Goal: Information Seeking & Learning: Learn about a topic

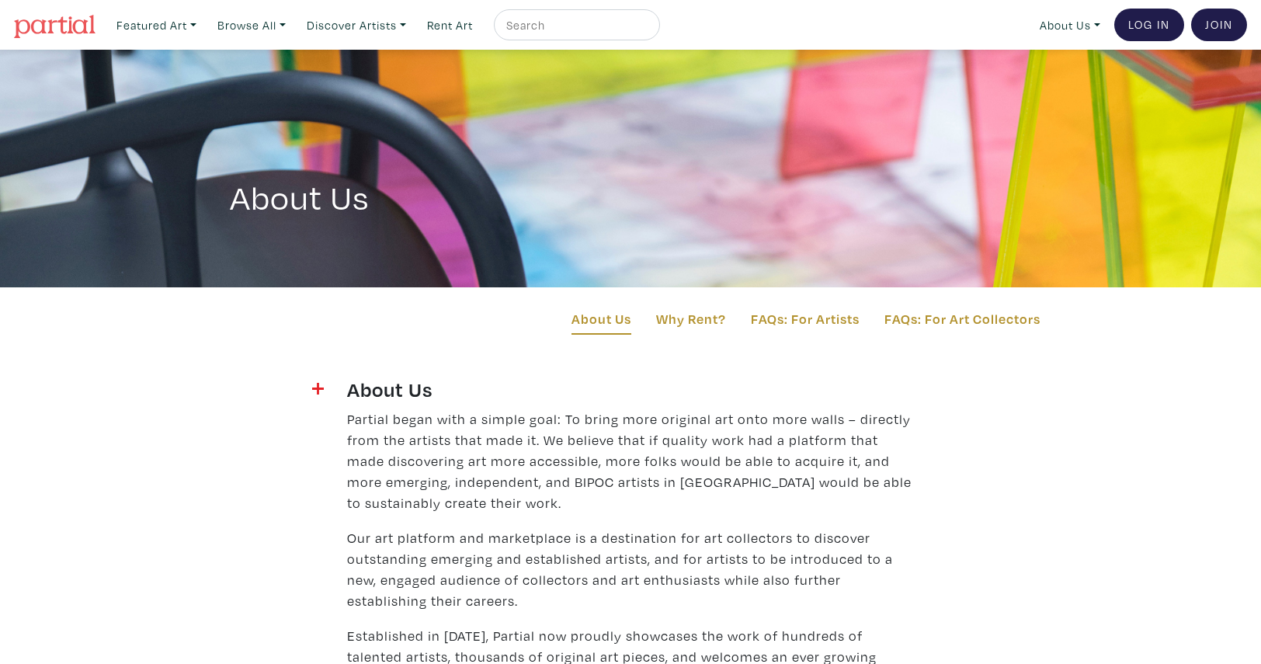
click at [579, 24] on input "text" at bounding box center [575, 25] width 141 height 19
type input "digital print"
click at [648, 30] on button "submit" at bounding box center [648, 30] width 0 height 0
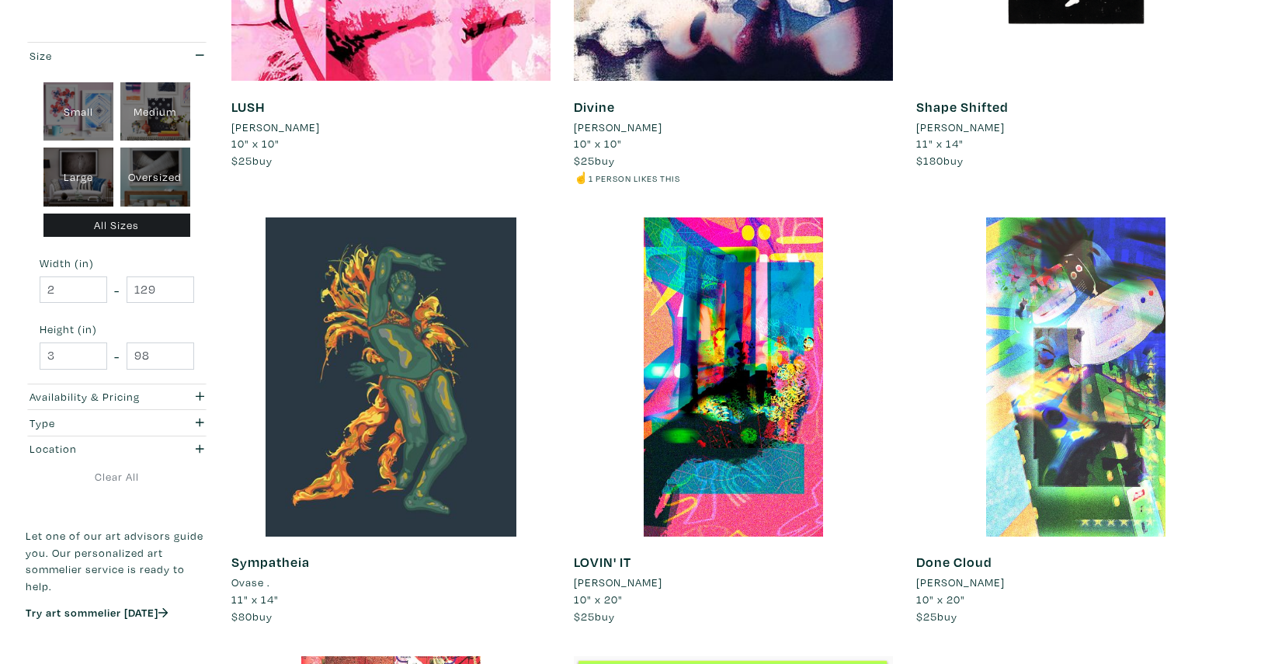
scroll to position [515, 0]
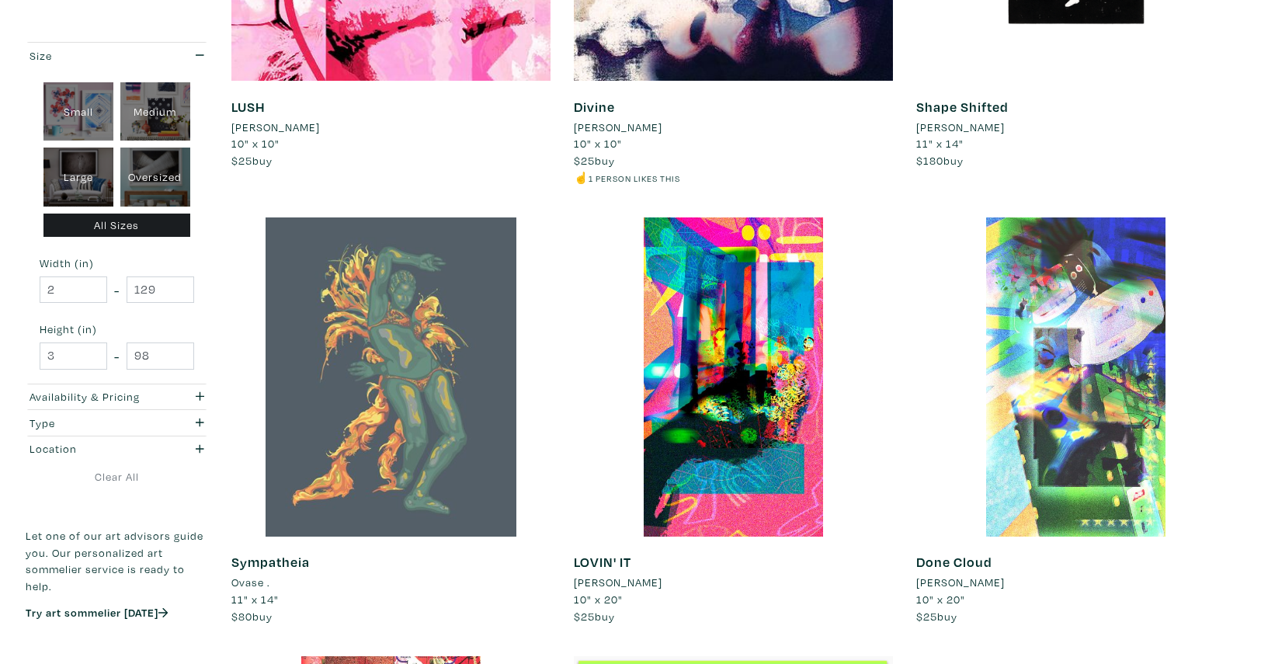
click at [421, 383] on div at bounding box center [390, 376] width 319 height 319
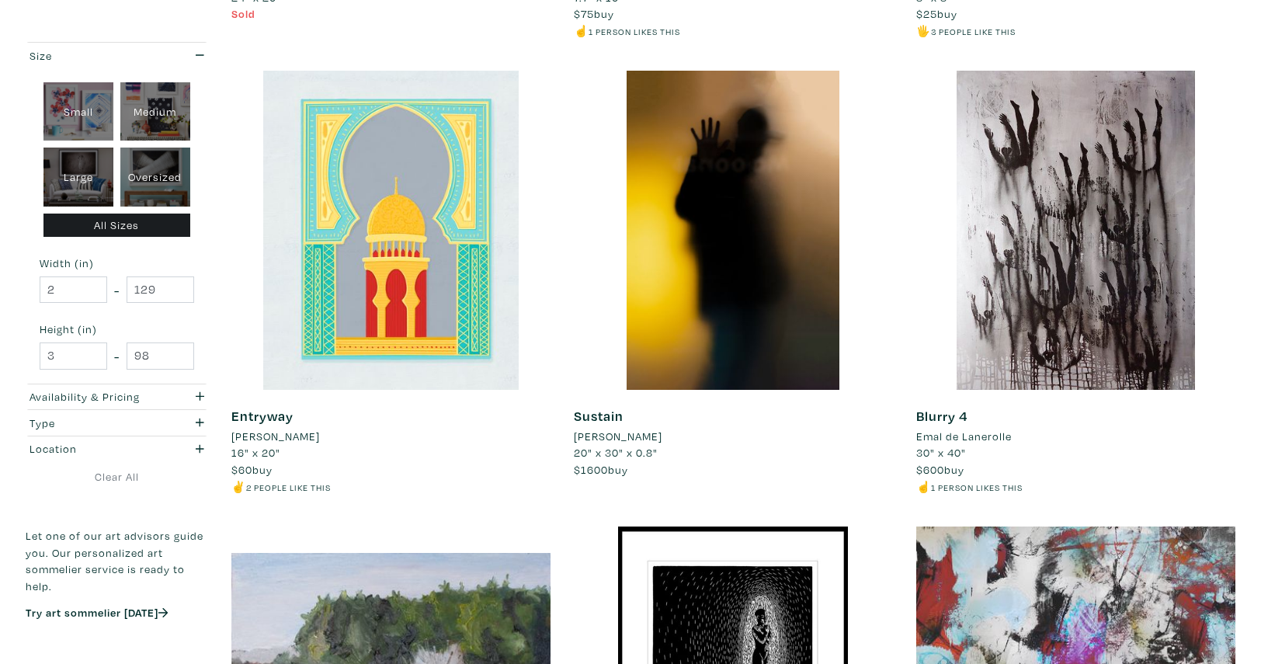
scroll to position [2449, 0]
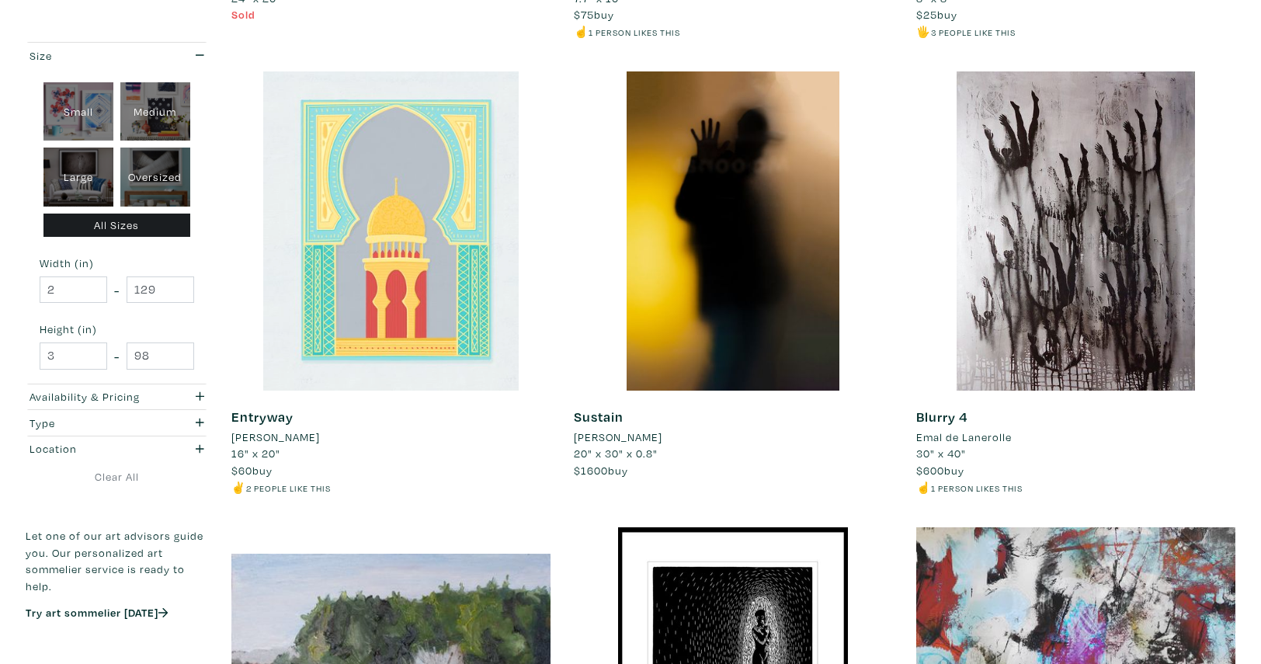
click at [456, 338] on div at bounding box center [390, 230] width 319 height 319
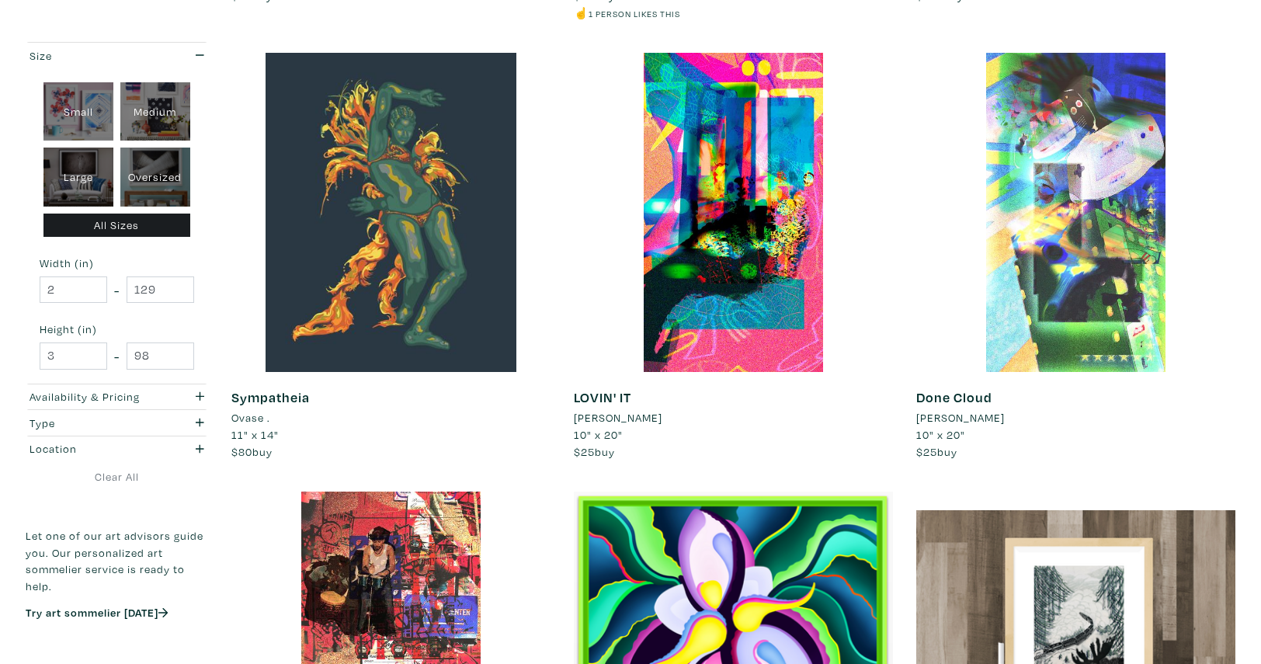
scroll to position [680, 0]
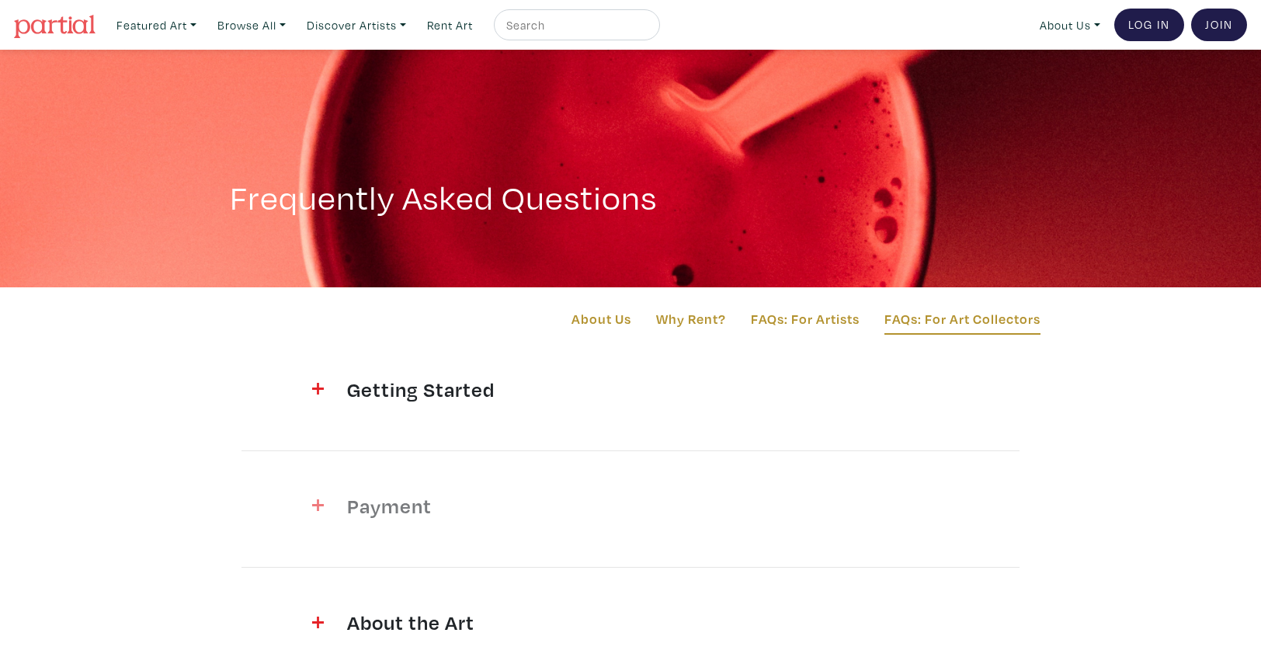
click at [335, 512] on div "Payment" at bounding box center [630, 509] width 590 height 32
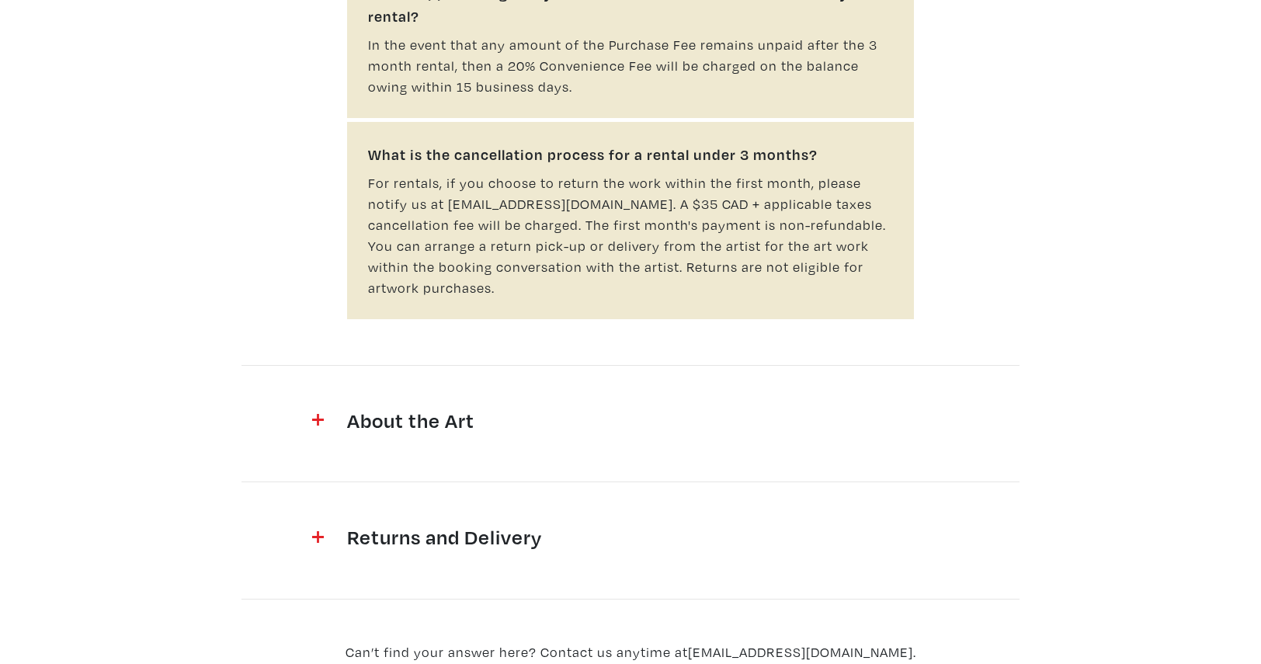
scroll to position [1200, 0]
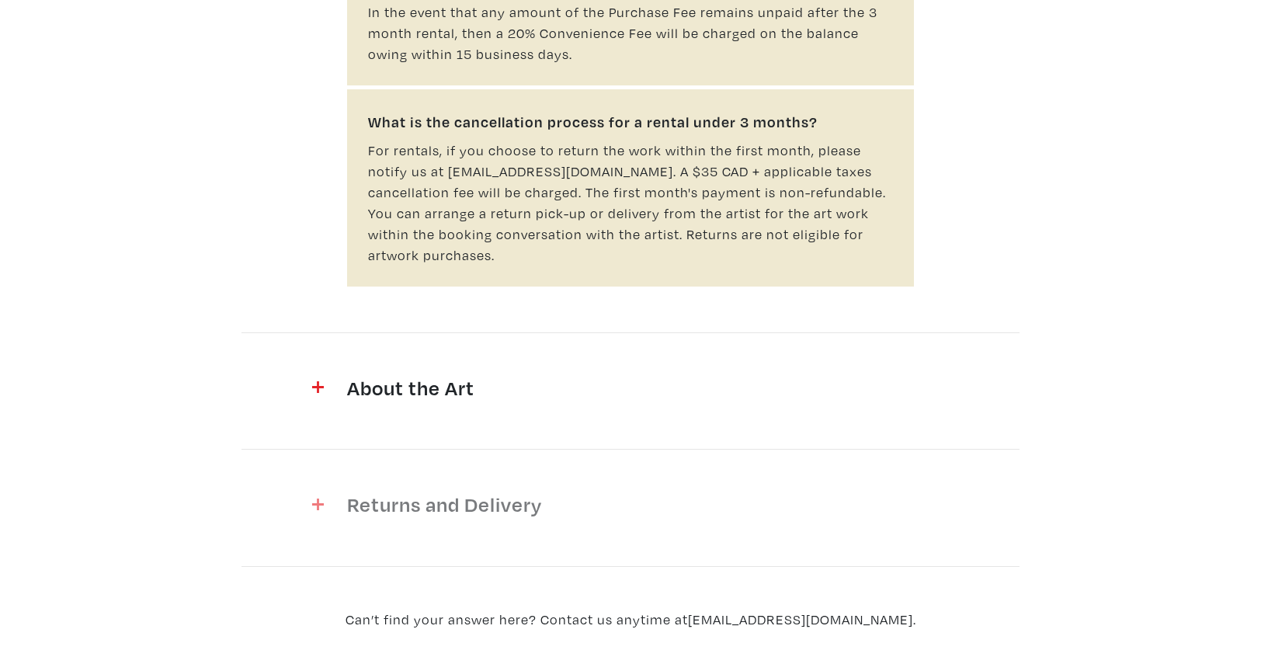
click at [320, 491] on span at bounding box center [298, 501] width 50 height 21
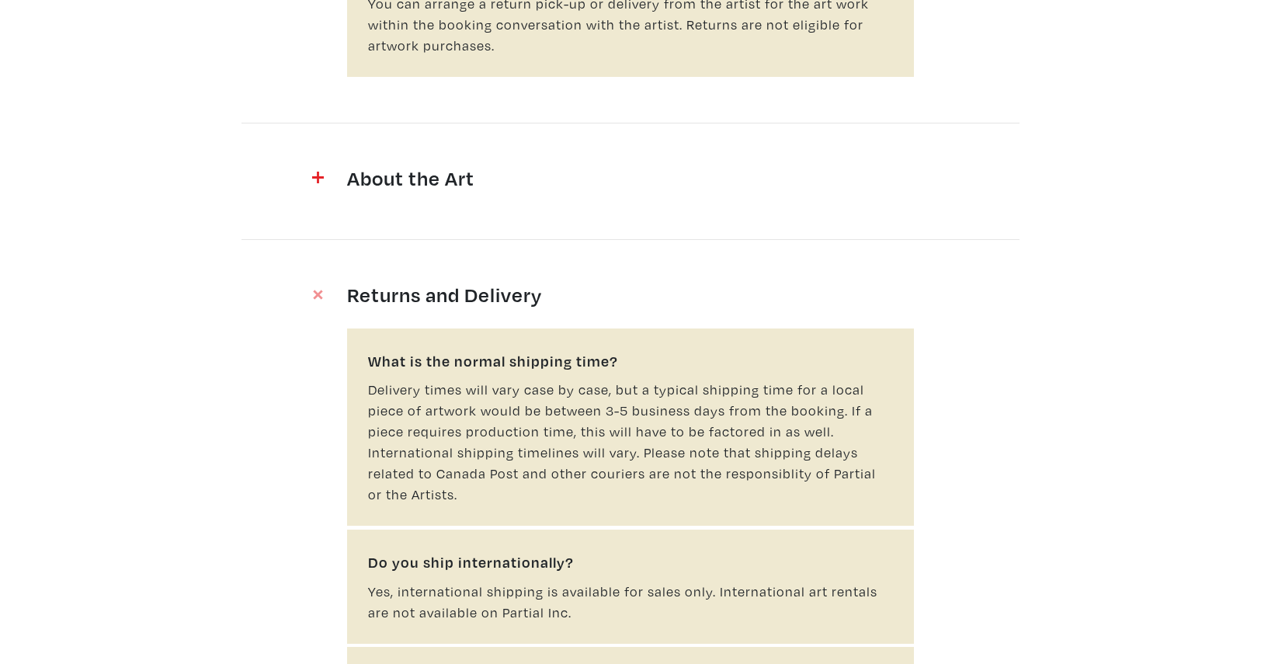
scroll to position [1410, 0]
click at [317, 165] on span at bounding box center [298, 175] width 50 height 21
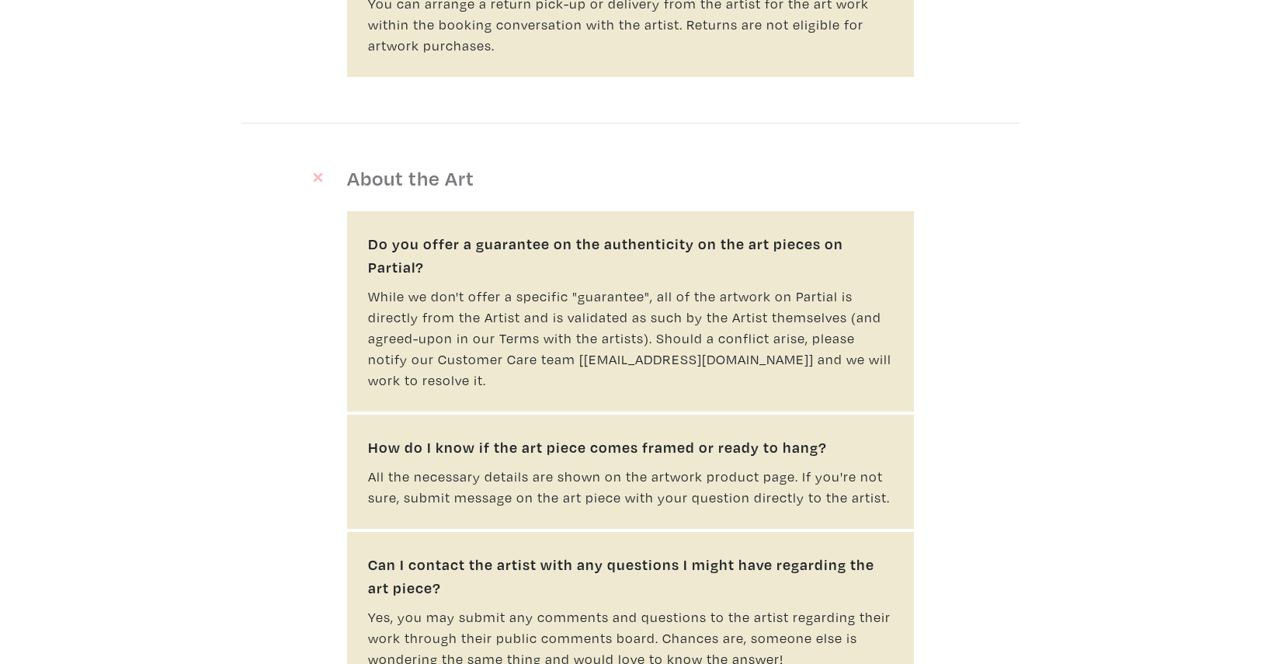
click at [317, 169] on img at bounding box center [318, 177] width 16 height 16
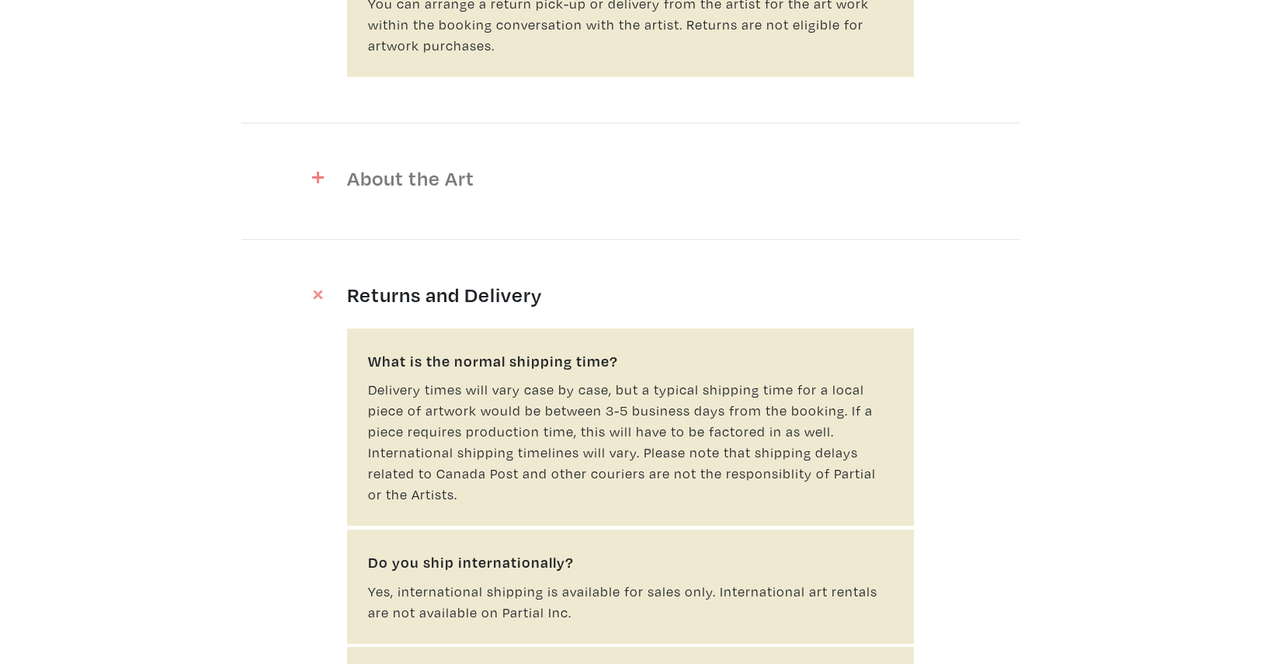
click at [317, 165] on span at bounding box center [298, 175] width 50 height 21
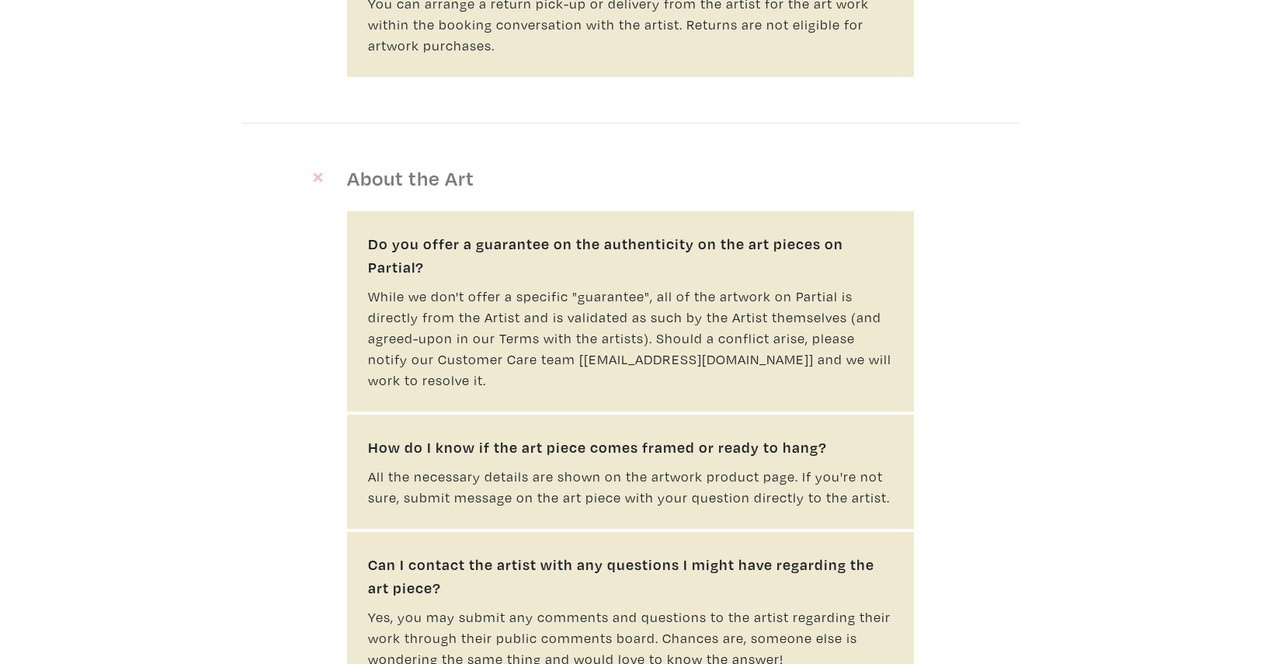
click at [317, 169] on img at bounding box center [318, 177] width 16 height 16
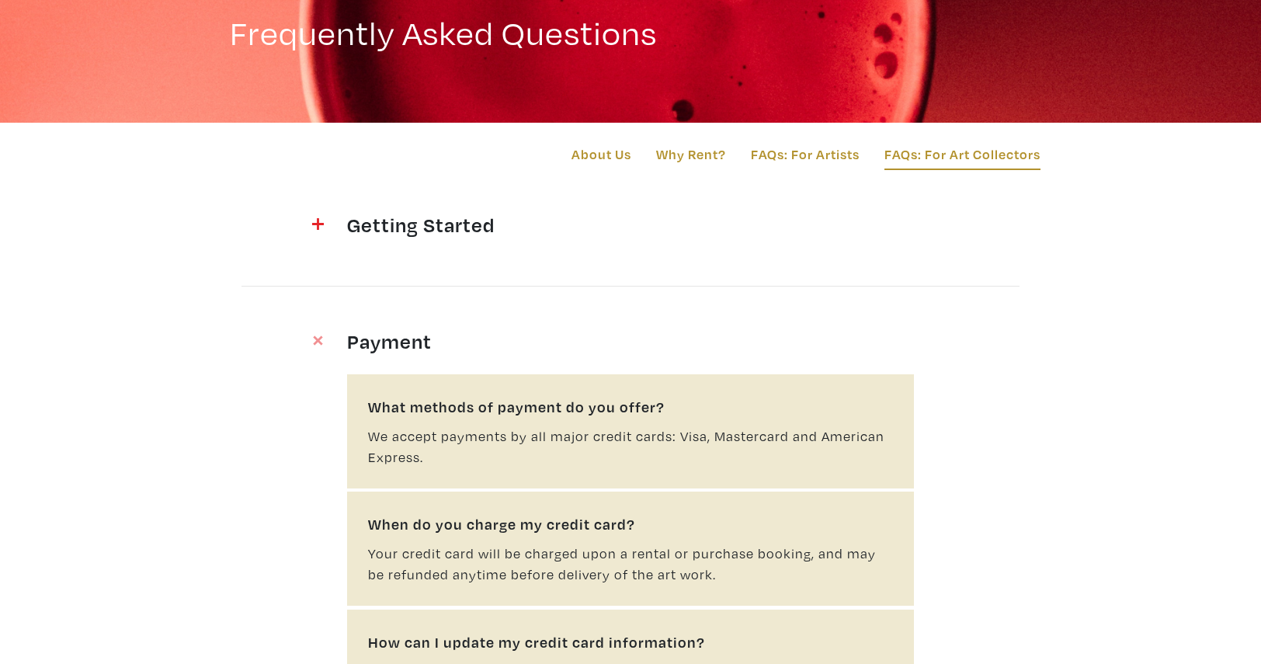
scroll to position [0, 0]
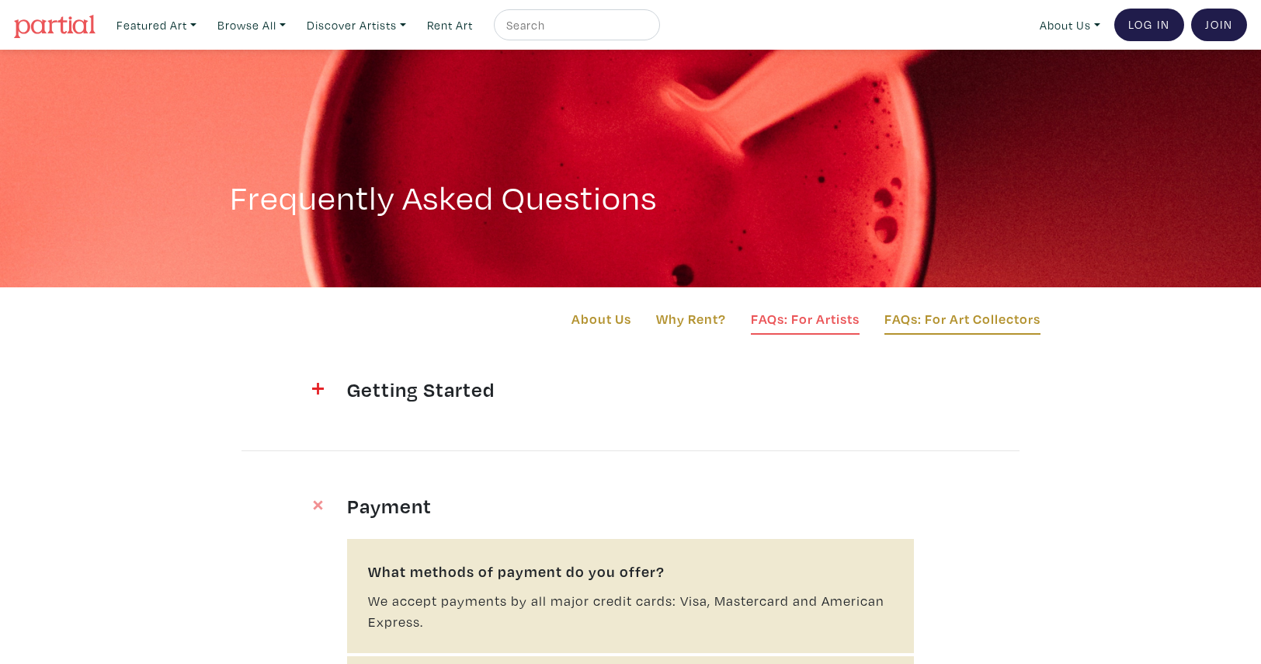
click at [782, 314] on link "FAQs: For Artists" at bounding box center [805, 321] width 109 height 26
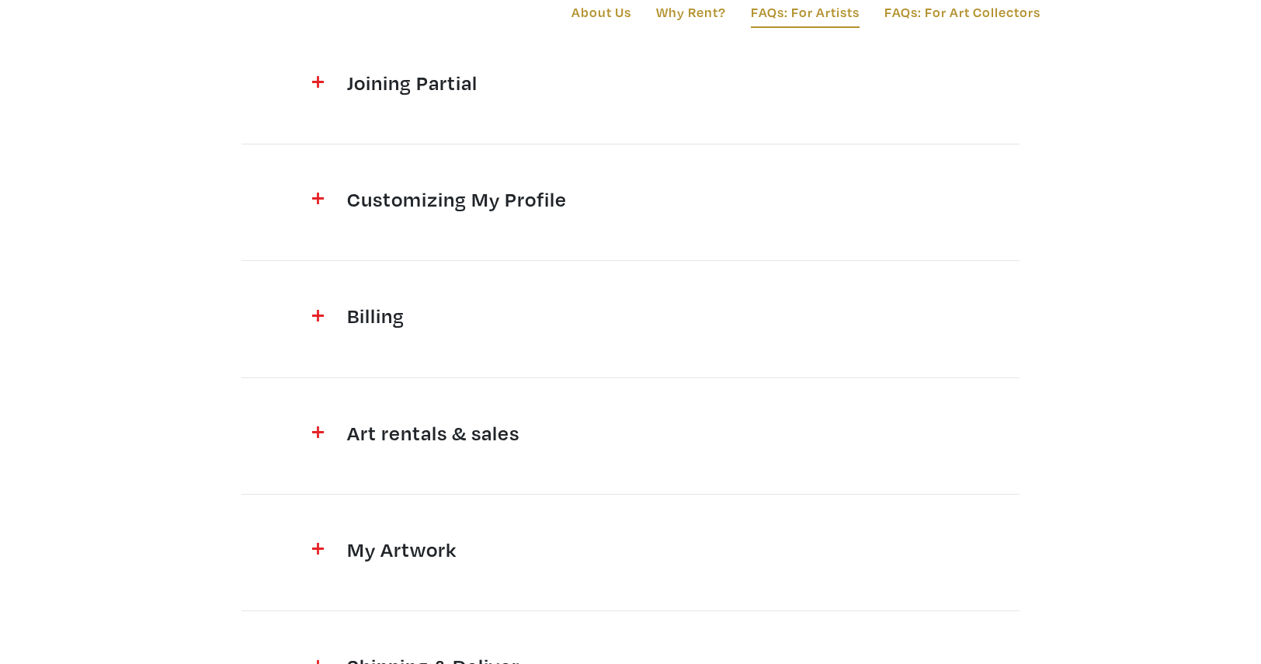
scroll to position [304, 0]
click at [331, 101] on div at bounding box center [299, 88] width 74 height 32
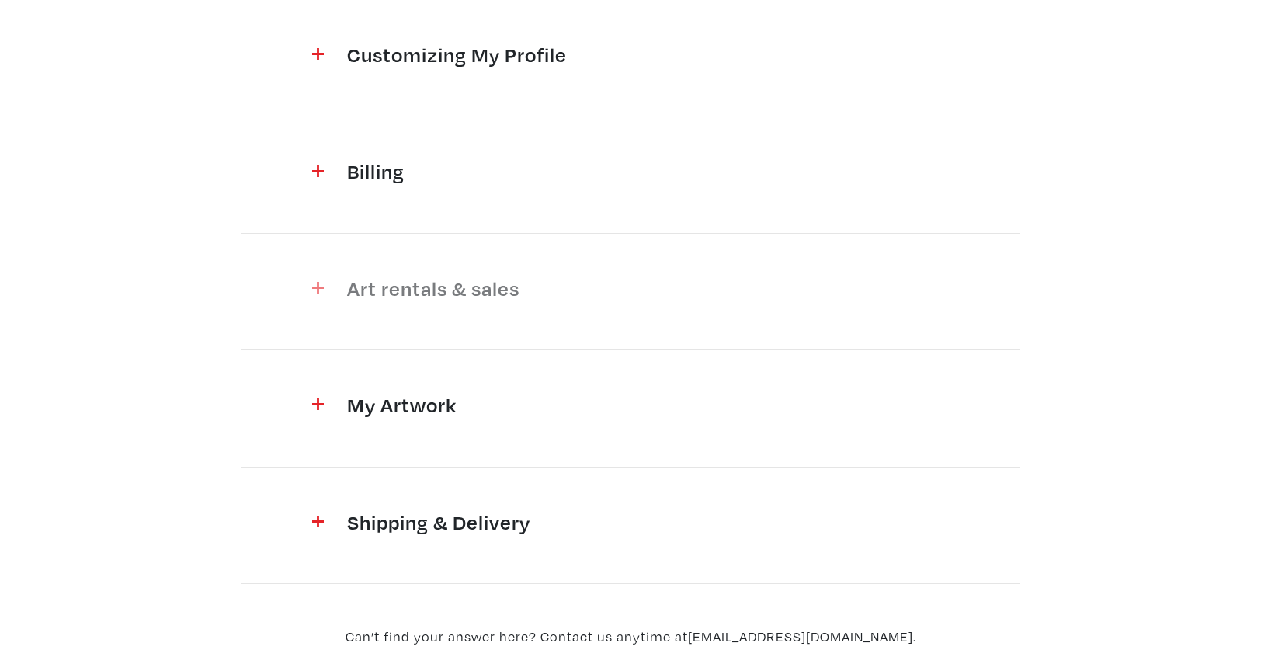
scroll to position [2216, 0]
click at [314, 510] on span at bounding box center [298, 520] width 50 height 21
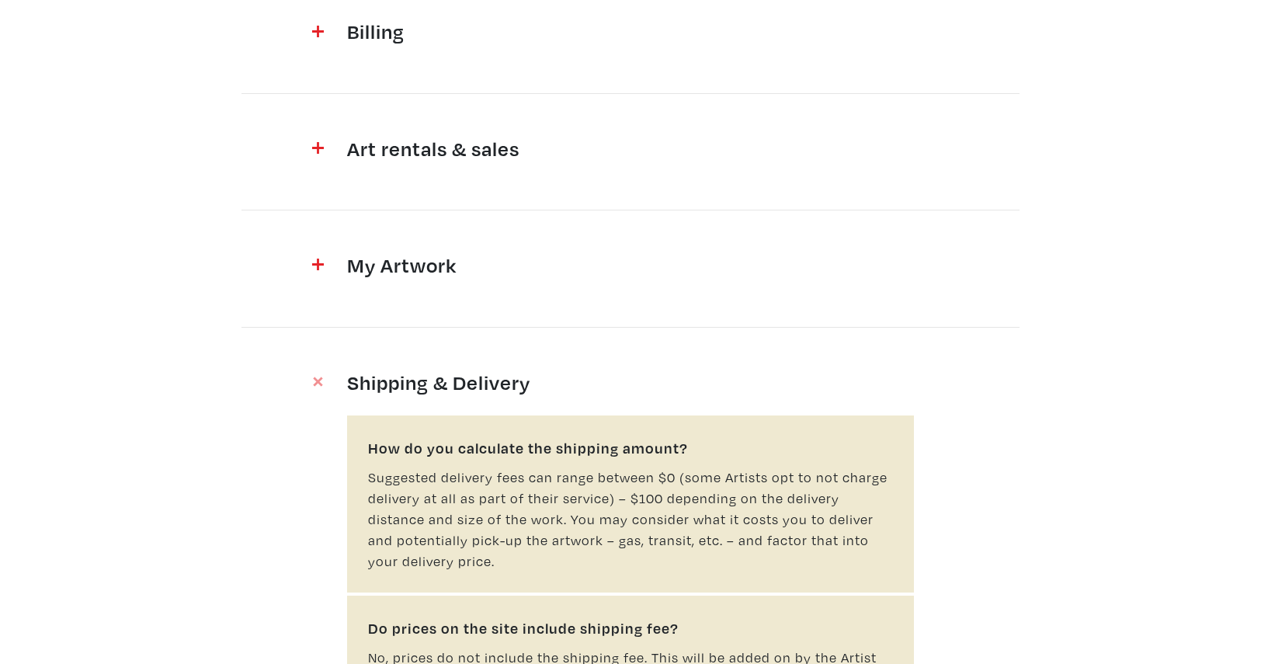
scroll to position [2112, 0]
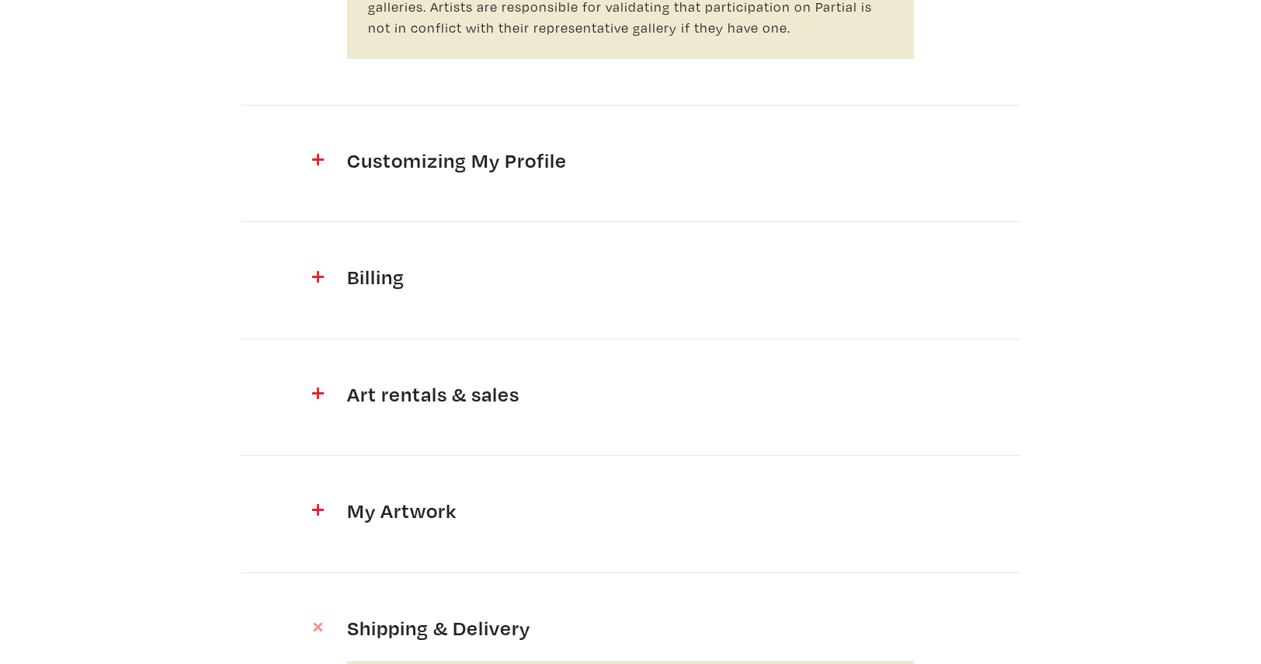
click at [533, 518] on section "Joining Partial How do I register? It's easy. Sign up for Partial by clicking o…" at bounding box center [630, 514] width 885 height 4499
click at [482, 488] on section "Joining Partial How do I register? It's easy. Sign up for Partial by clicking o…" at bounding box center [630, 514] width 885 height 4499
click at [394, 498] on h4 "My Artwork" at bounding box center [630, 510] width 567 height 25
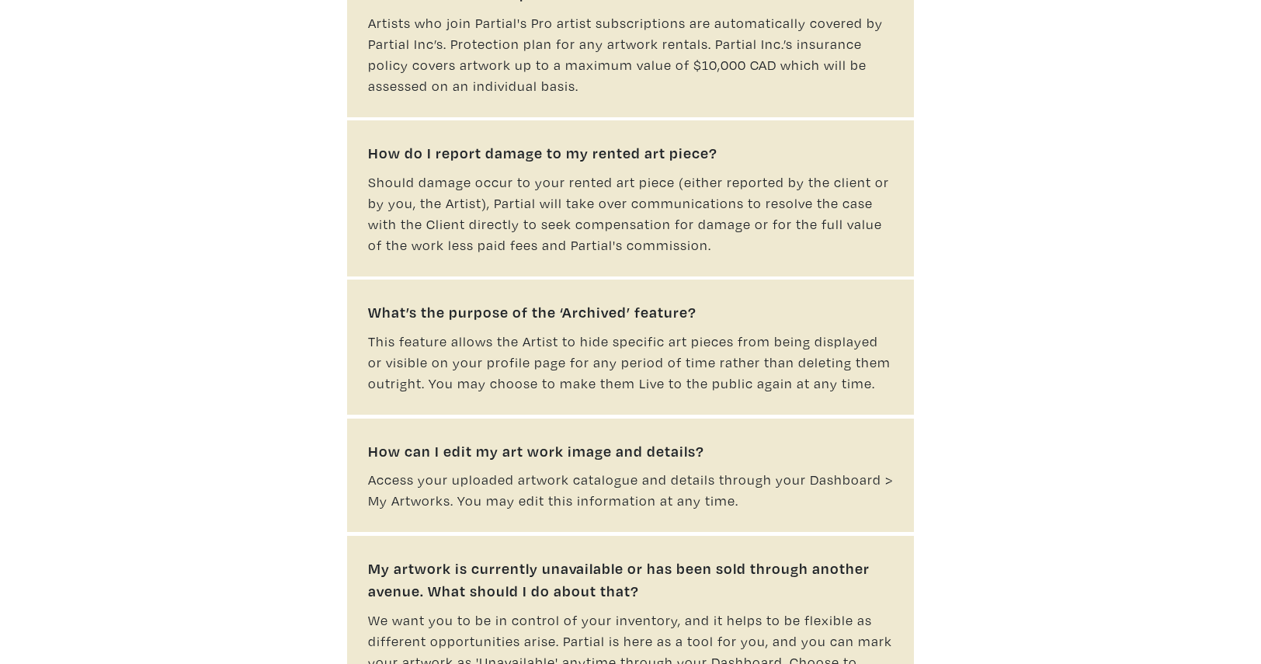
scroll to position [3375, 0]
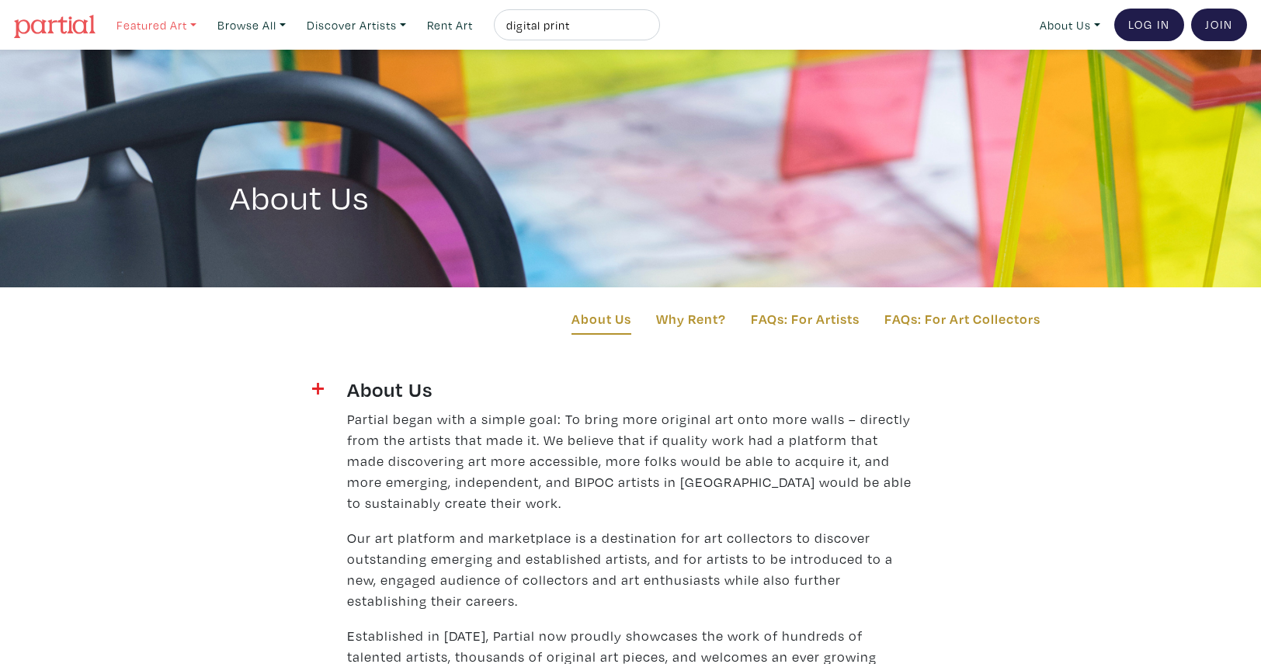
click at [134, 22] on link "Featured Art" at bounding box center [156, 25] width 94 height 32
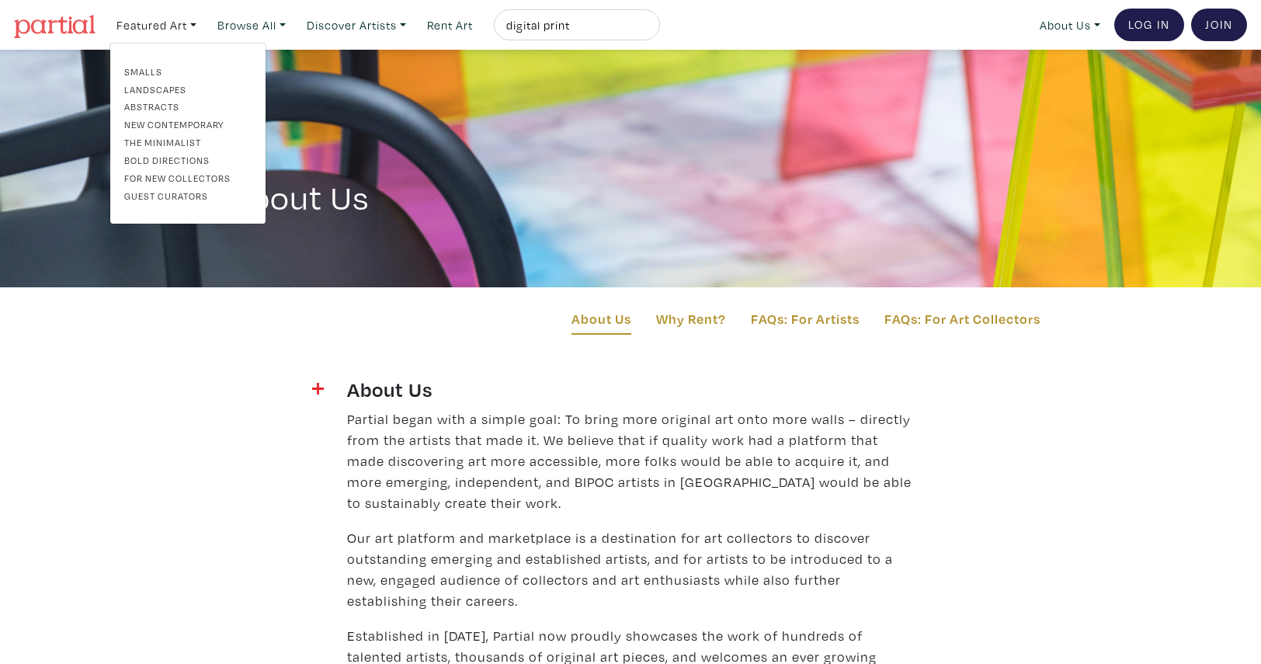
click at [138, 91] on link "Landscapes" at bounding box center [187, 89] width 127 height 14
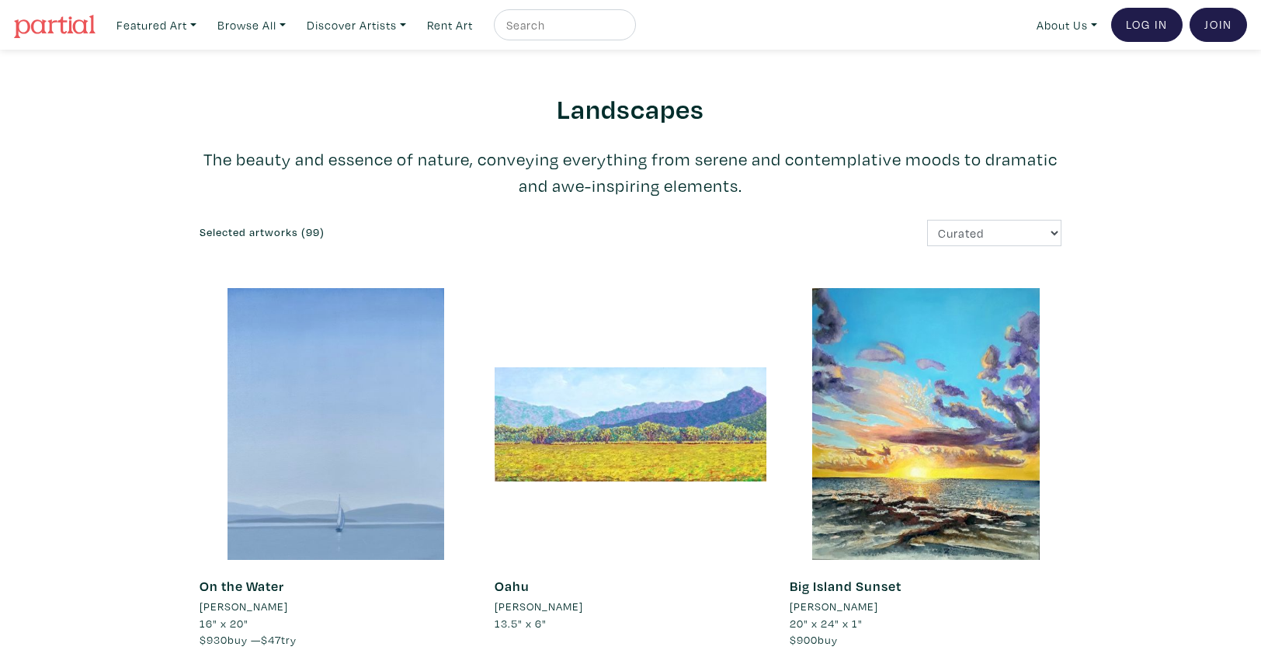
scroll to position [59, 0]
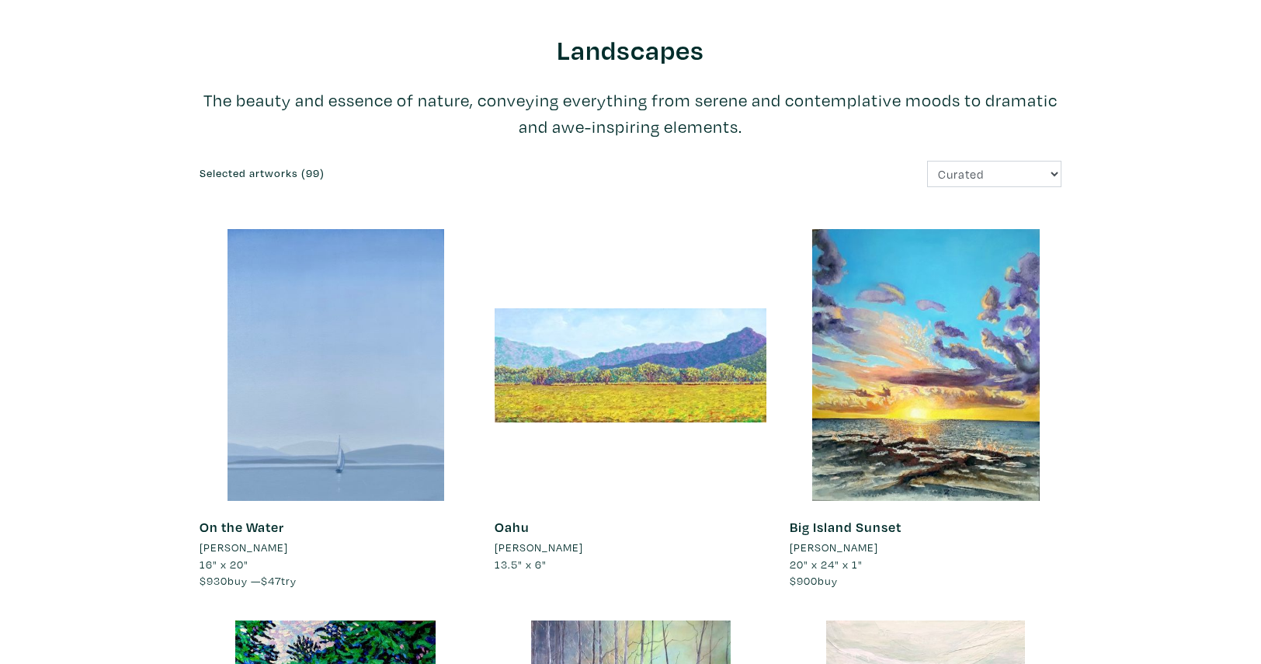
click at [330, 360] on div at bounding box center [336, 365] width 272 height 272
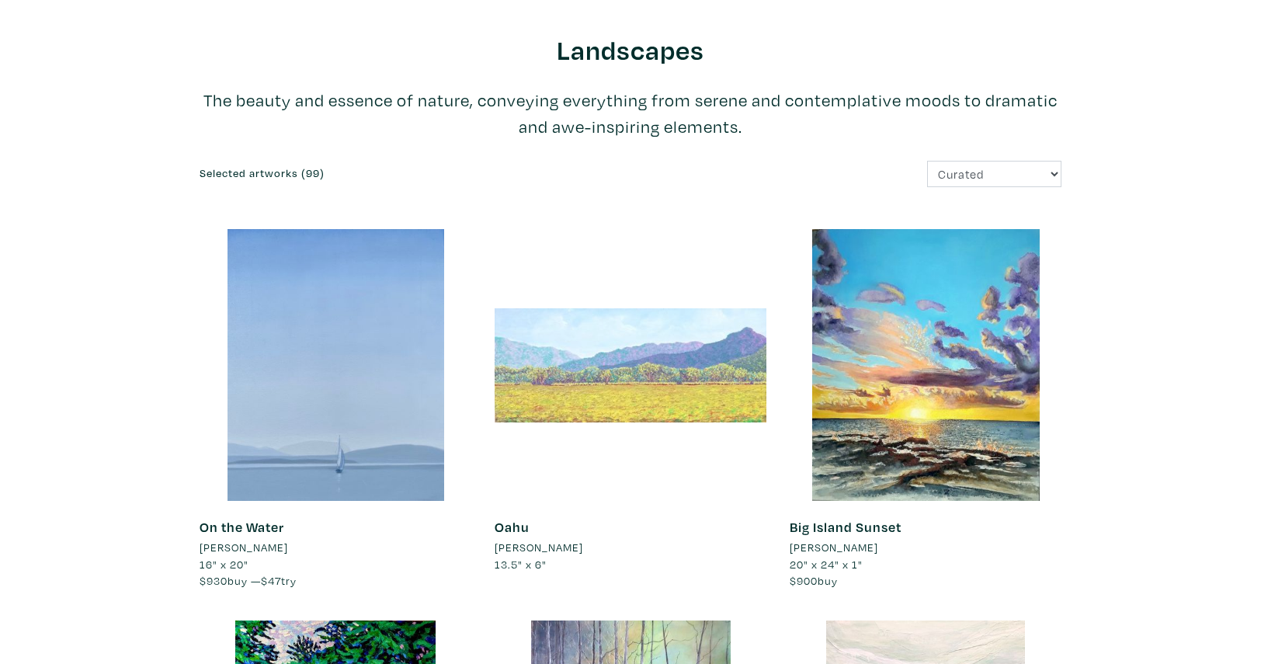
click at [545, 358] on div at bounding box center [631, 365] width 272 height 272
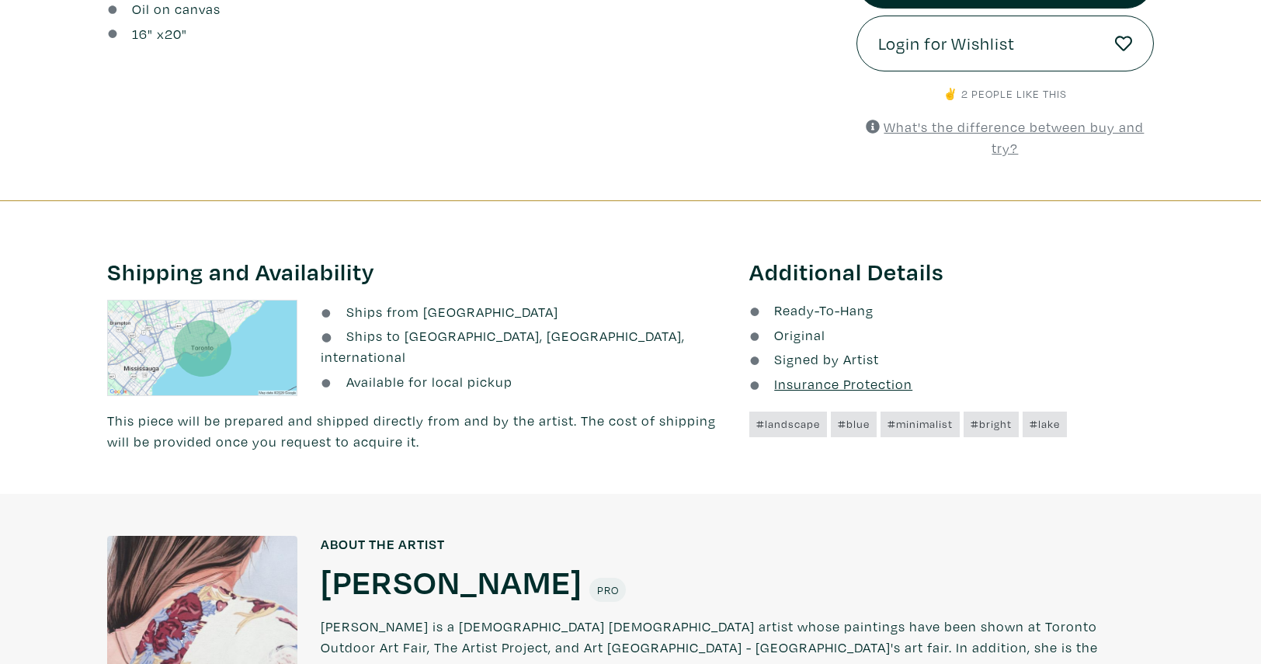
scroll to position [474, 0]
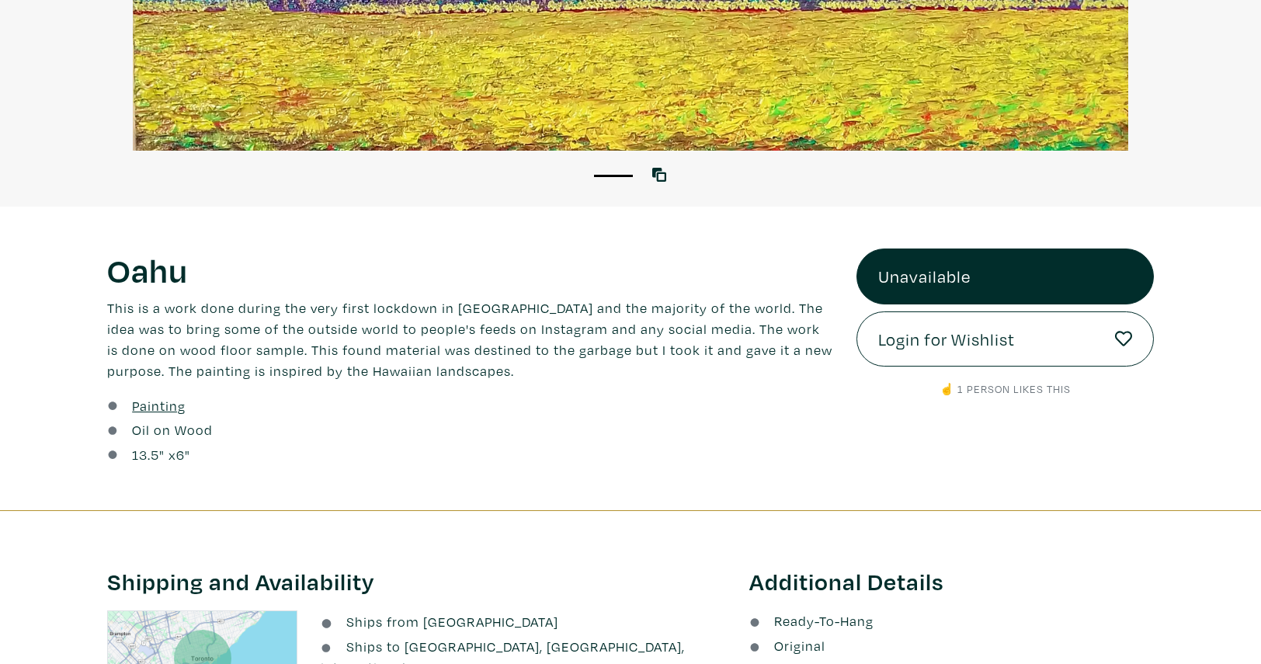
scroll to position [402, 0]
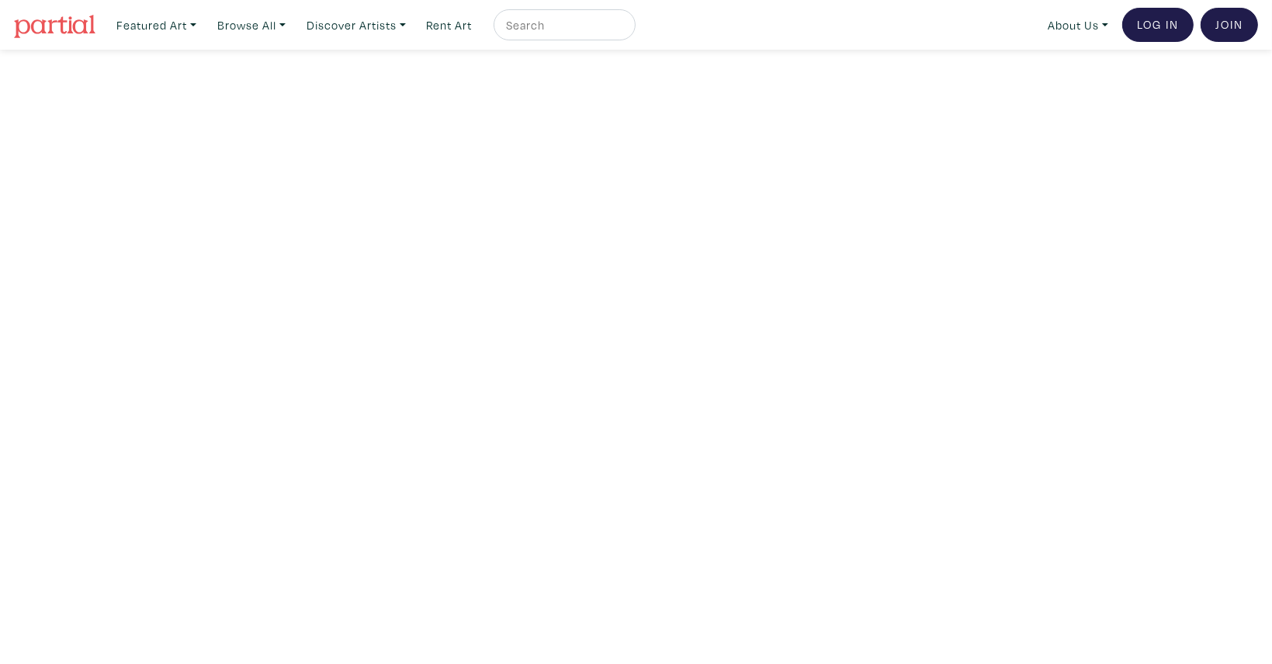
click at [543, 26] on input "text" at bounding box center [563, 25] width 116 height 19
type input "[PERSON_NAME]"
click at [624, 30] on button "submit" at bounding box center [624, 30] width 0 height 0
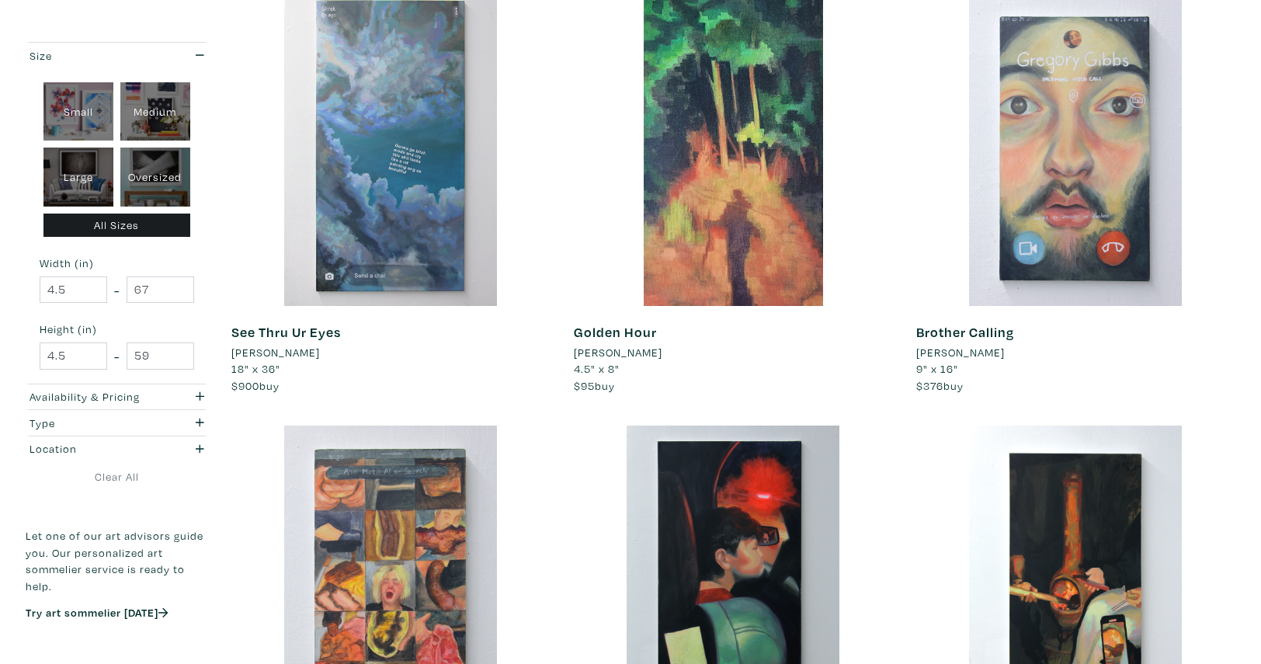
scroll to position [727, 0]
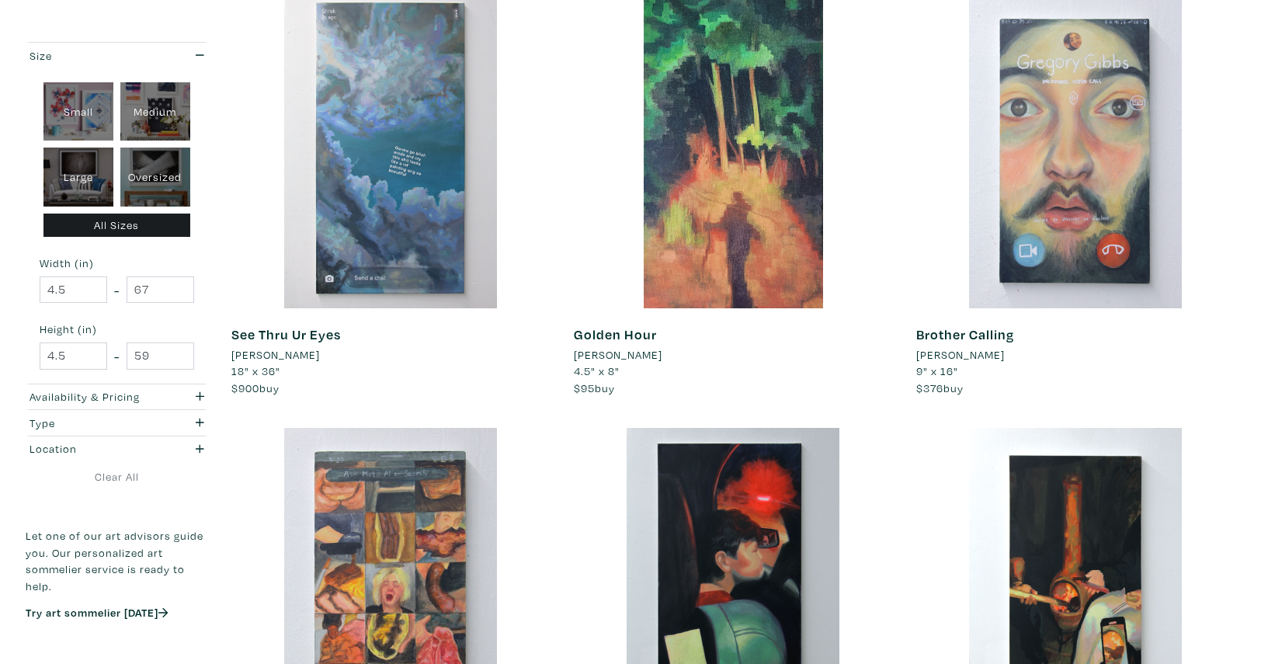
click at [304, 331] on link "See Thru Ur Eyes" at bounding box center [285, 334] width 109 height 18
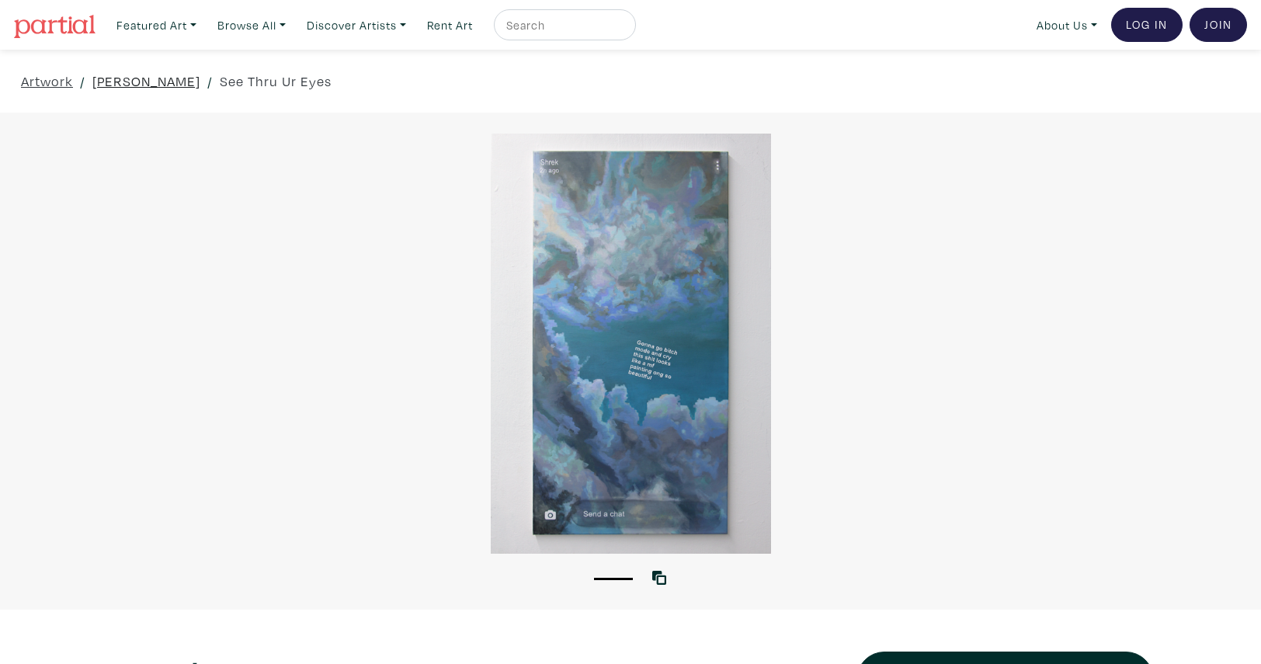
click at [127, 83] on link "[PERSON_NAME]" at bounding box center [146, 81] width 108 height 21
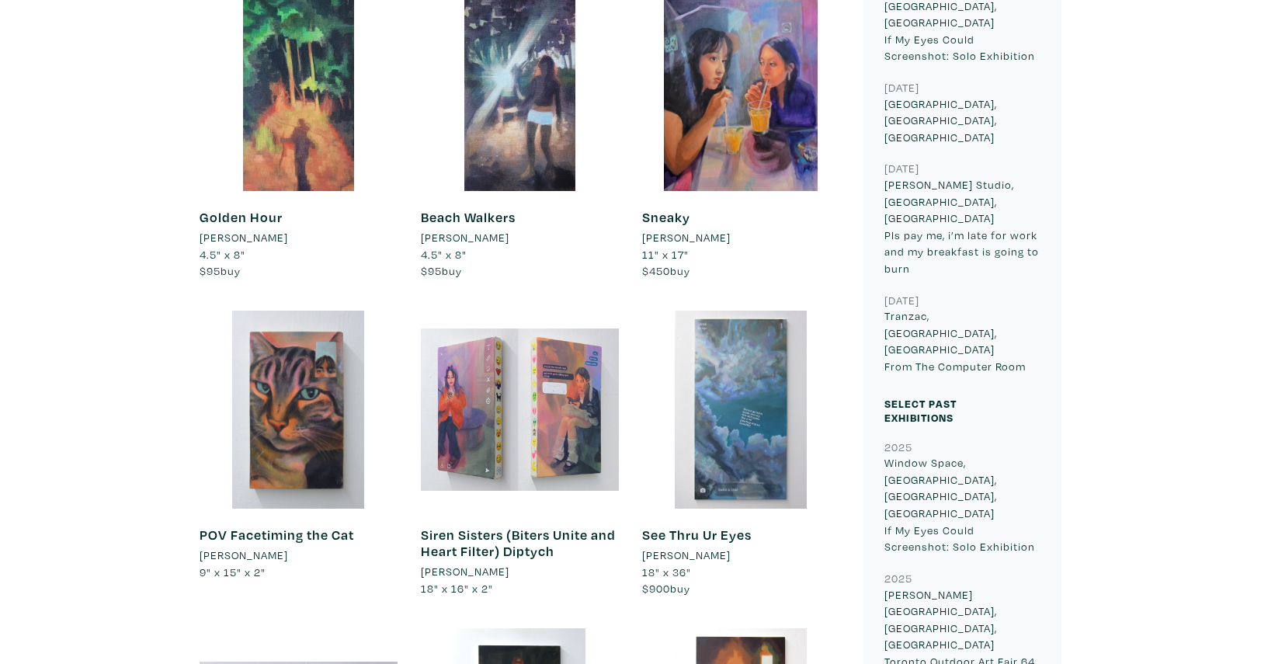
scroll to position [792, 0]
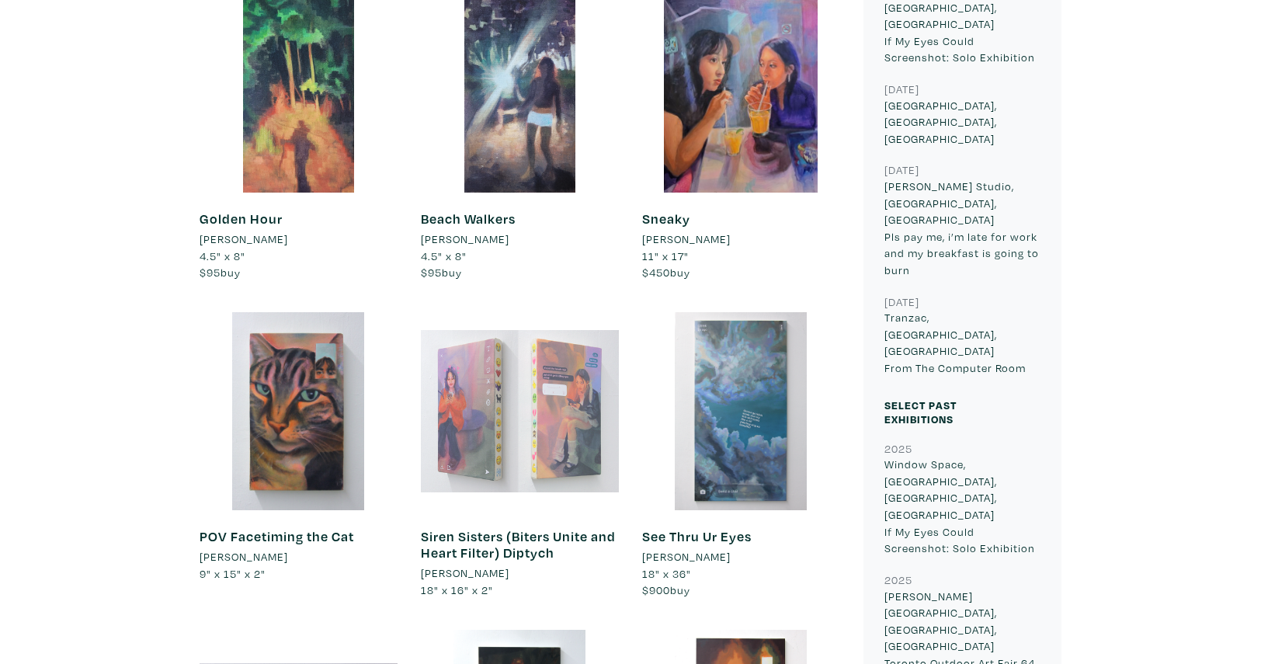
click at [571, 409] on div at bounding box center [520, 411] width 198 height 198
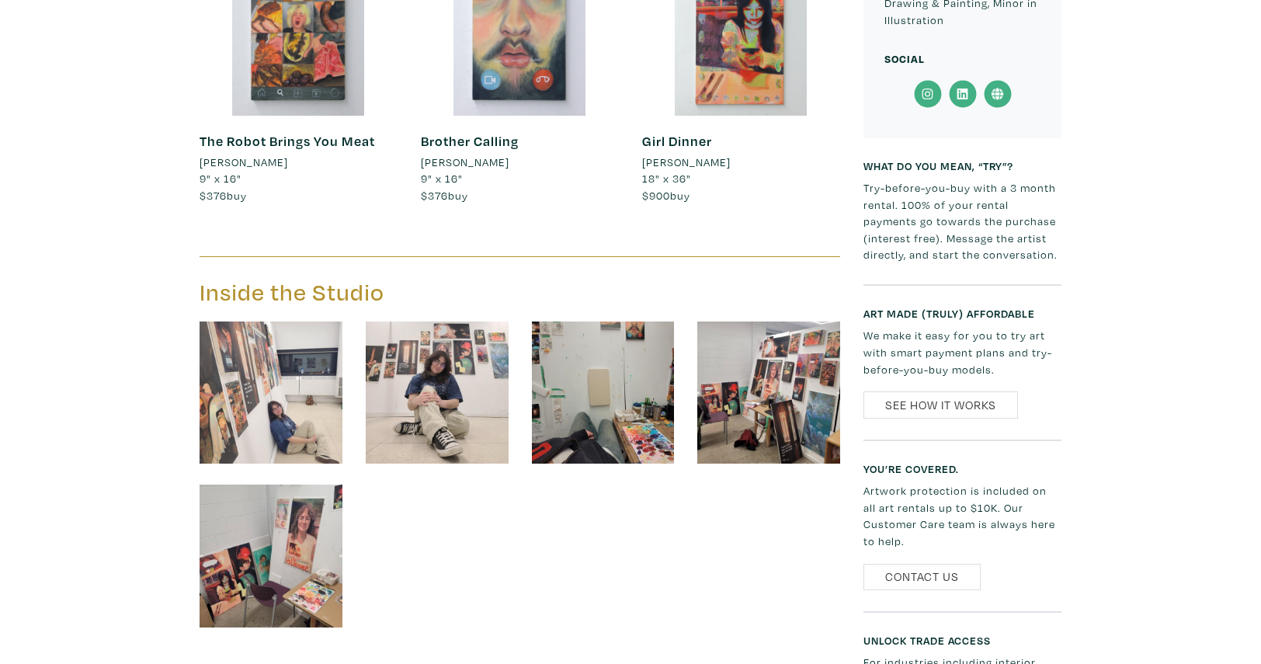
scroll to position [2456, 0]
click at [779, 400] on img at bounding box center [768, 393] width 143 height 143
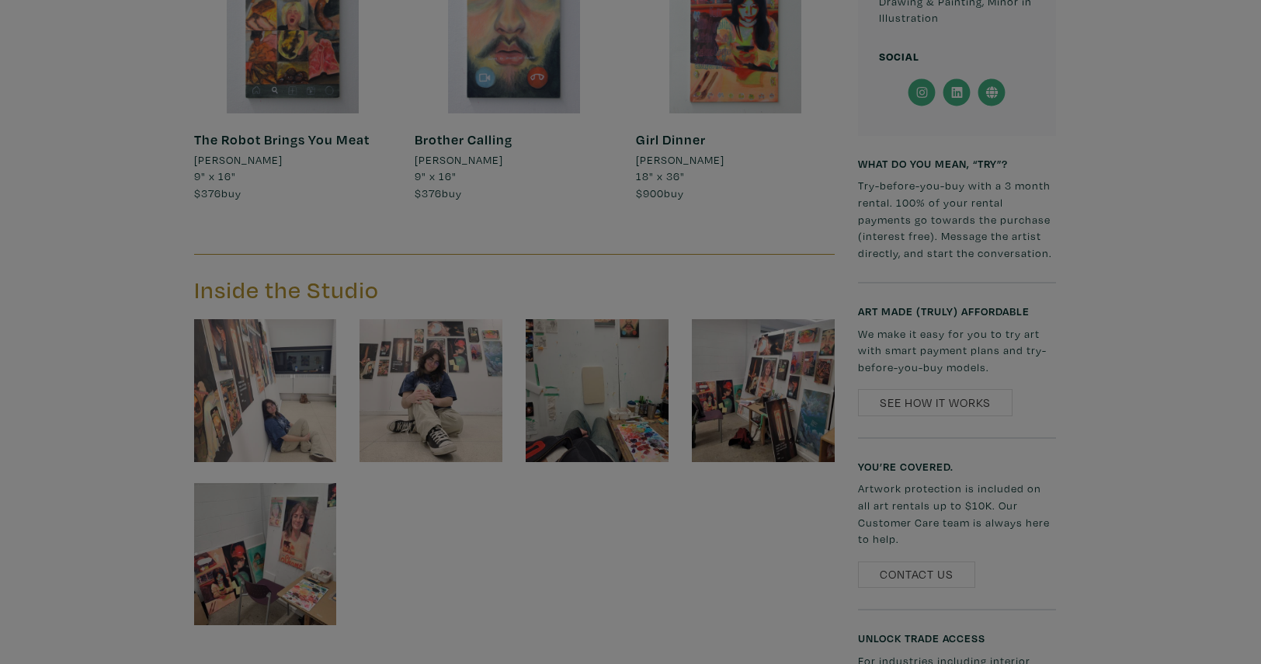
scroll to position [2459, 0]
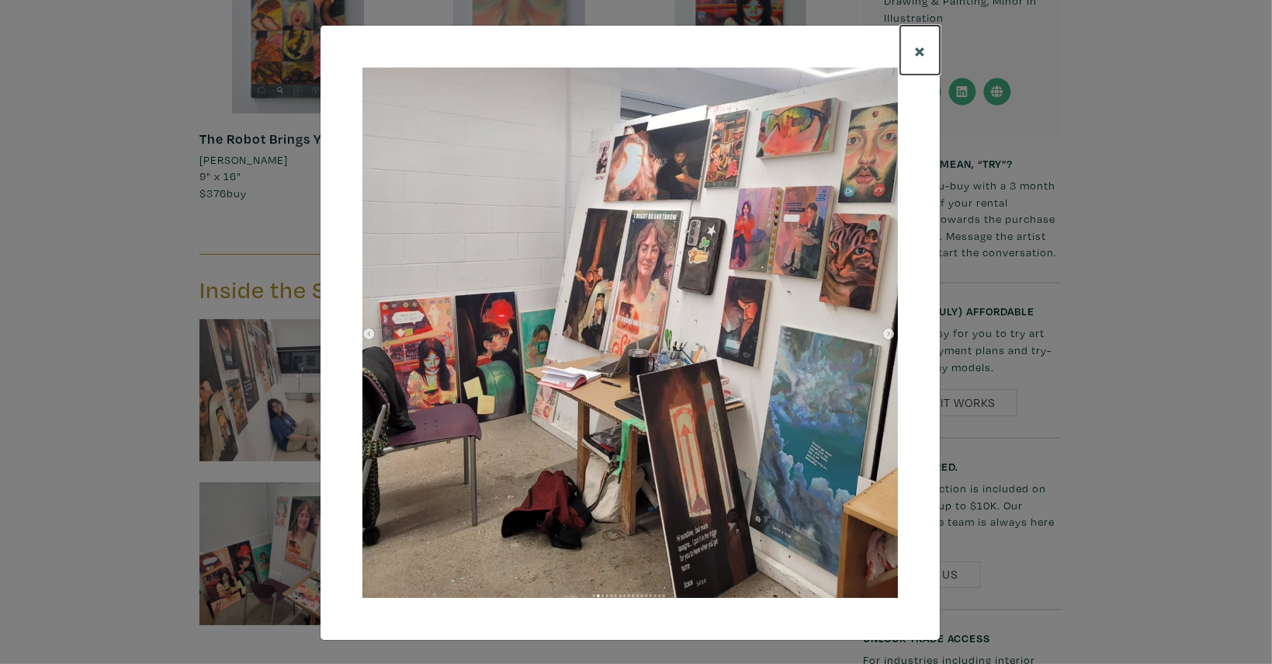
click at [928, 41] on button "×" at bounding box center [921, 50] width 40 height 49
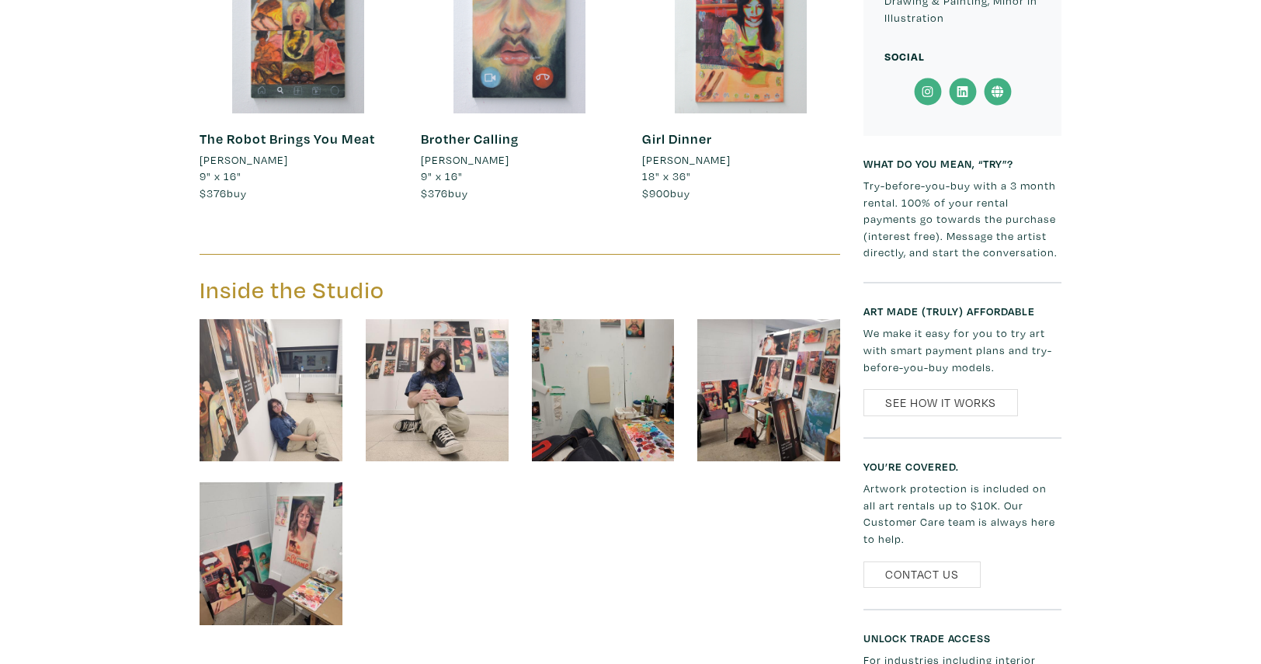
click at [610, 392] on img at bounding box center [603, 390] width 143 height 143
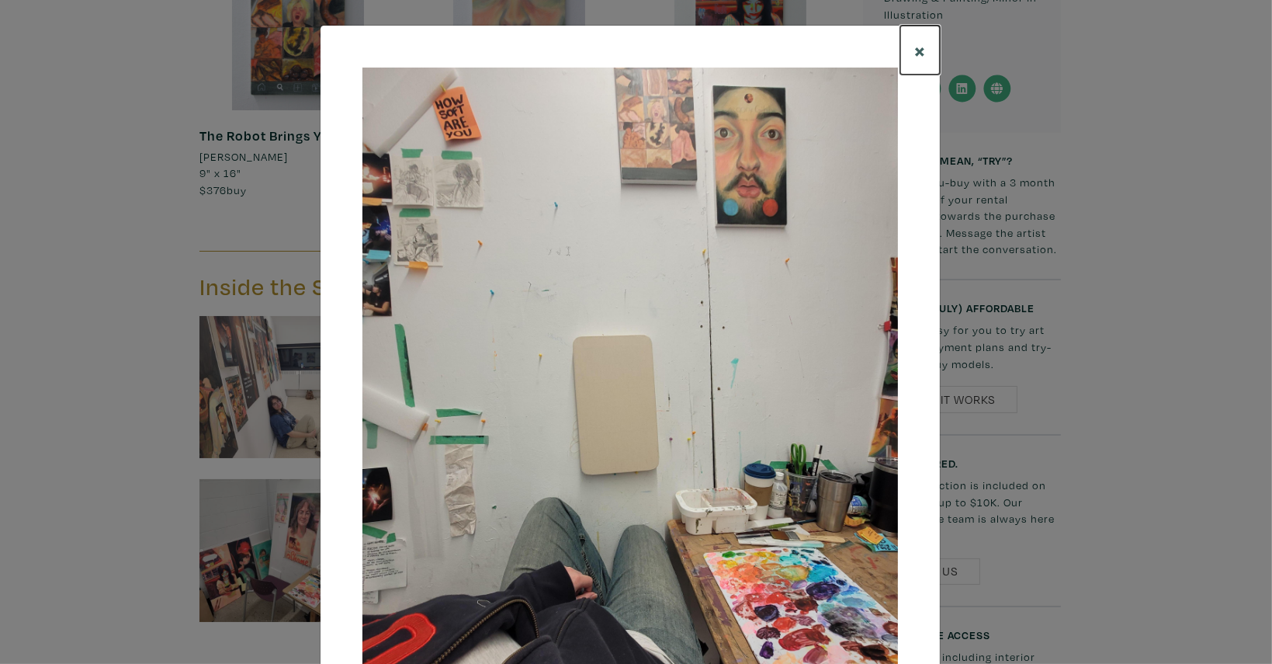
click at [916, 50] on span "×" at bounding box center [921, 49] width 12 height 27
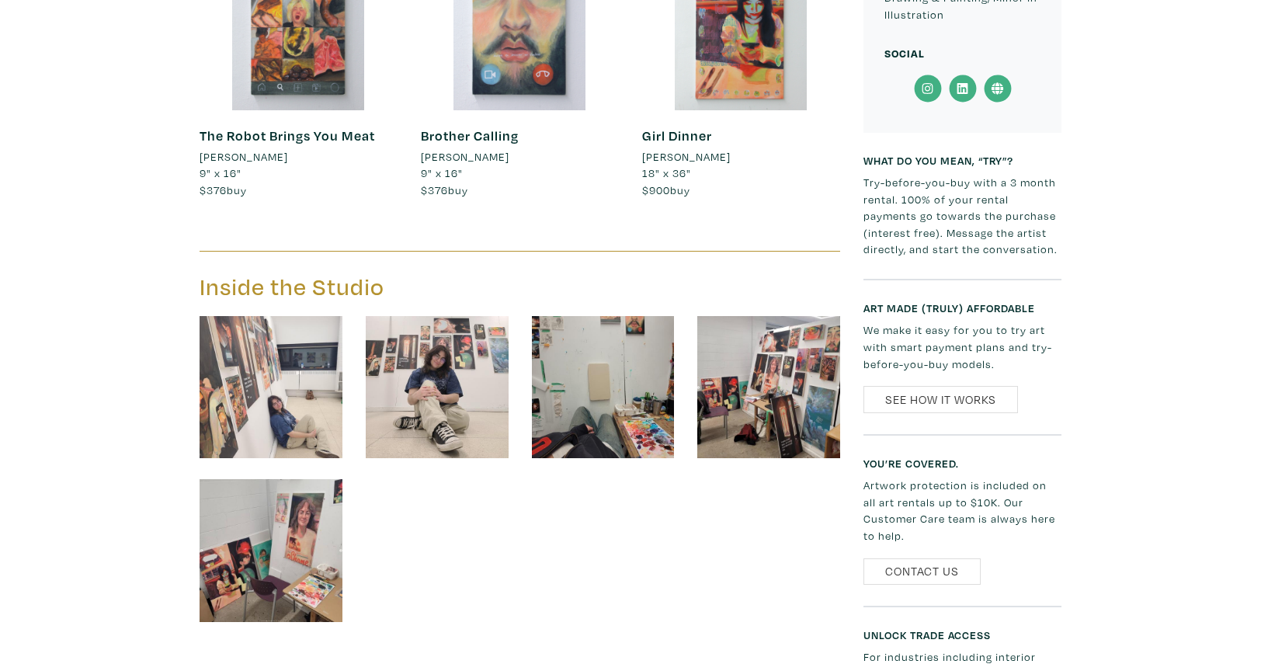
click at [323, 511] on img at bounding box center [271, 550] width 143 height 143
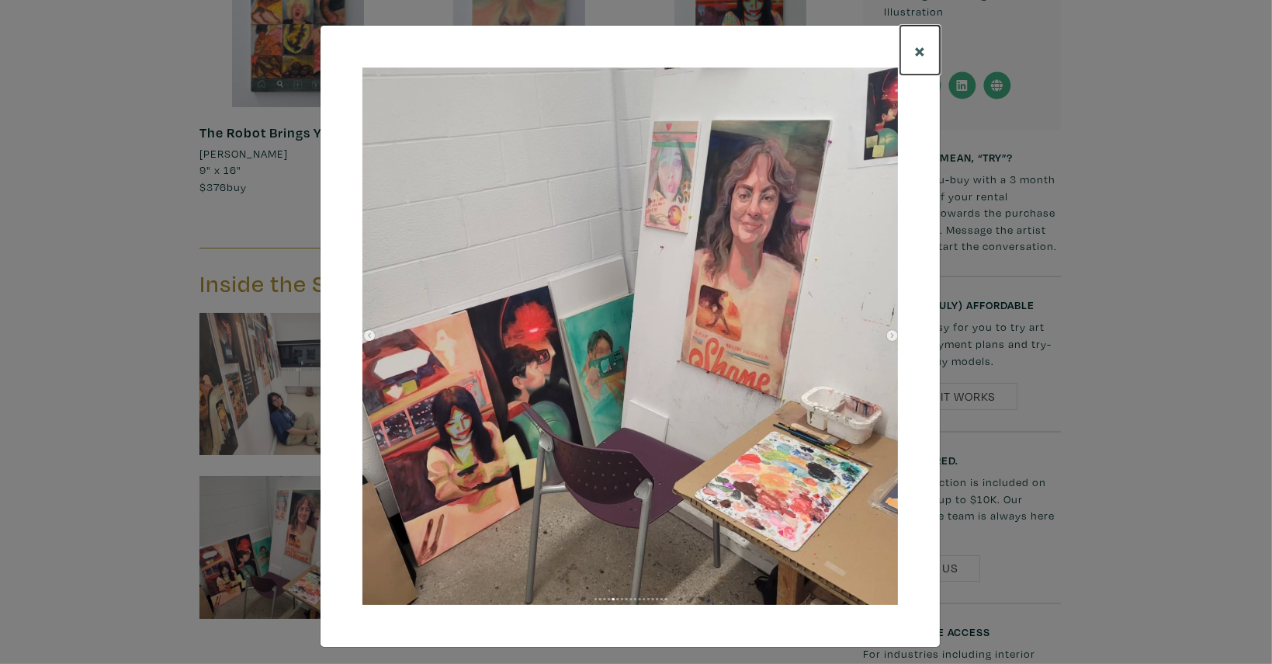
click at [915, 46] on span "×" at bounding box center [921, 49] width 12 height 27
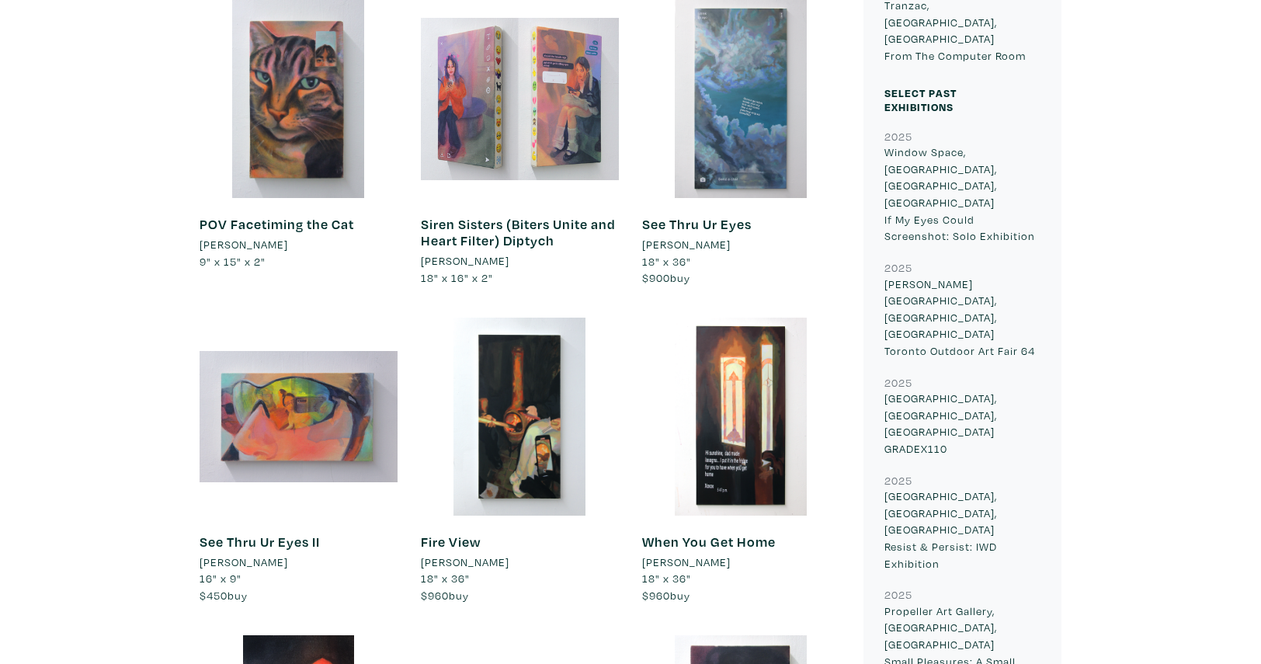
scroll to position [1102, 0]
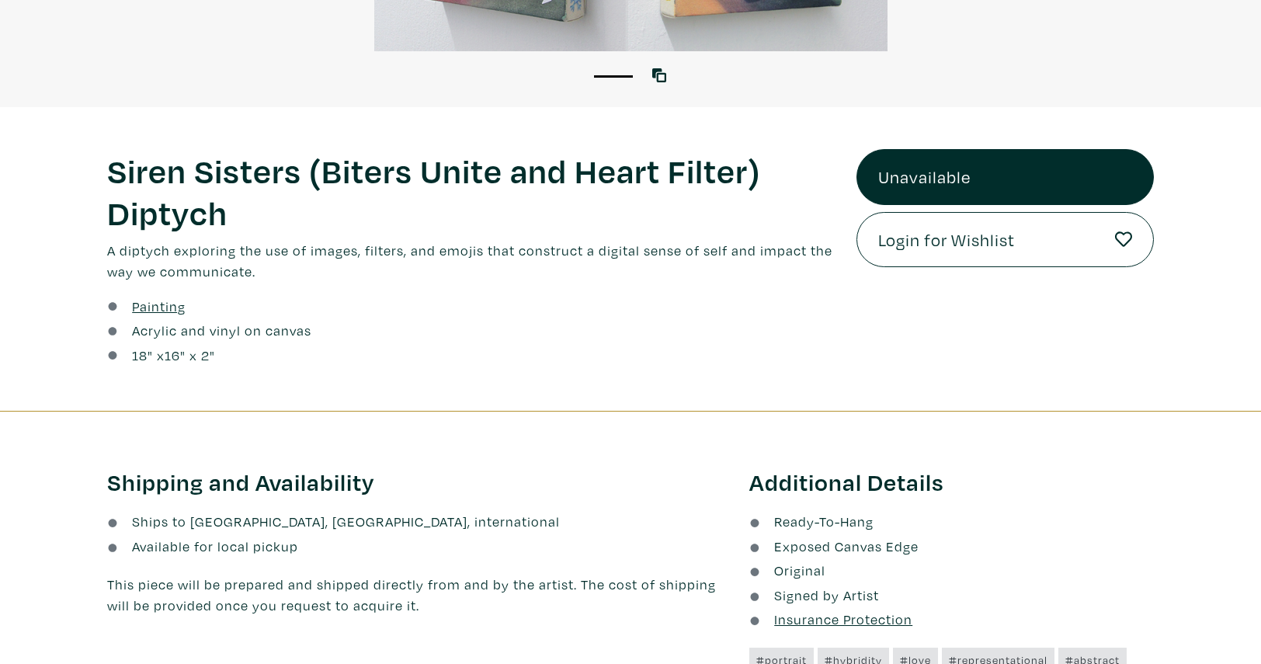
scroll to position [500, 0]
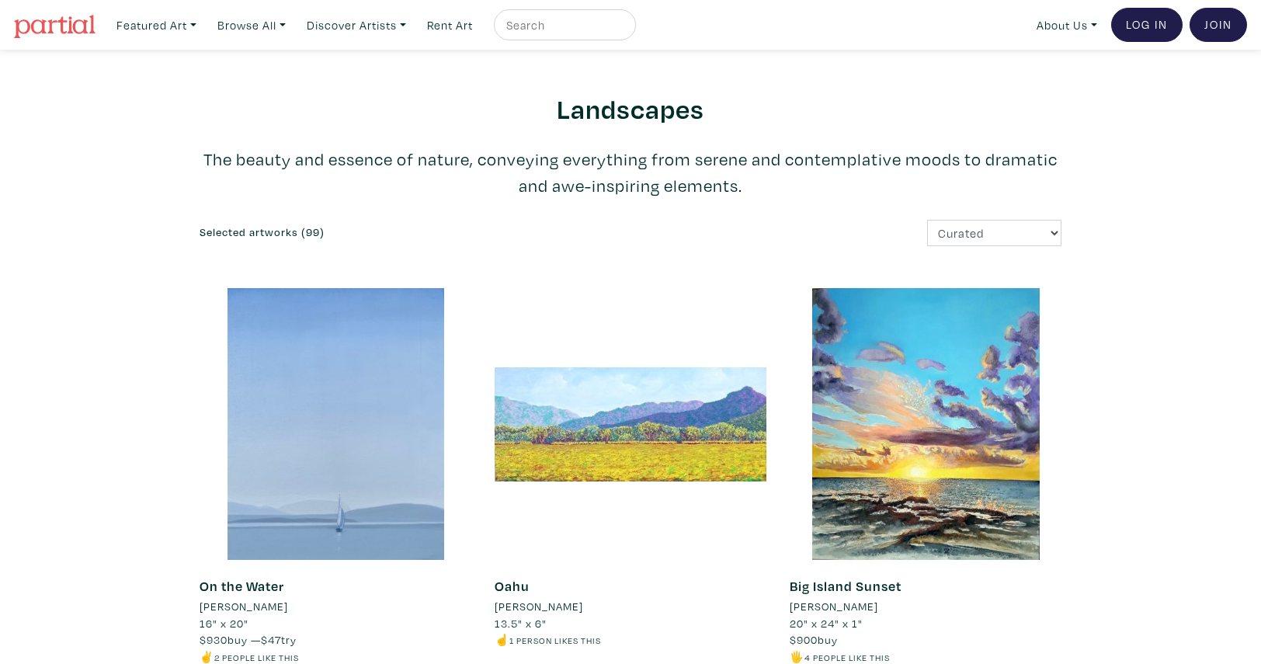
click at [543, 23] on input "text" at bounding box center [563, 25] width 116 height 19
type input "printmaking"
click at [624, 30] on button "submit" at bounding box center [624, 30] width 0 height 0
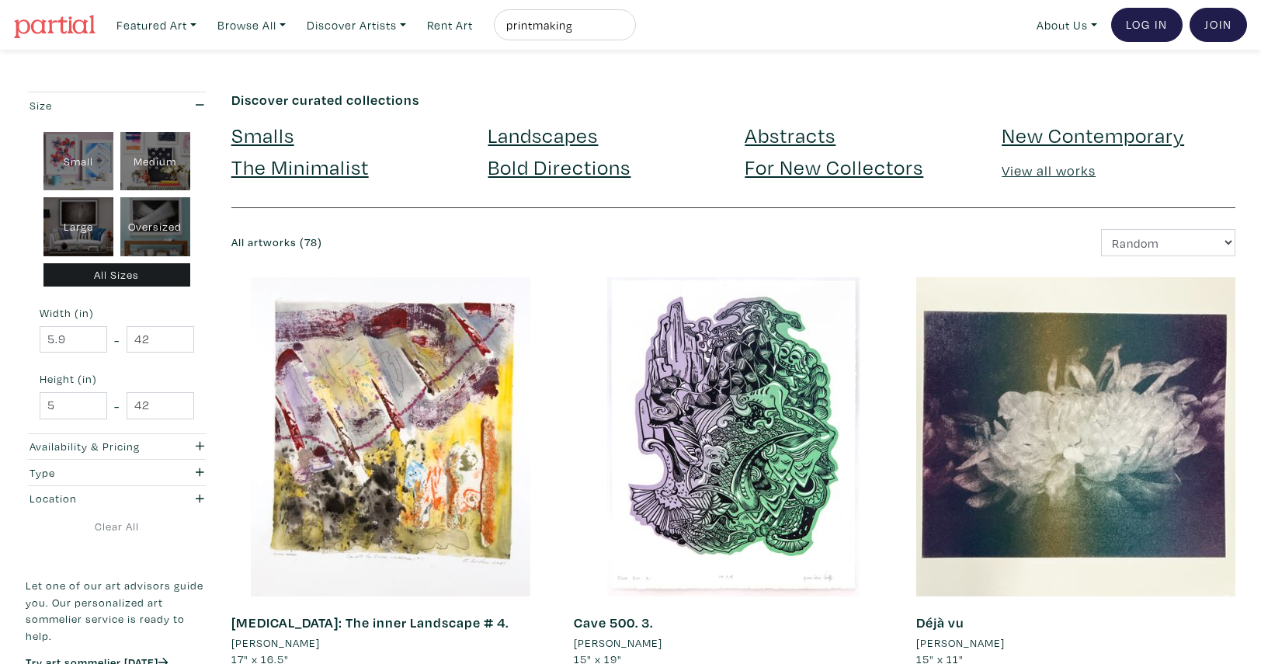
click at [554, 16] on input "printmaking" at bounding box center [563, 25] width 116 height 19
type input "risograph"
click at [624, 30] on button "submit" at bounding box center [624, 30] width 0 height 0
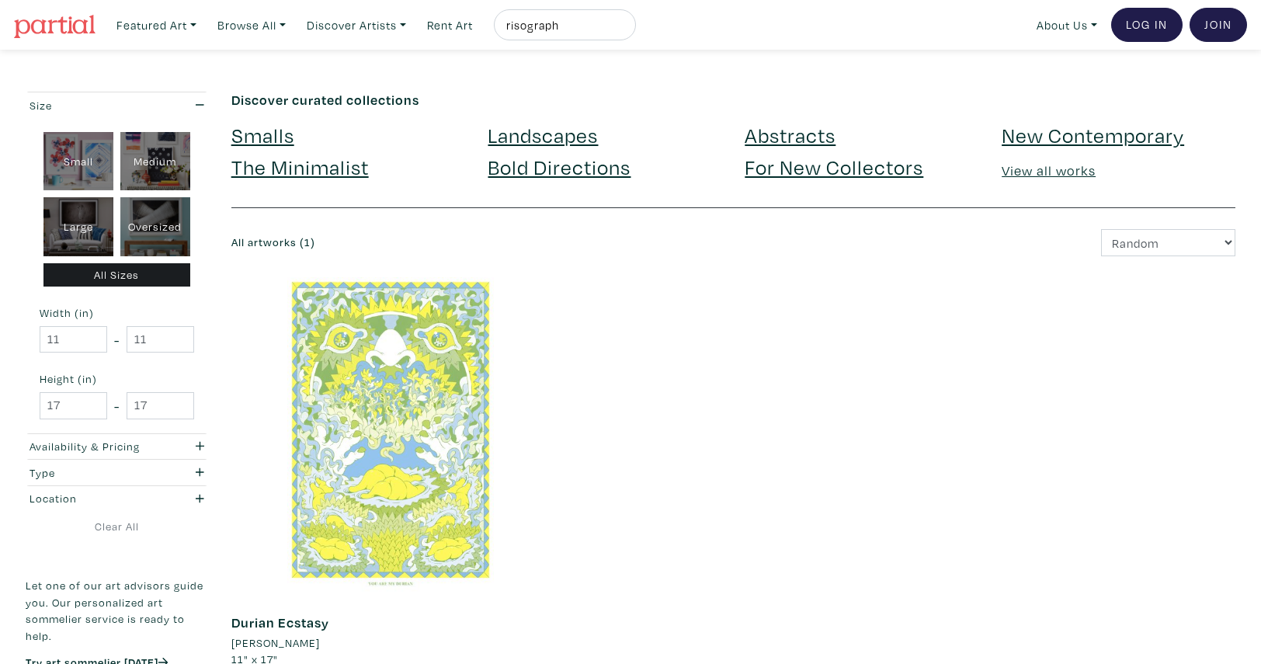
click at [361, 439] on div at bounding box center [390, 436] width 319 height 319
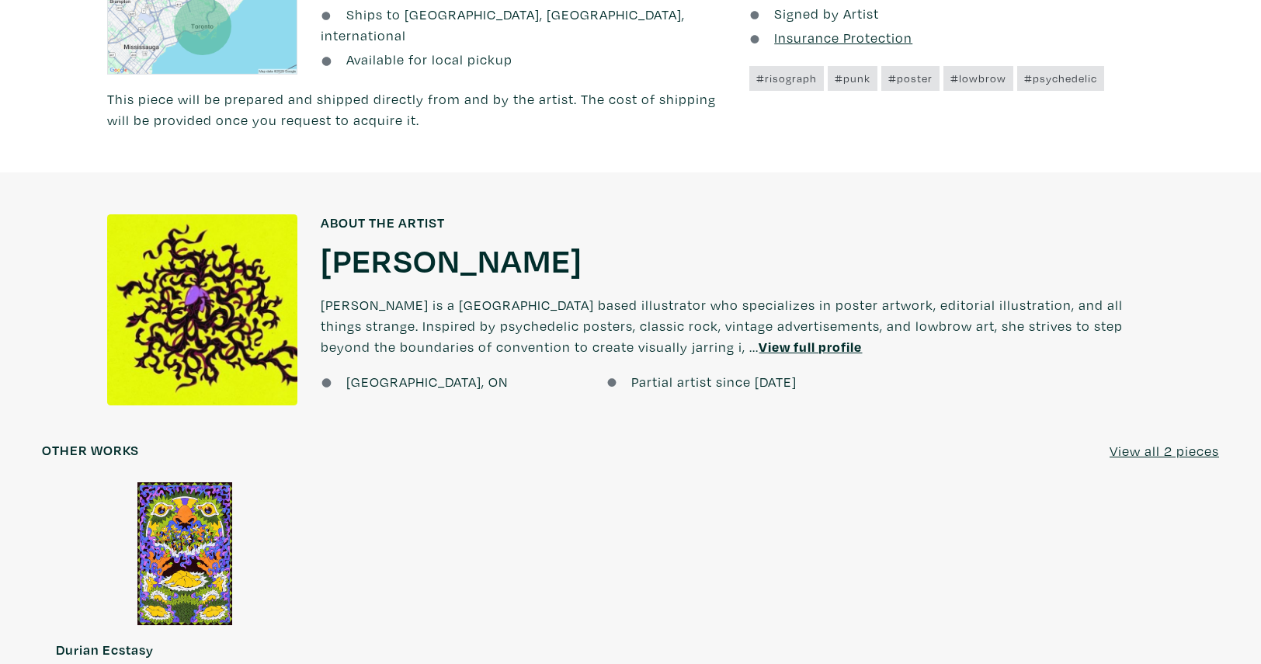
scroll to position [998, 0]
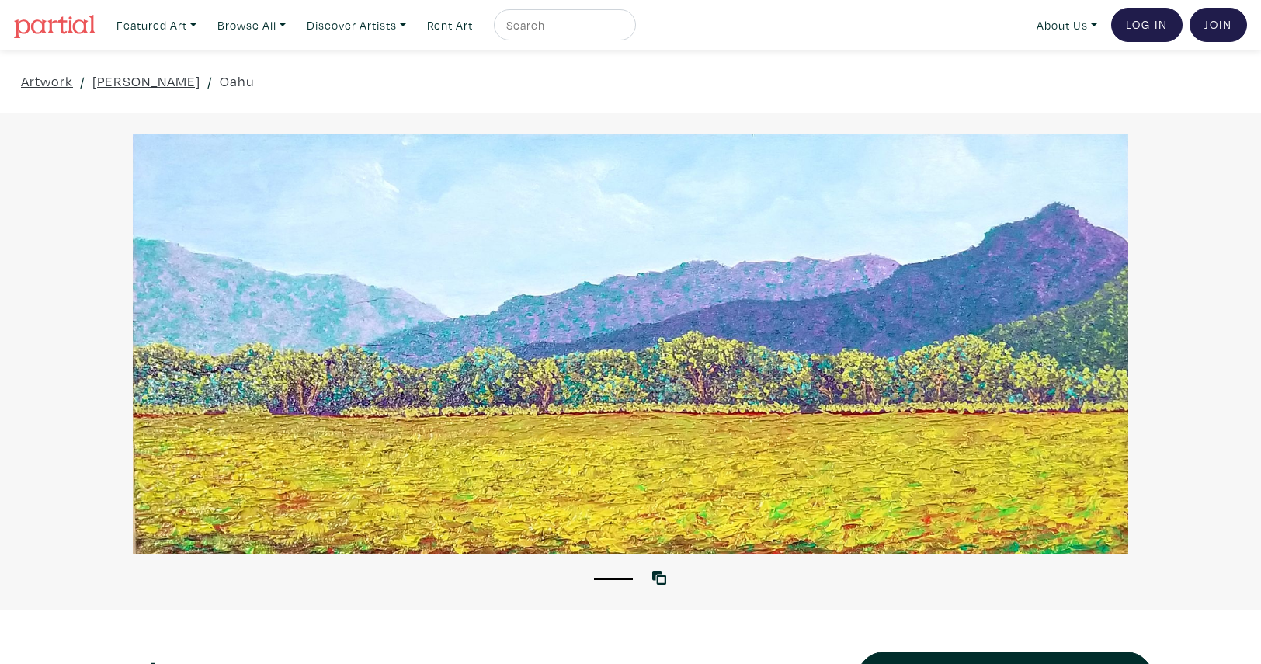
click at [582, 36] on div at bounding box center [565, 24] width 142 height 31
click at [585, 30] on input "text" at bounding box center [563, 25] width 116 height 19
type input "p"
type input "relief prints"
click at [624, 30] on button "submit" at bounding box center [624, 30] width 0 height 0
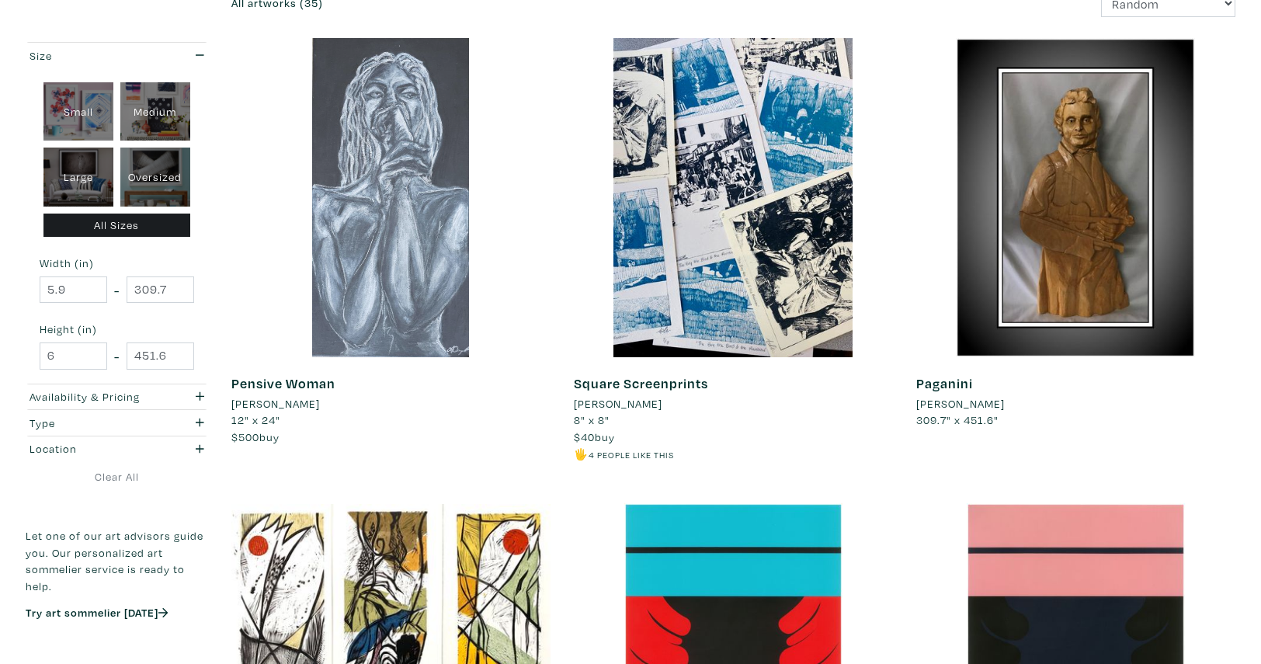
scroll to position [217, 0]
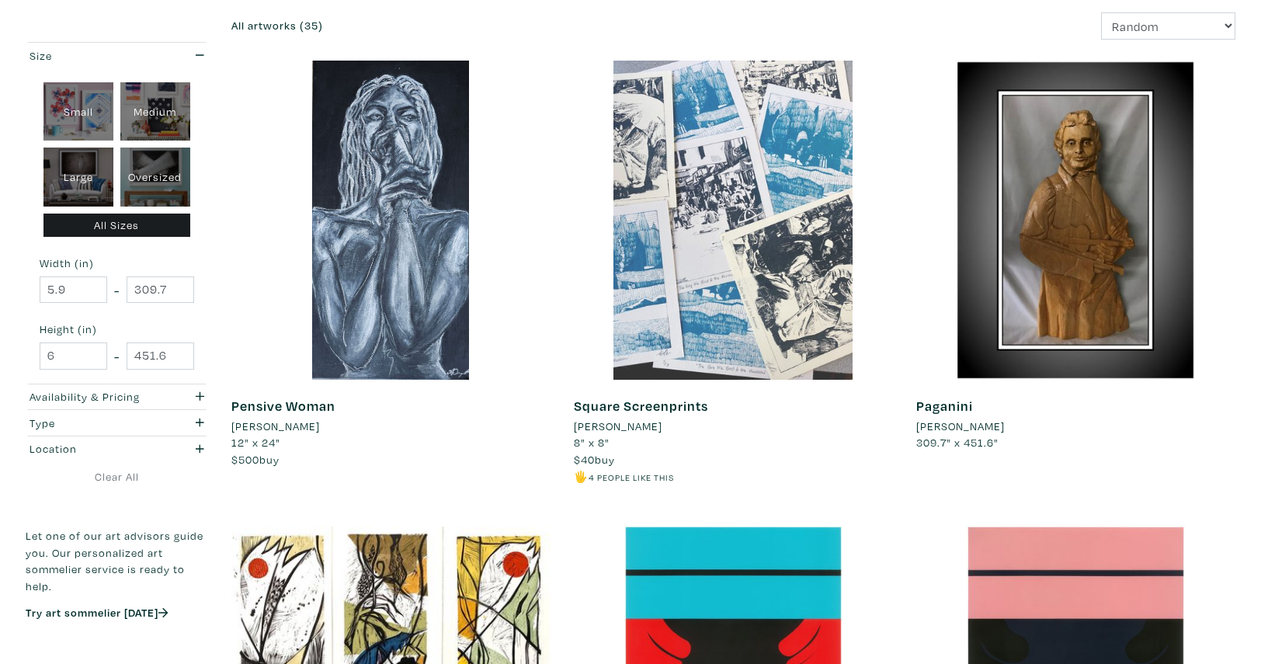
click at [702, 273] on div at bounding box center [733, 220] width 319 height 319
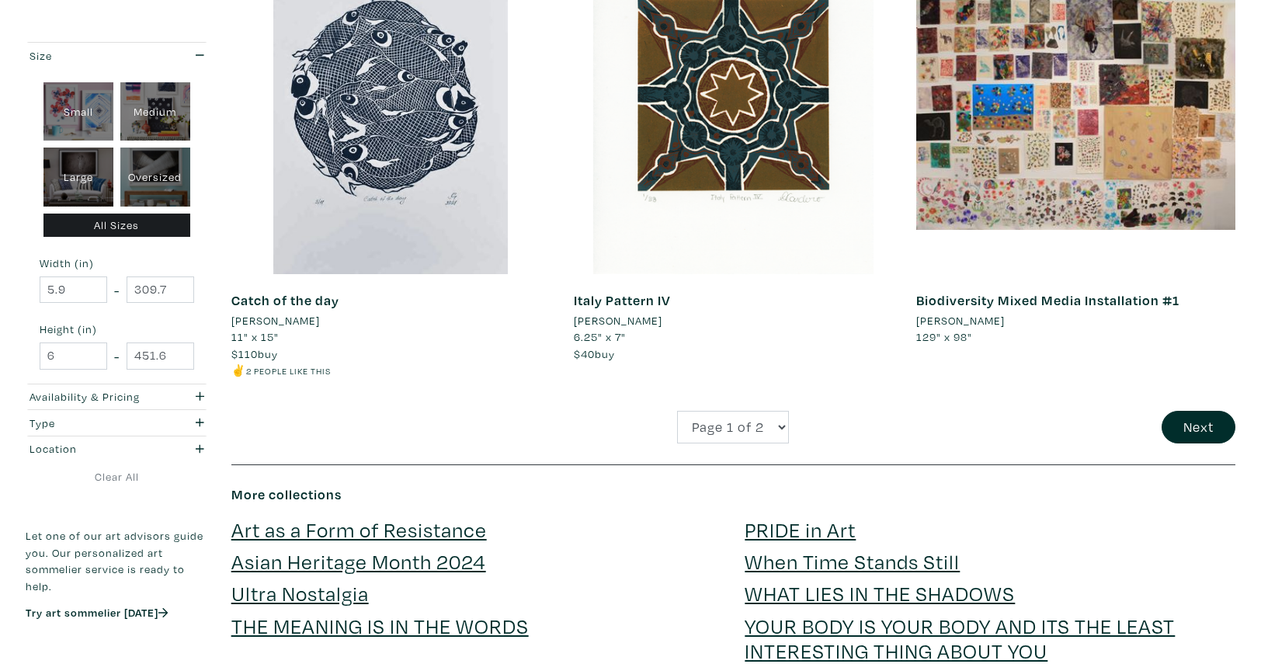
scroll to position [3483, 0]
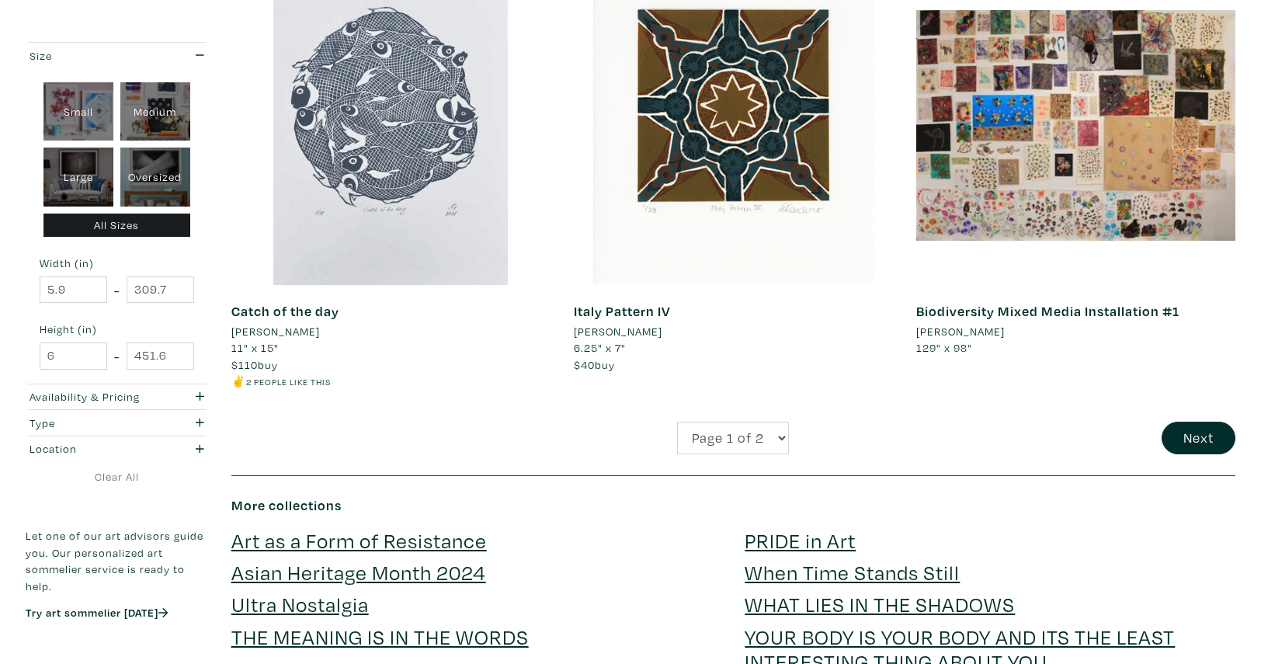
click at [381, 251] on div at bounding box center [390, 125] width 319 height 319
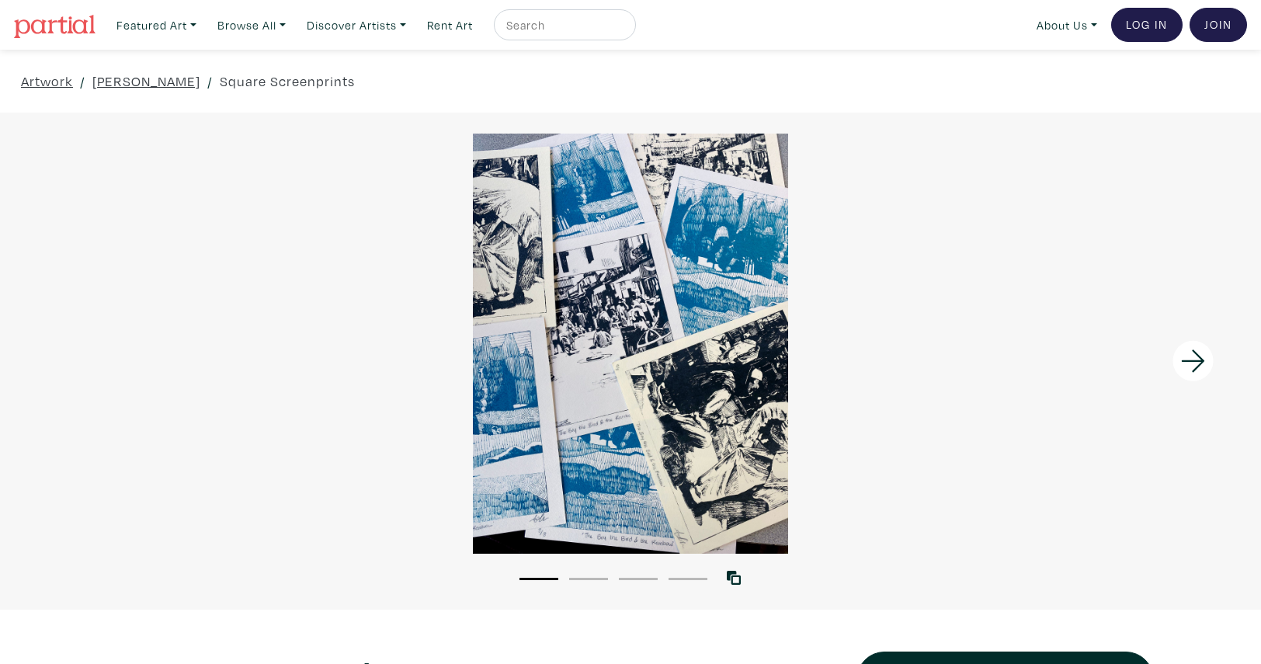
scroll to position [213, 0]
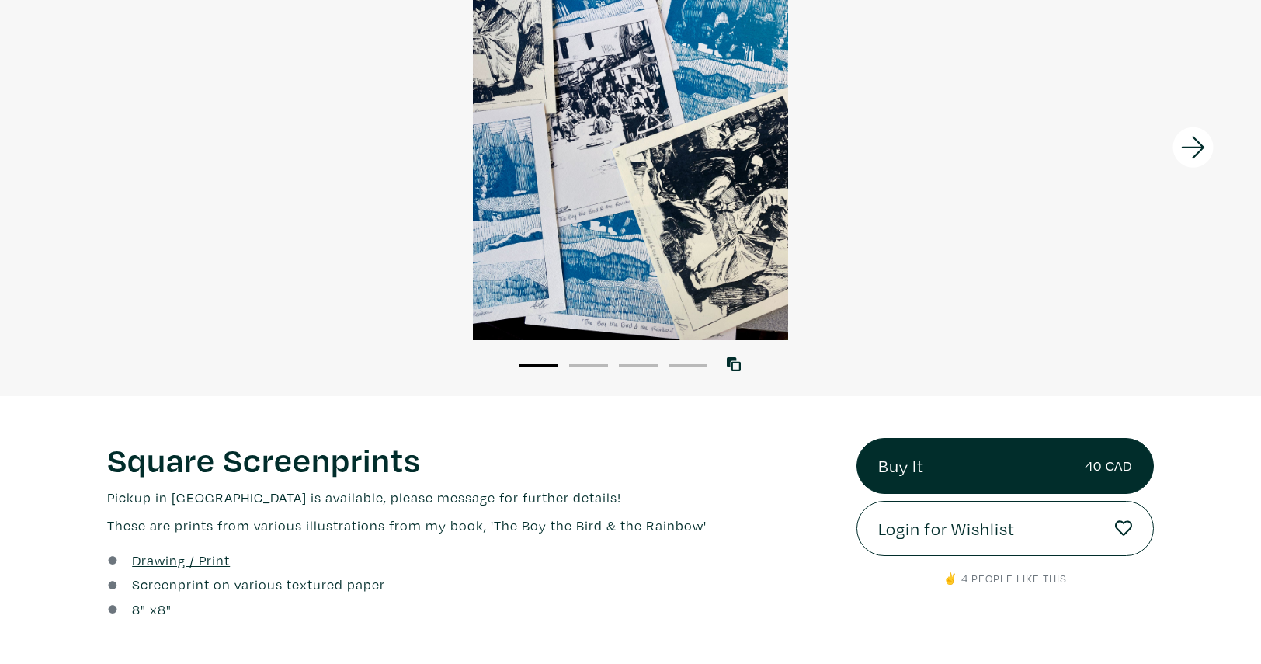
click at [702, 273] on div at bounding box center [630, 130] width 1261 height 420
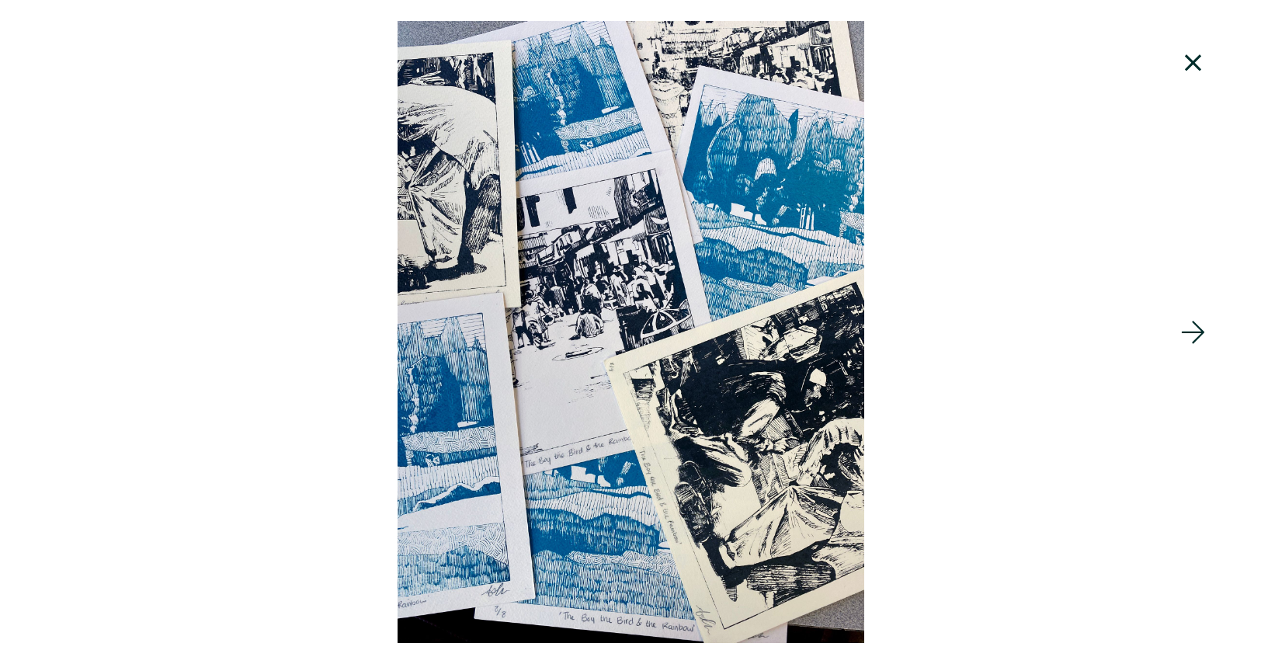
click at [1203, 70] on icon at bounding box center [1193, 63] width 53 height 42
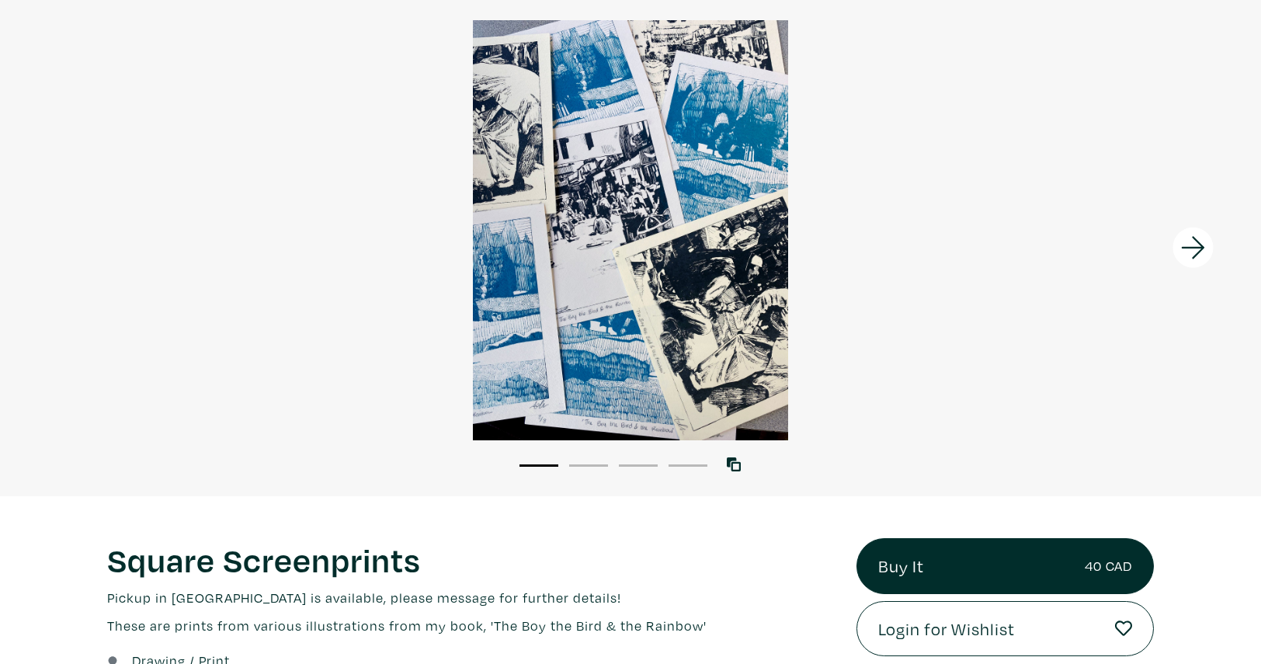
scroll to position [112, 0]
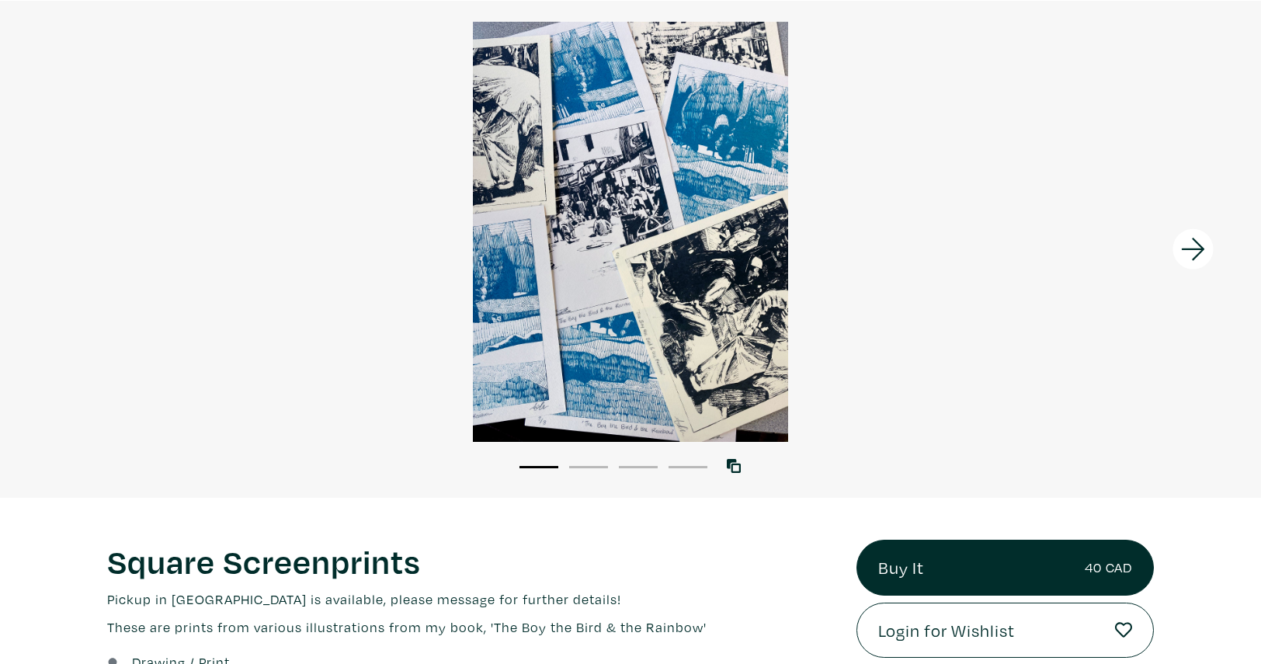
click at [1205, 251] on icon at bounding box center [1193, 249] width 53 height 42
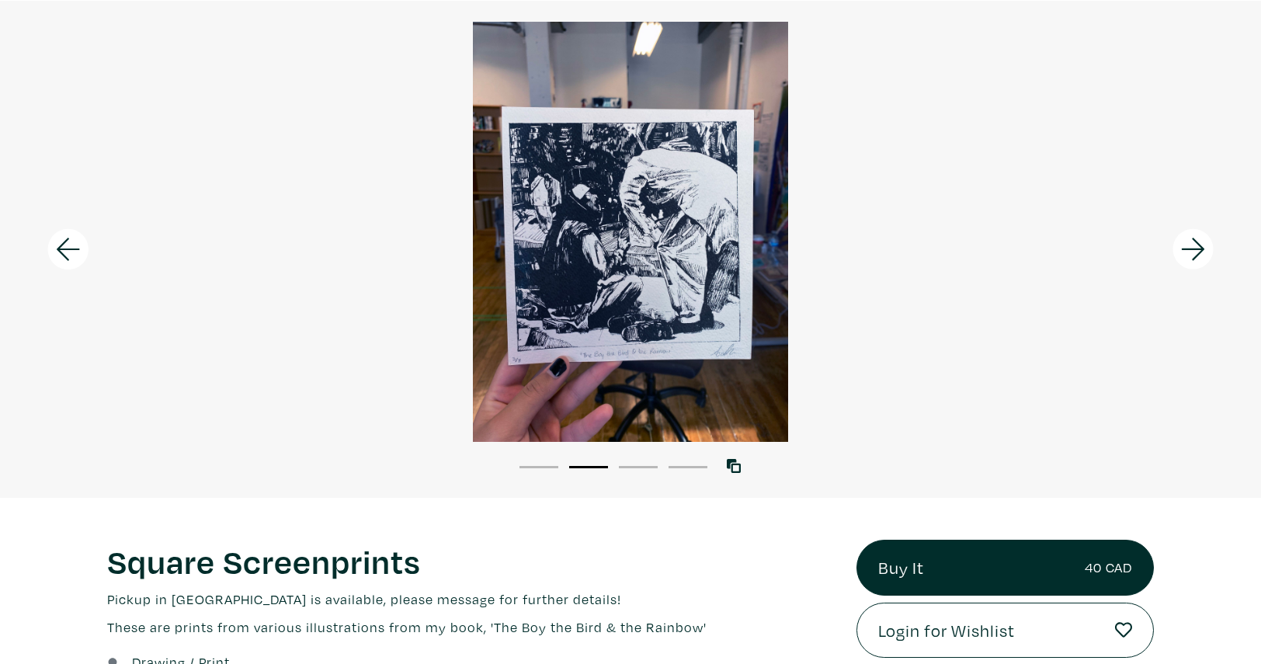
click at [1205, 251] on icon at bounding box center [1193, 249] width 53 height 42
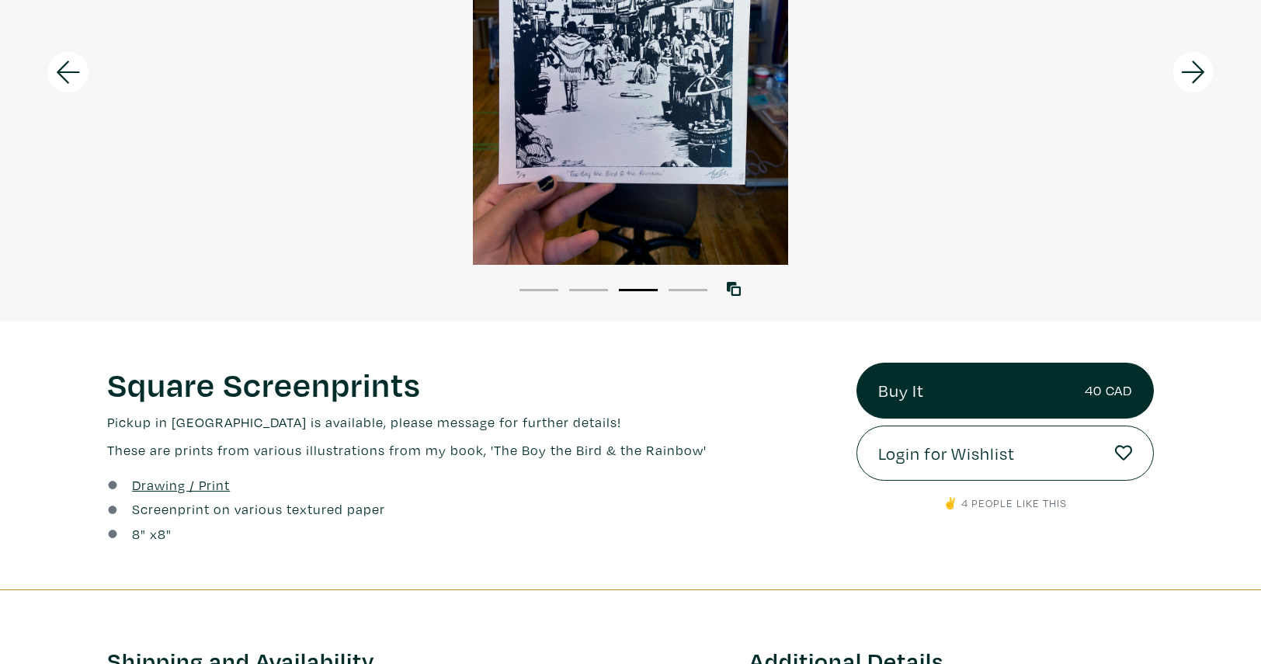
scroll to position [0, 0]
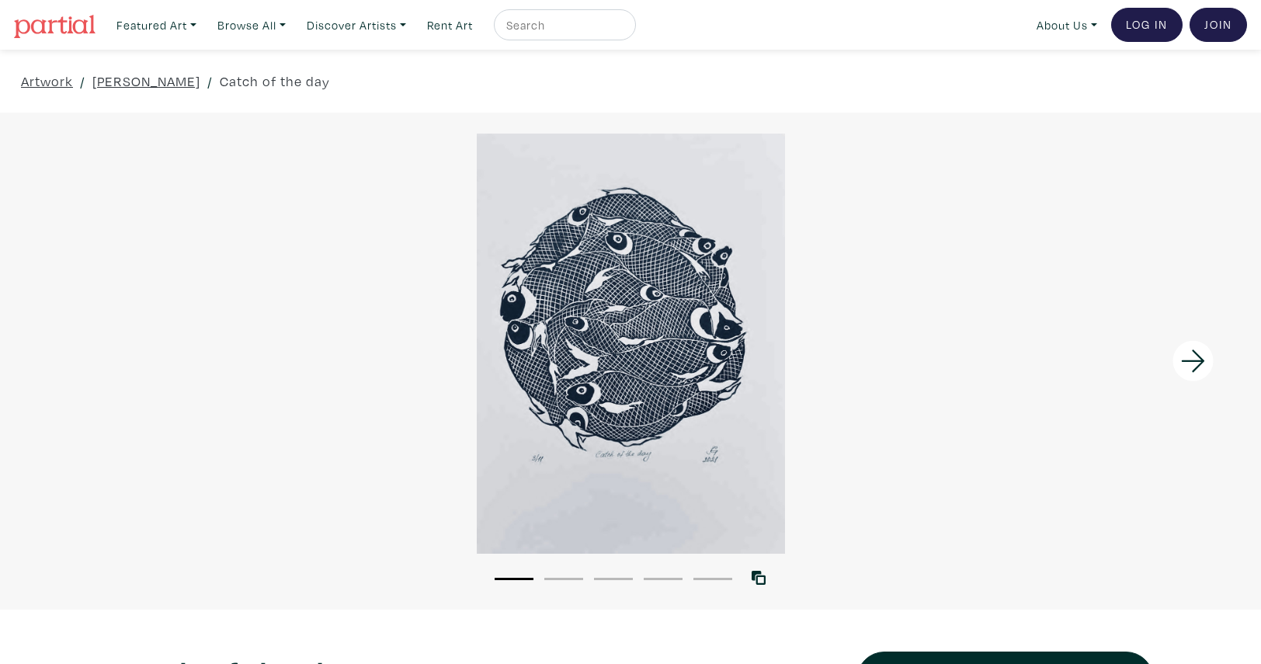
click at [1181, 369] on icon at bounding box center [1193, 361] width 53 height 42
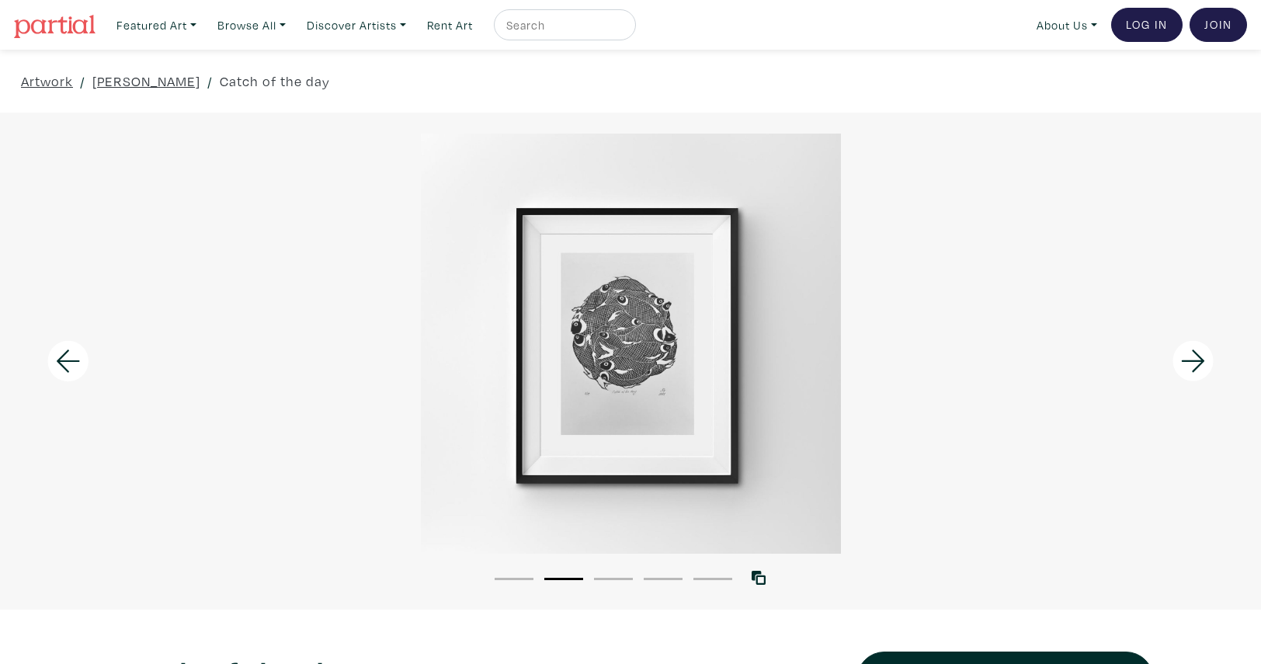
click at [1181, 369] on icon at bounding box center [1193, 361] width 53 height 42
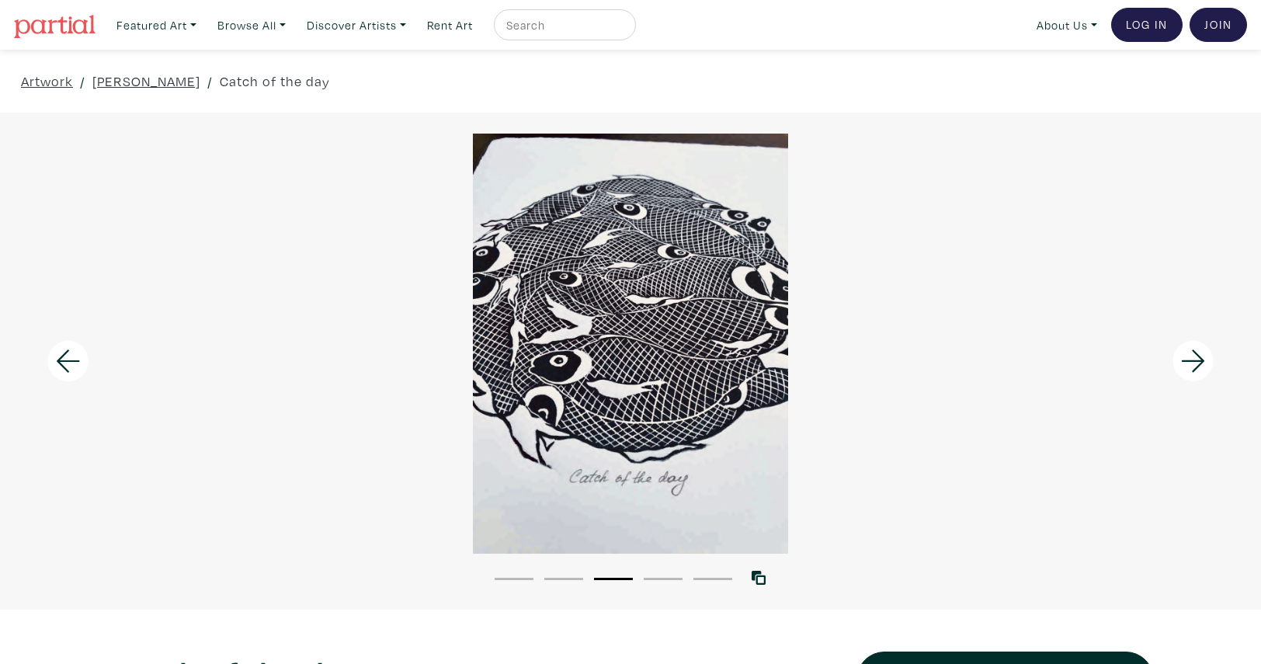
click at [1181, 369] on icon at bounding box center [1193, 361] width 53 height 42
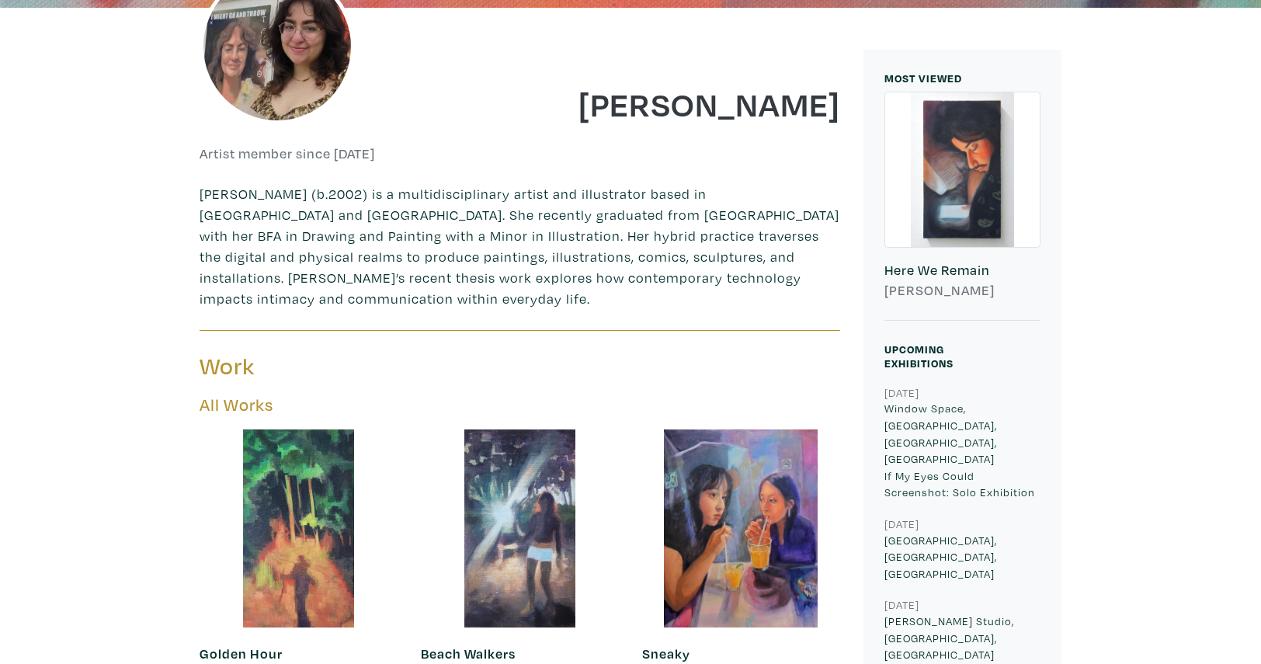
scroll to position [357, 0]
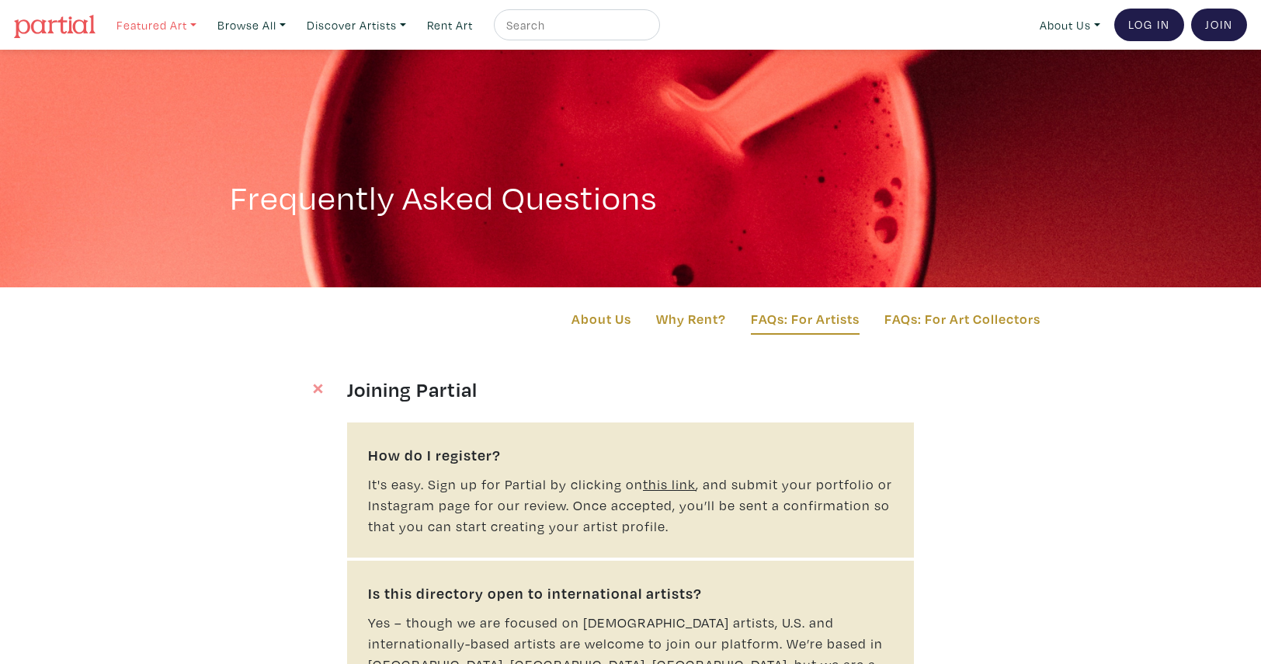
click at [153, 25] on link "Featured Art" at bounding box center [156, 25] width 94 height 32
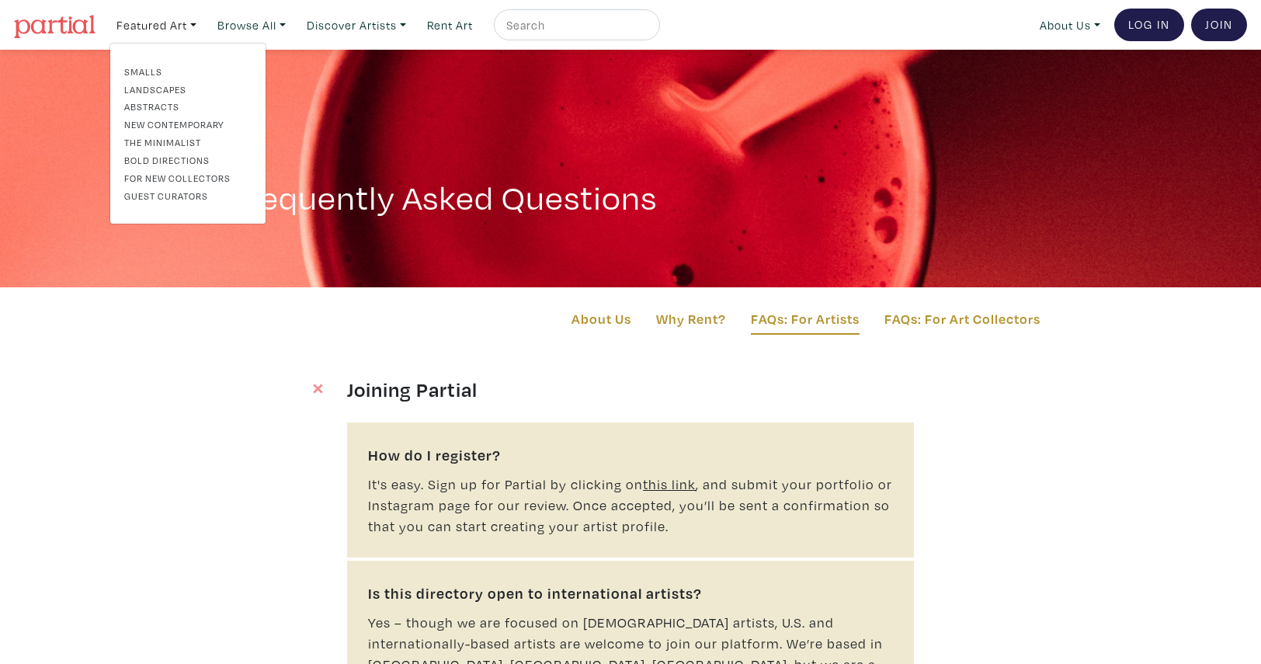
click at [543, 35] on div at bounding box center [577, 24] width 166 height 31
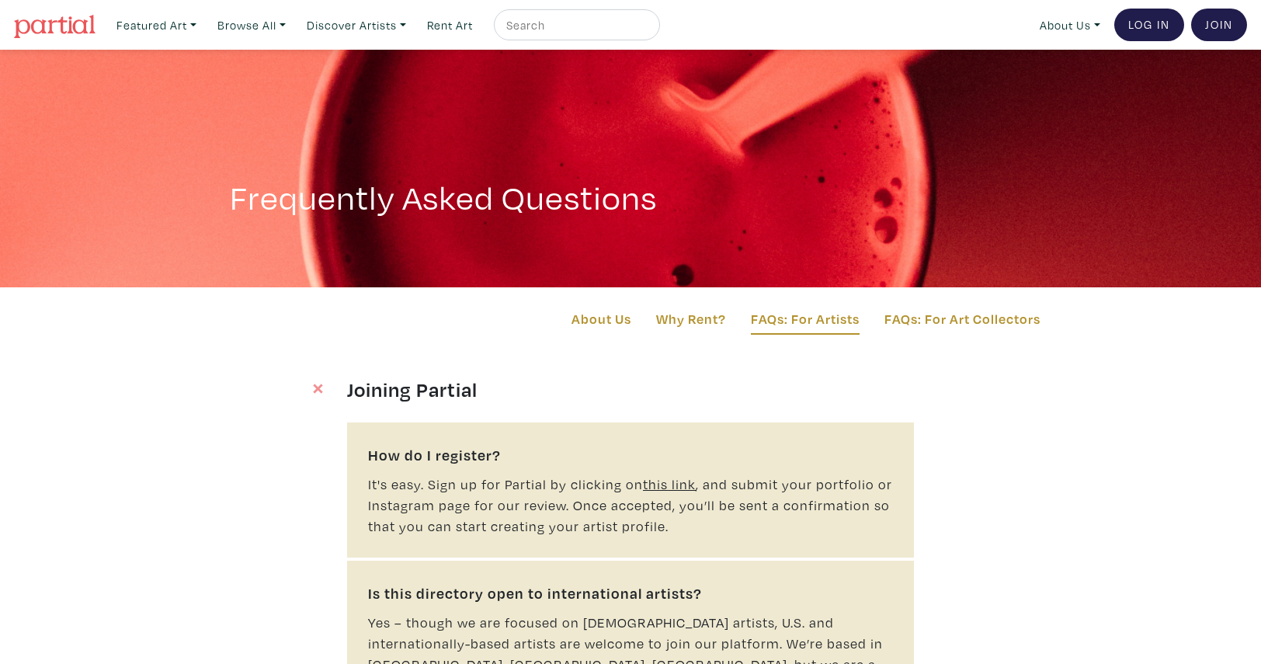
click at [548, 25] on input "text" at bounding box center [575, 25] width 141 height 19
type input "ocad"
click at [648, 30] on button "submit" at bounding box center [648, 30] width 0 height 0
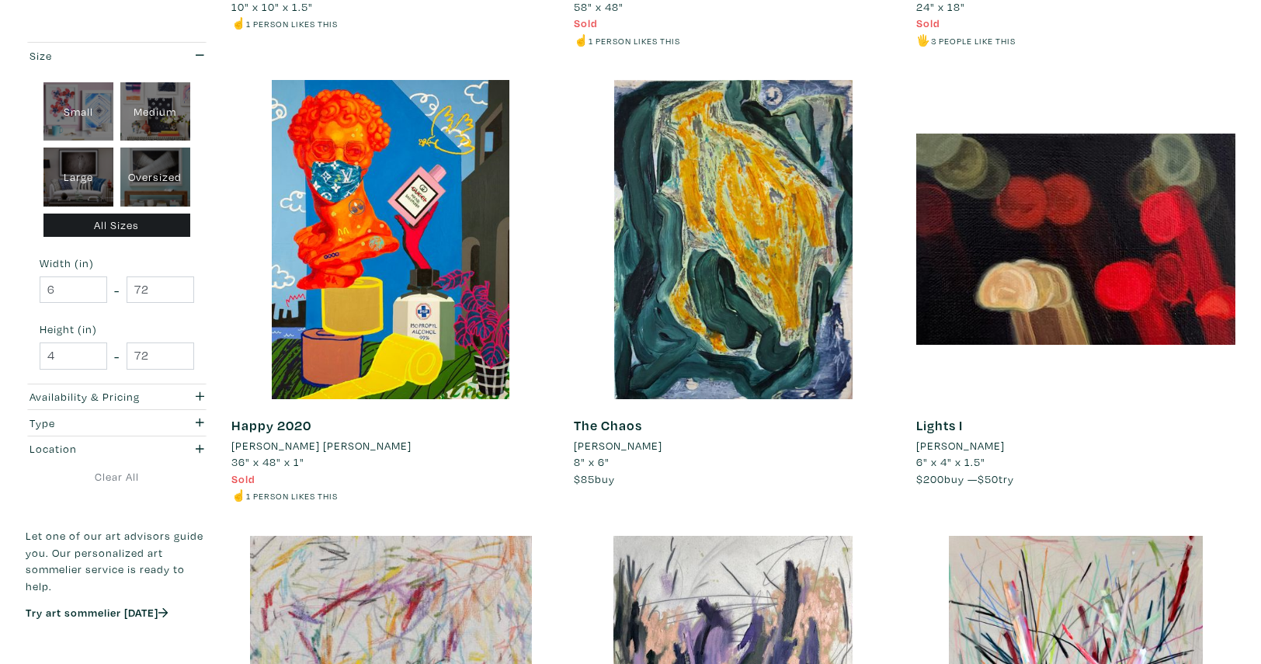
scroll to position [1562, 0]
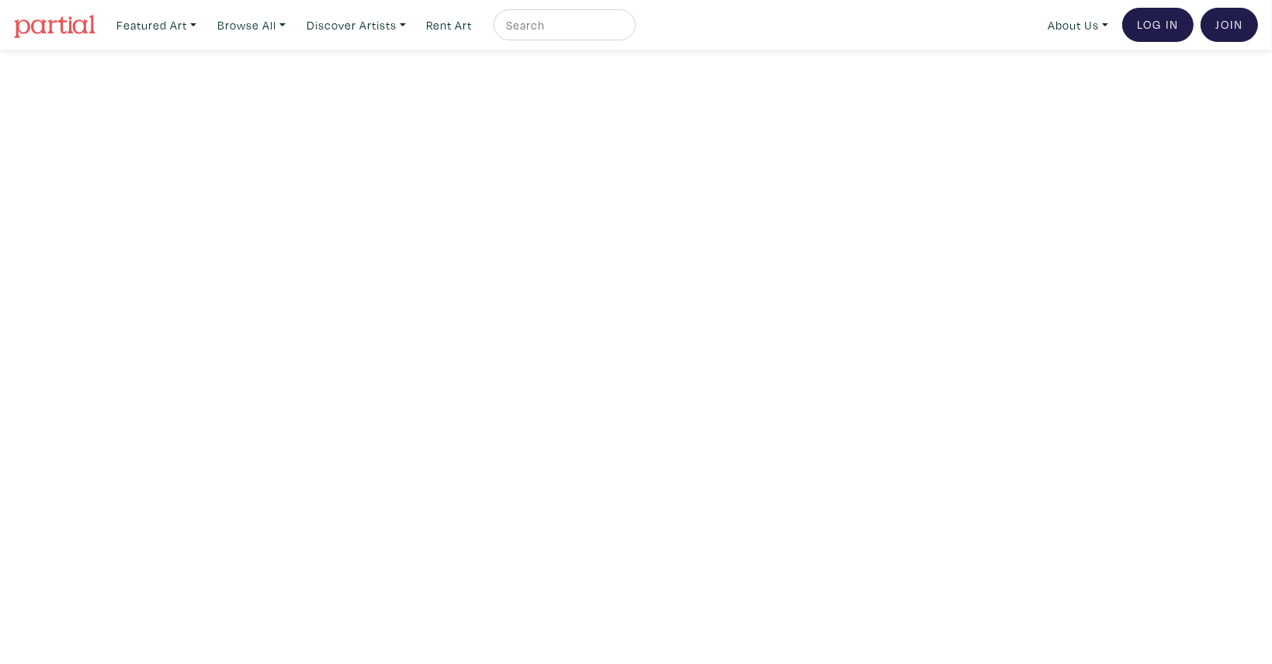
click at [537, 18] on input "text" at bounding box center [563, 25] width 116 height 19
type input "[PERSON_NAME]"
click at [624, 30] on button "submit" at bounding box center [624, 30] width 0 height 0
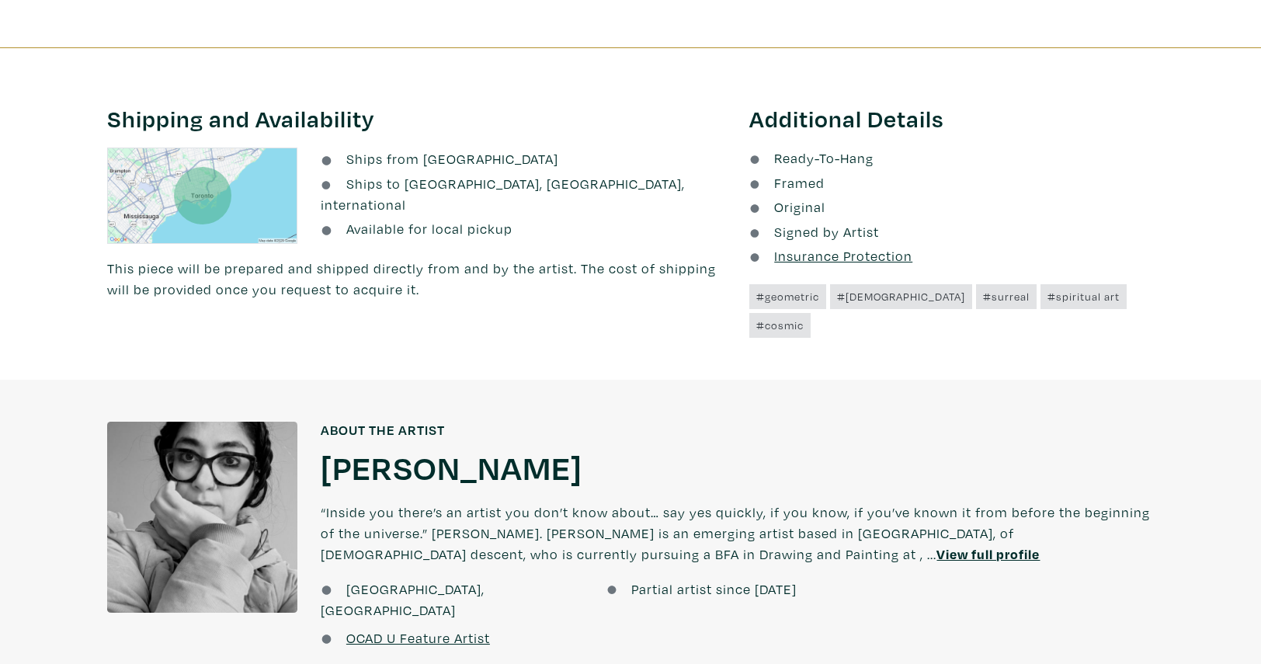
scroll to position [846, 0]
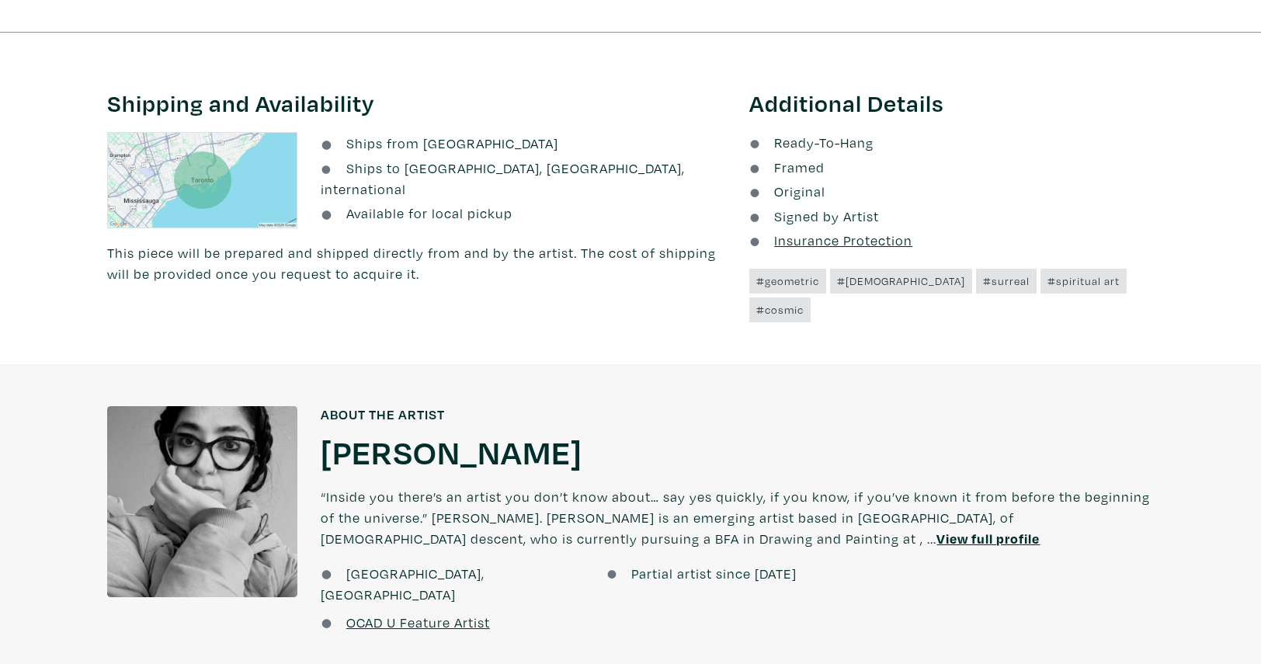
click at [936, 529] on u "View full profile" at bounding box center [987, 538] width 103 height 18
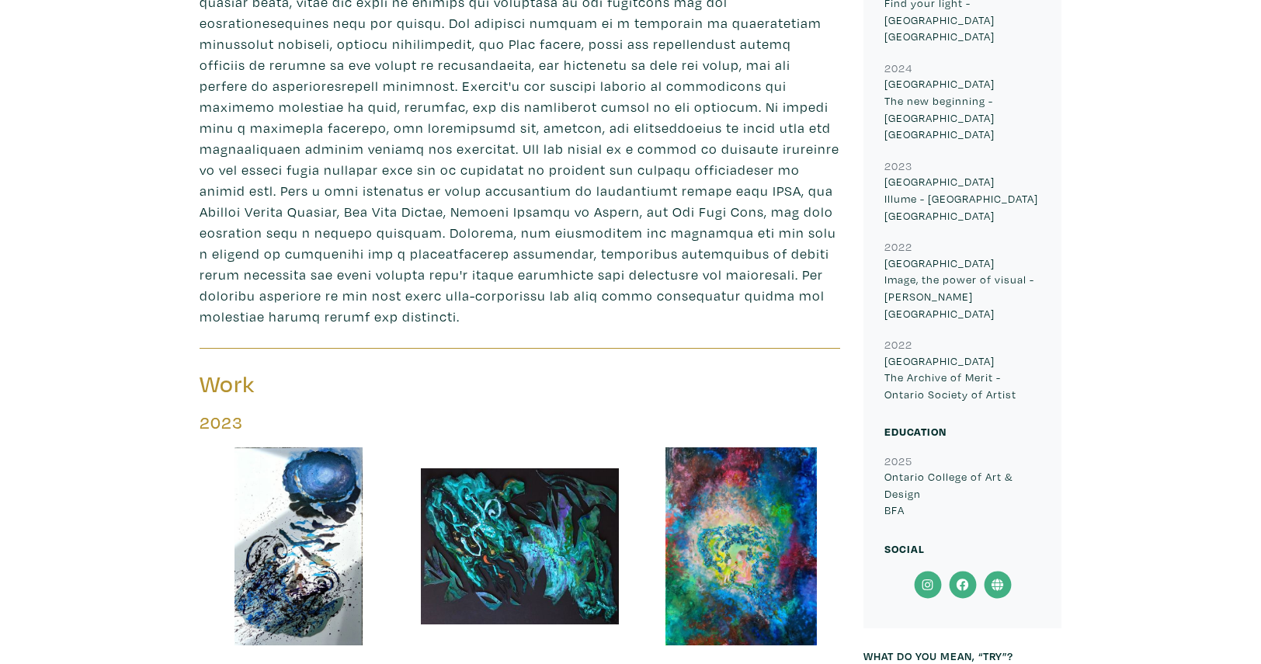
scroll to position [876, 0]
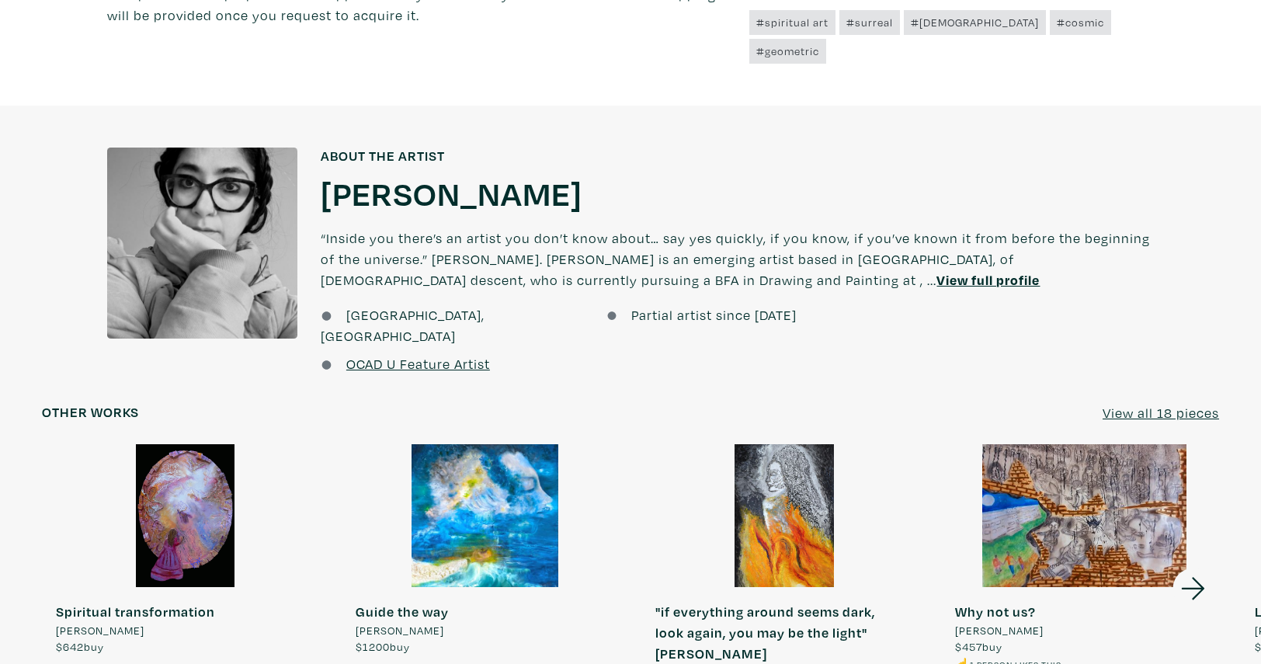
scroll to position [1108, 0]
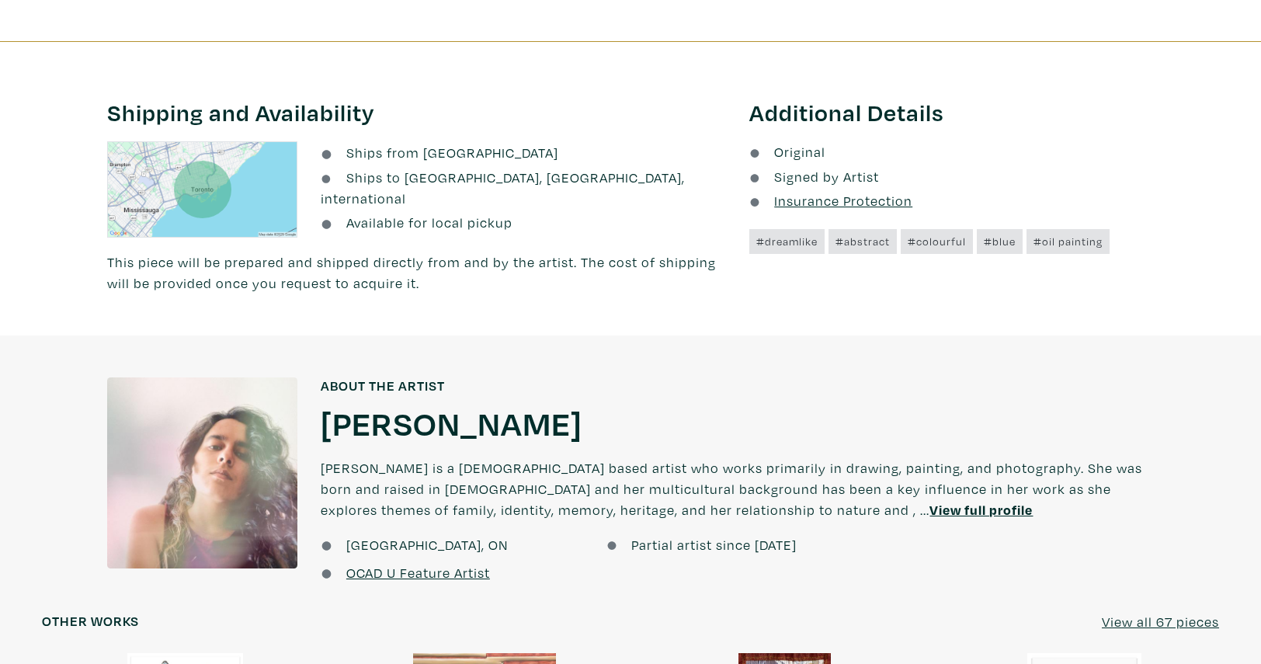
scroll to position [947, 0]
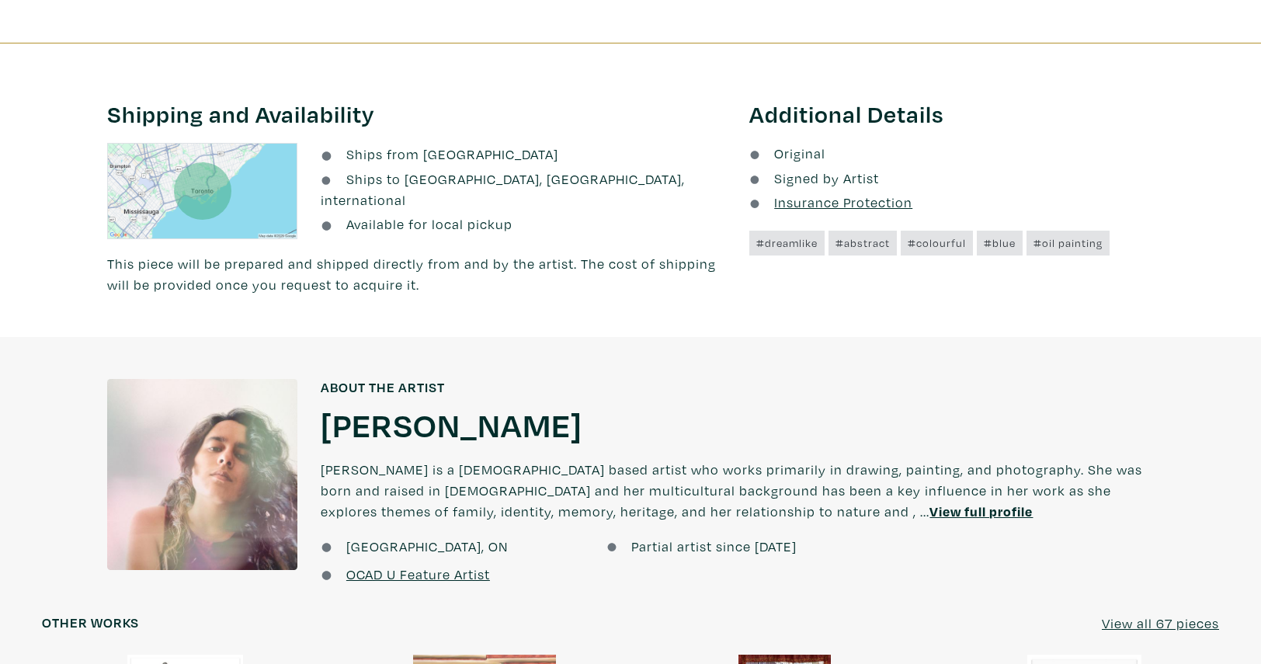
click at [929, 512] on u "View full profile" at bounding box center [980, 511] width 103 height 18
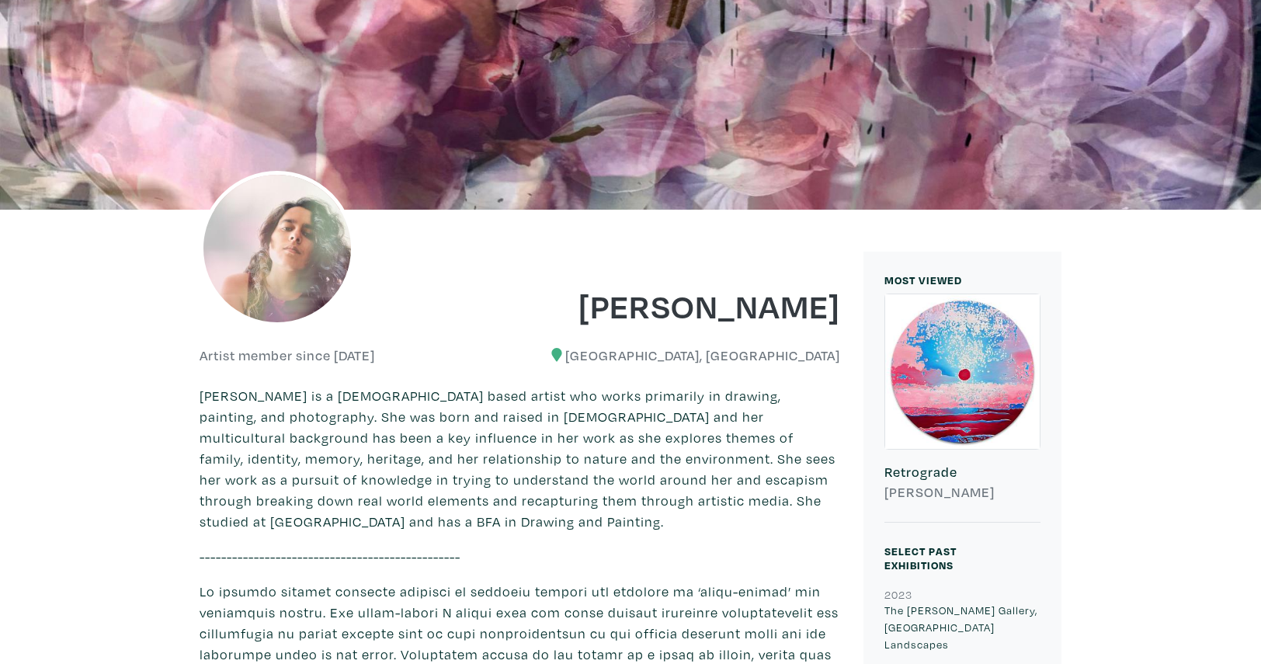
scroll to position [127, 0]
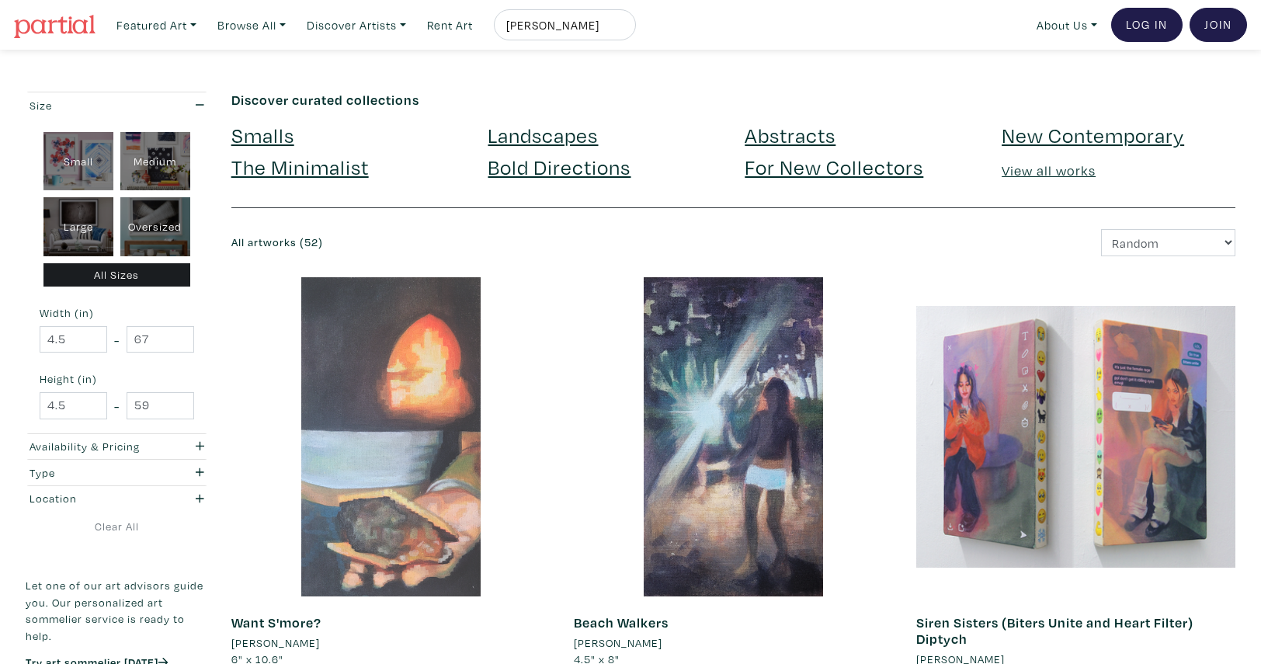
click at [323, 373] on div at bounding box center [390, 436] width 319 height 319
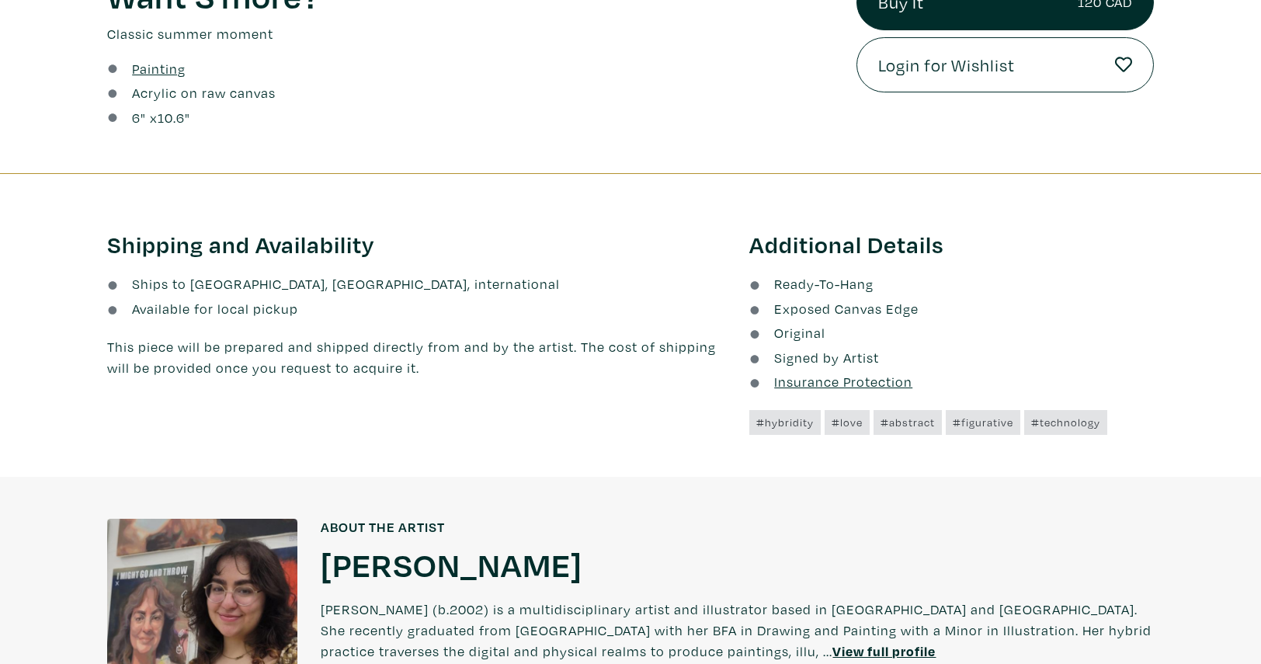
scroll to position [680, 0]
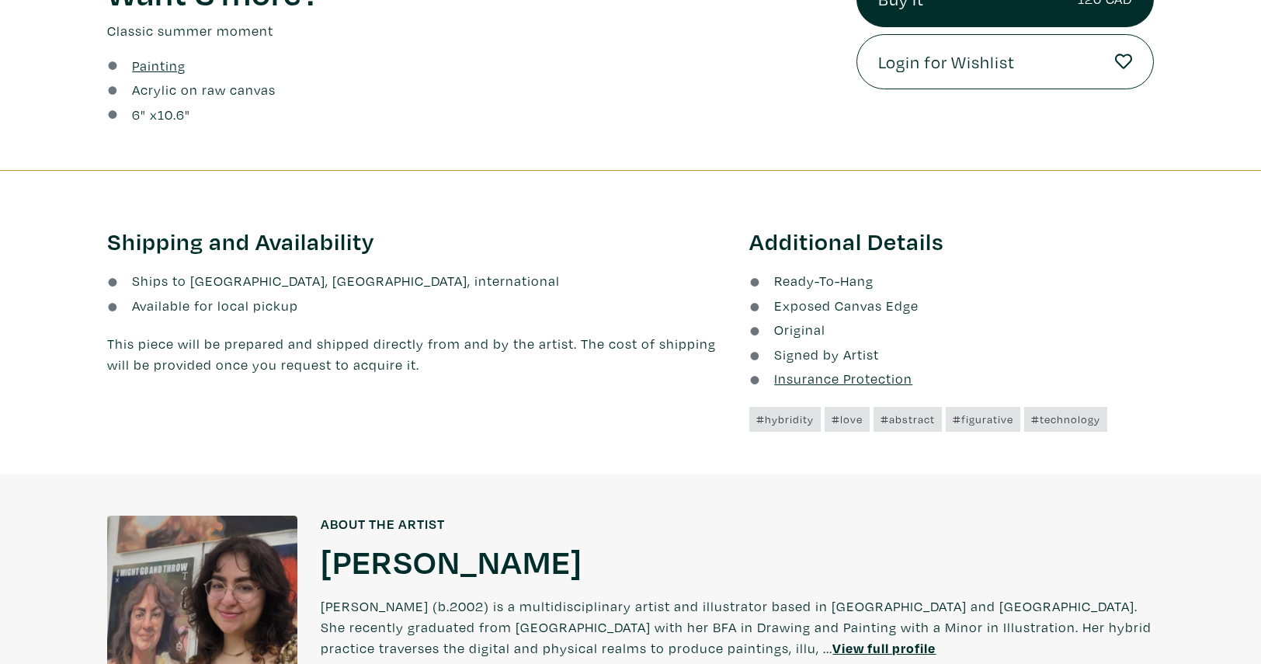
click at [380, 560] on h1 "Erica Gibbs" at bounding box center [452, 561] width 262 height 42
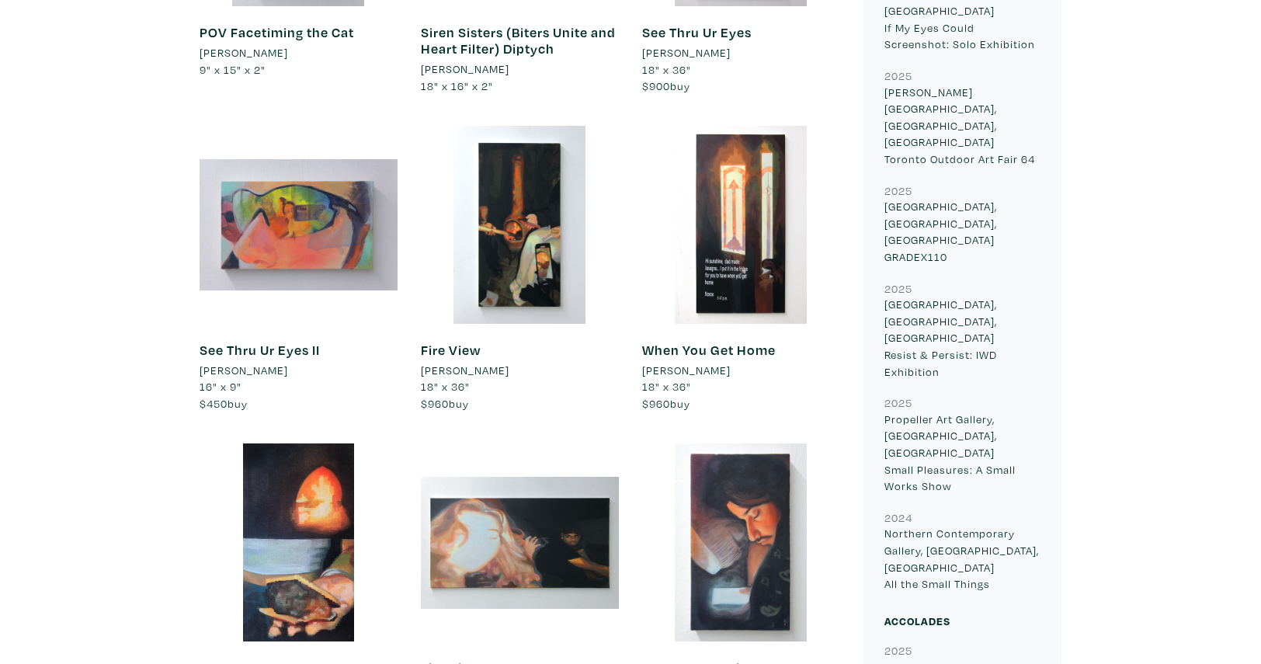
scroll to position [1294, 0]
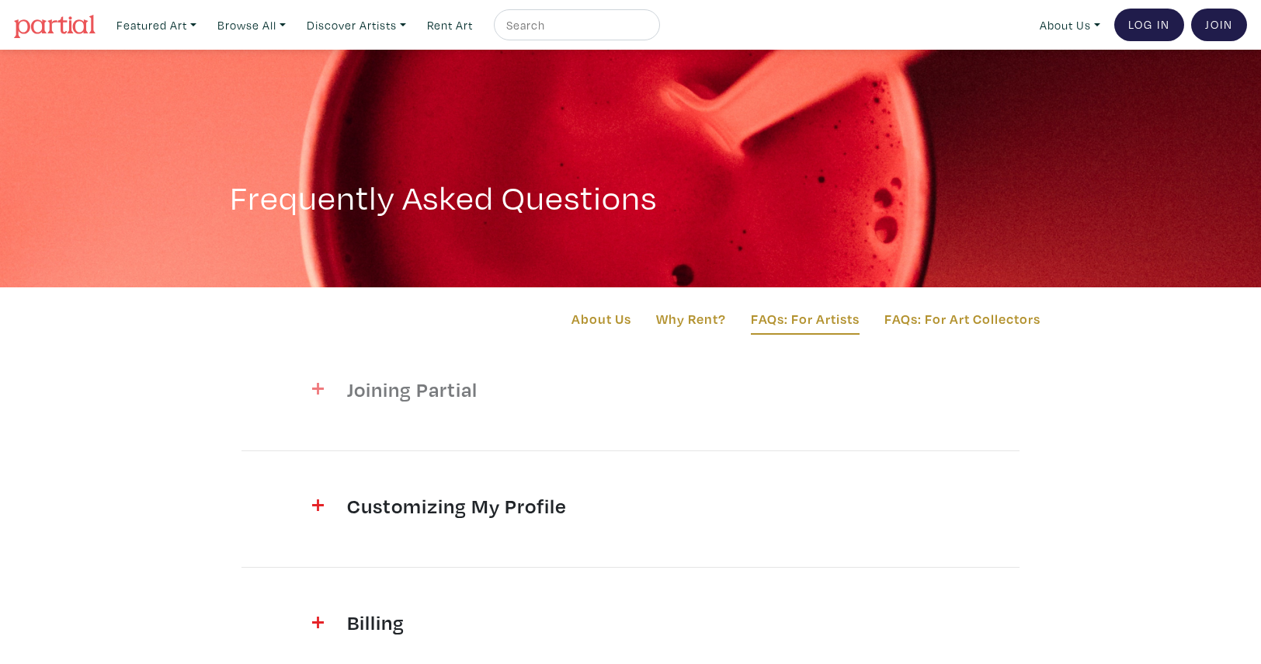
click at [452, 400] on h4 "Joining Partial" at bounding box center [630, 389] width 567 height 25
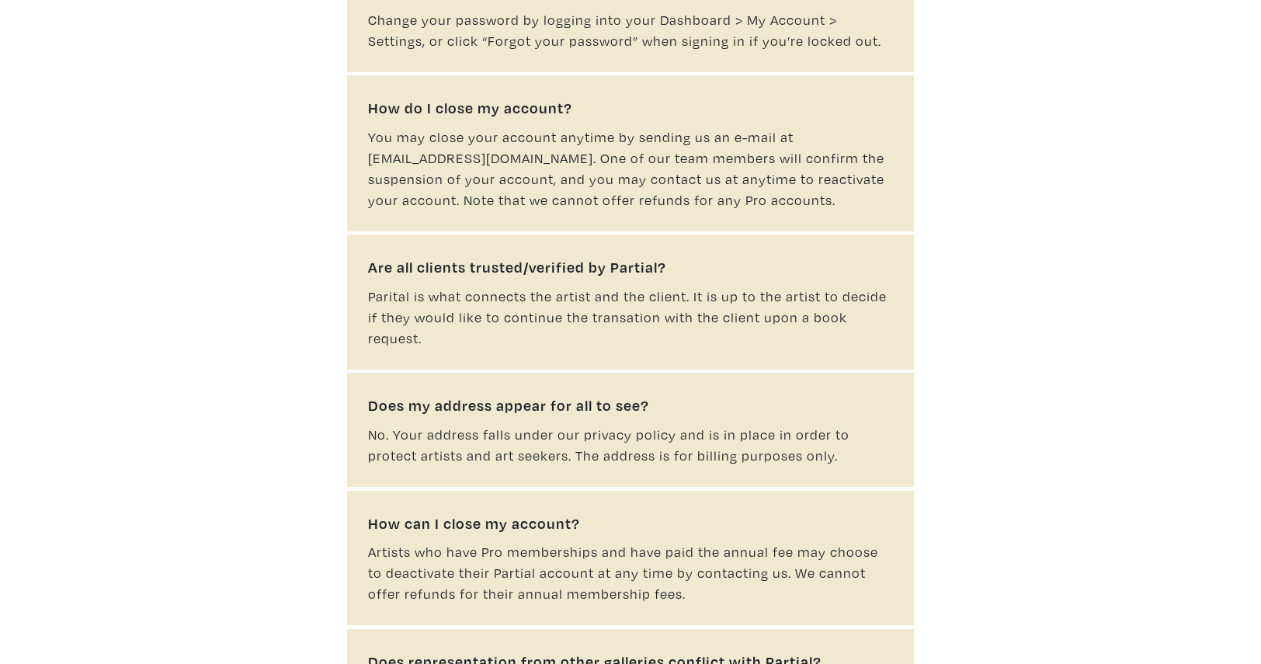
scroll to position [533, 0]
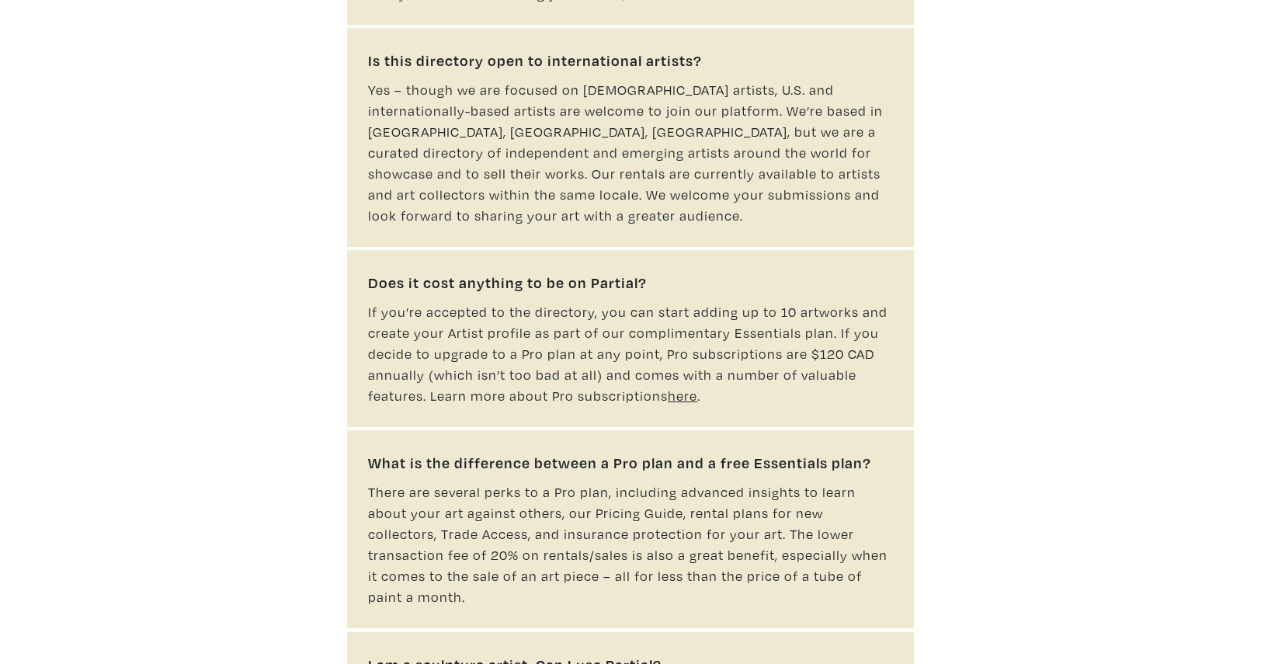
click at [678, 387] on u "here" at bounding box center [683, 396] width 30 height 18
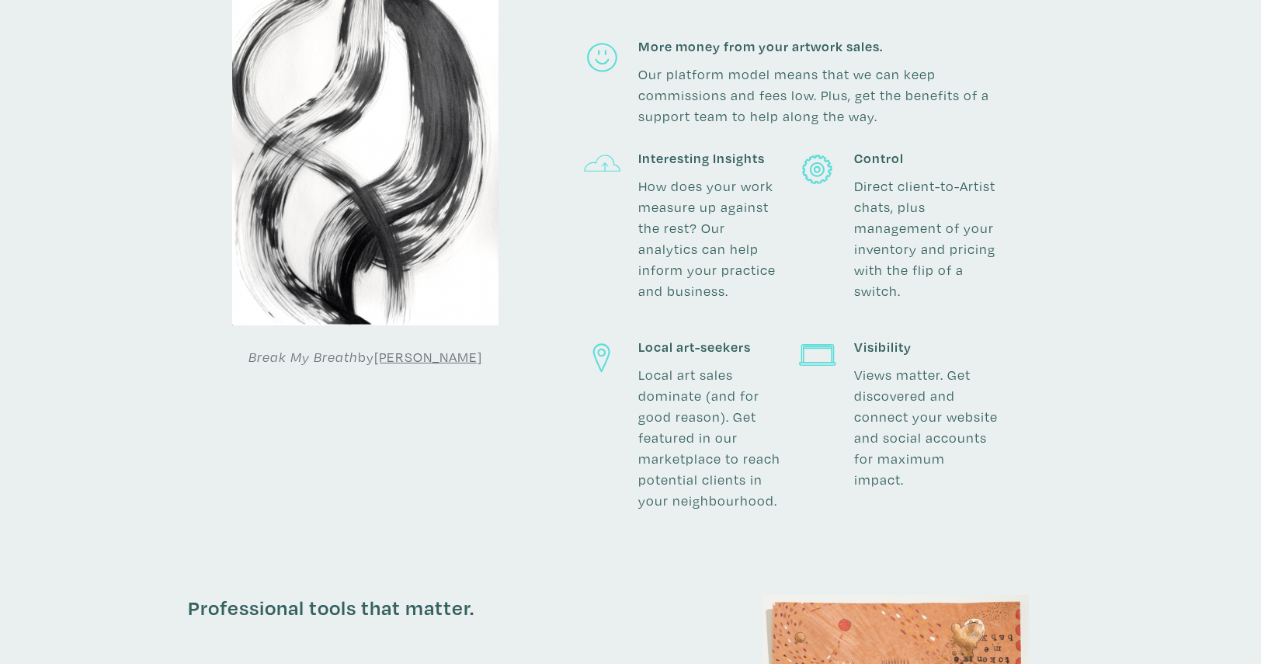
scroll to position [894, 0]
